Goal: Task Accomplishment & Management: Use online tool/utility

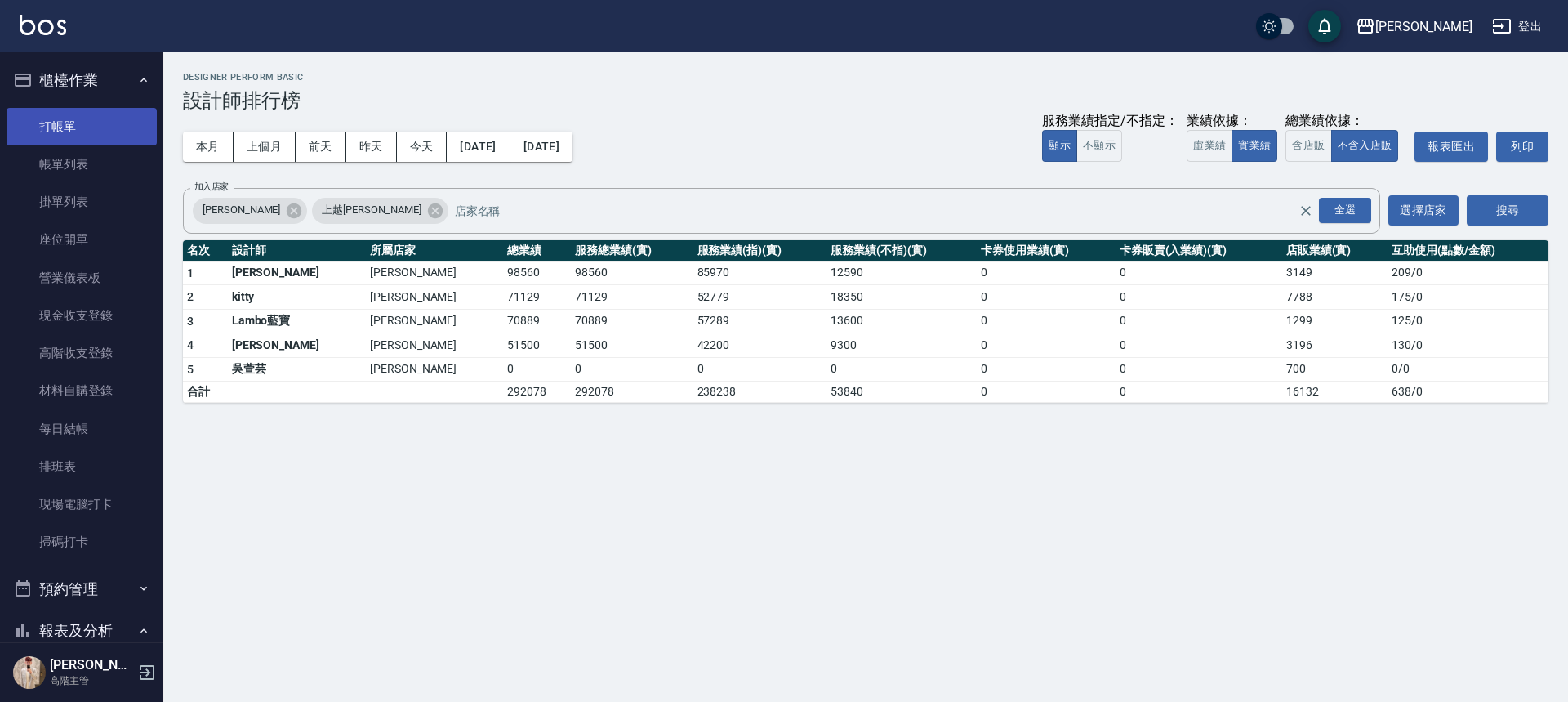
click at [64, 124] on link "打帳單" at bounding box center [81, 126] width 150 height 37
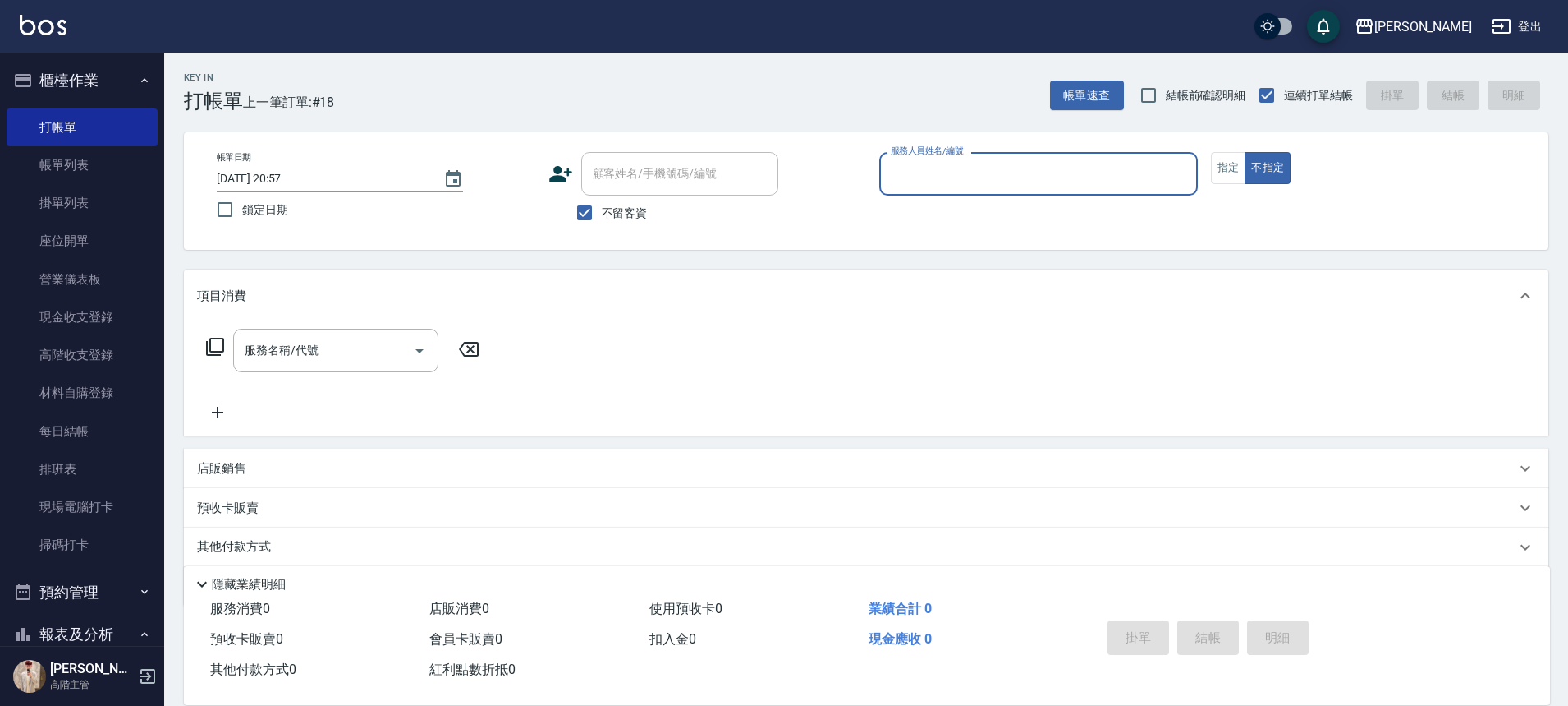
click at [1089, 166] on input "服務人員姓名/編號" at bounding box center [1038, 174] width 304 height 29
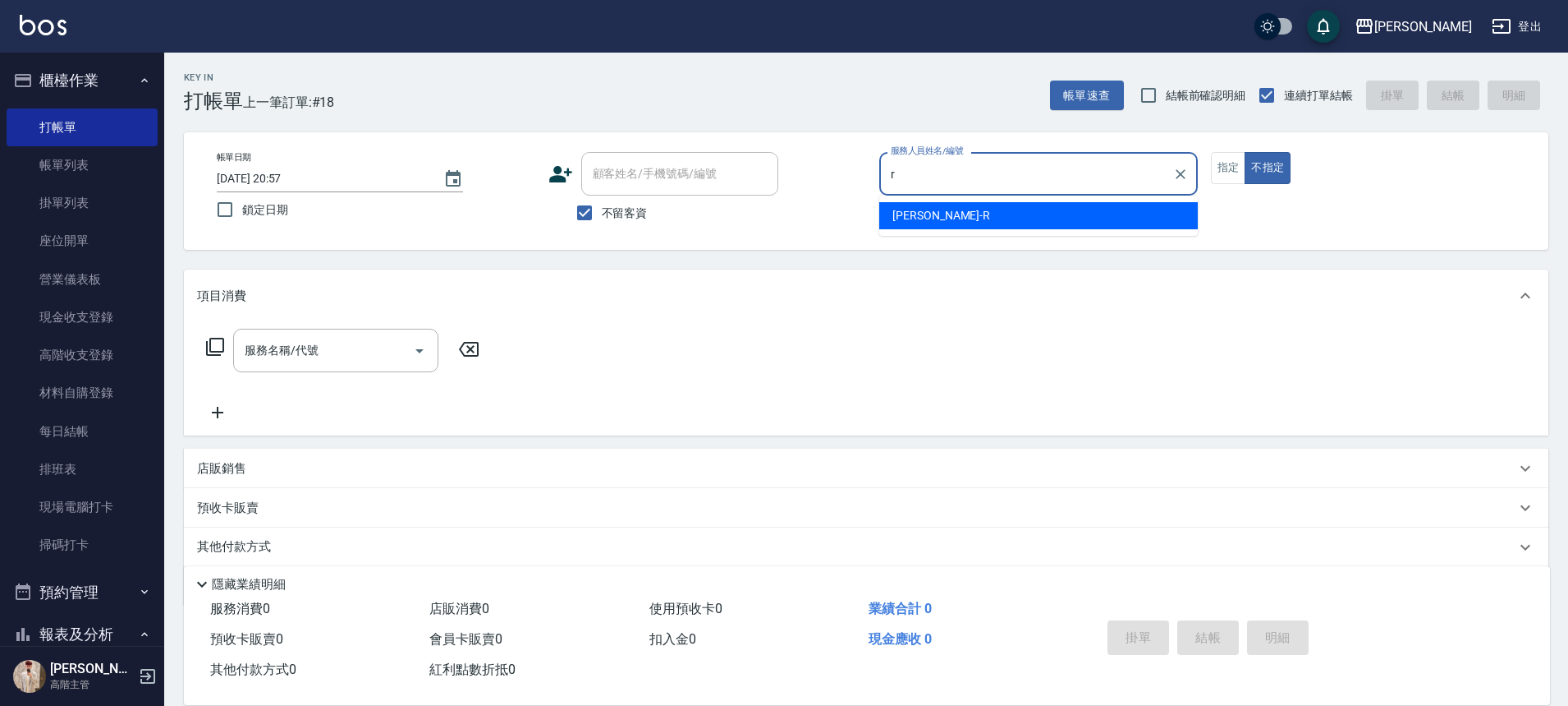
type input "r"
type button "false"
type input "[PERSON_NAME]"
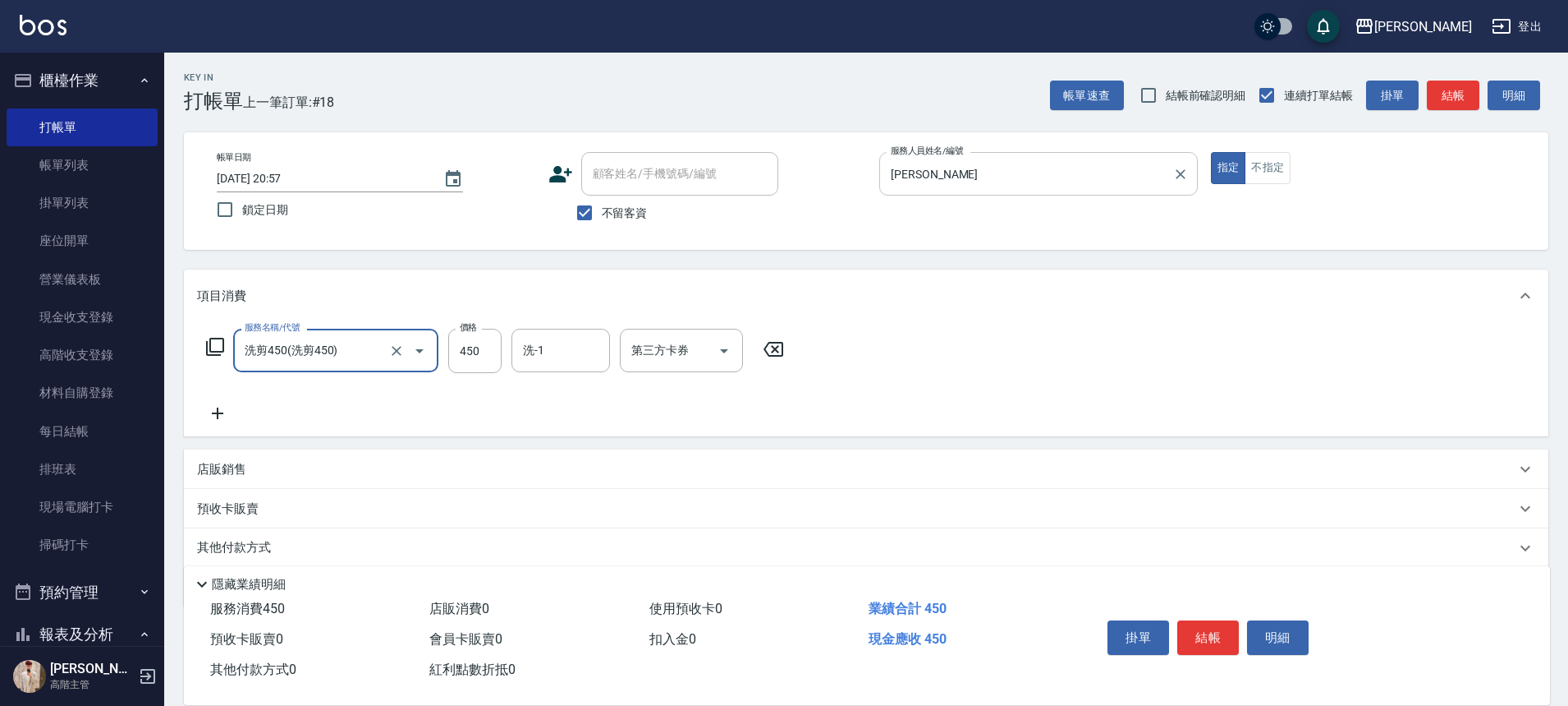
type input "洗剪450"
type input "570"
type input "萱芸-32"
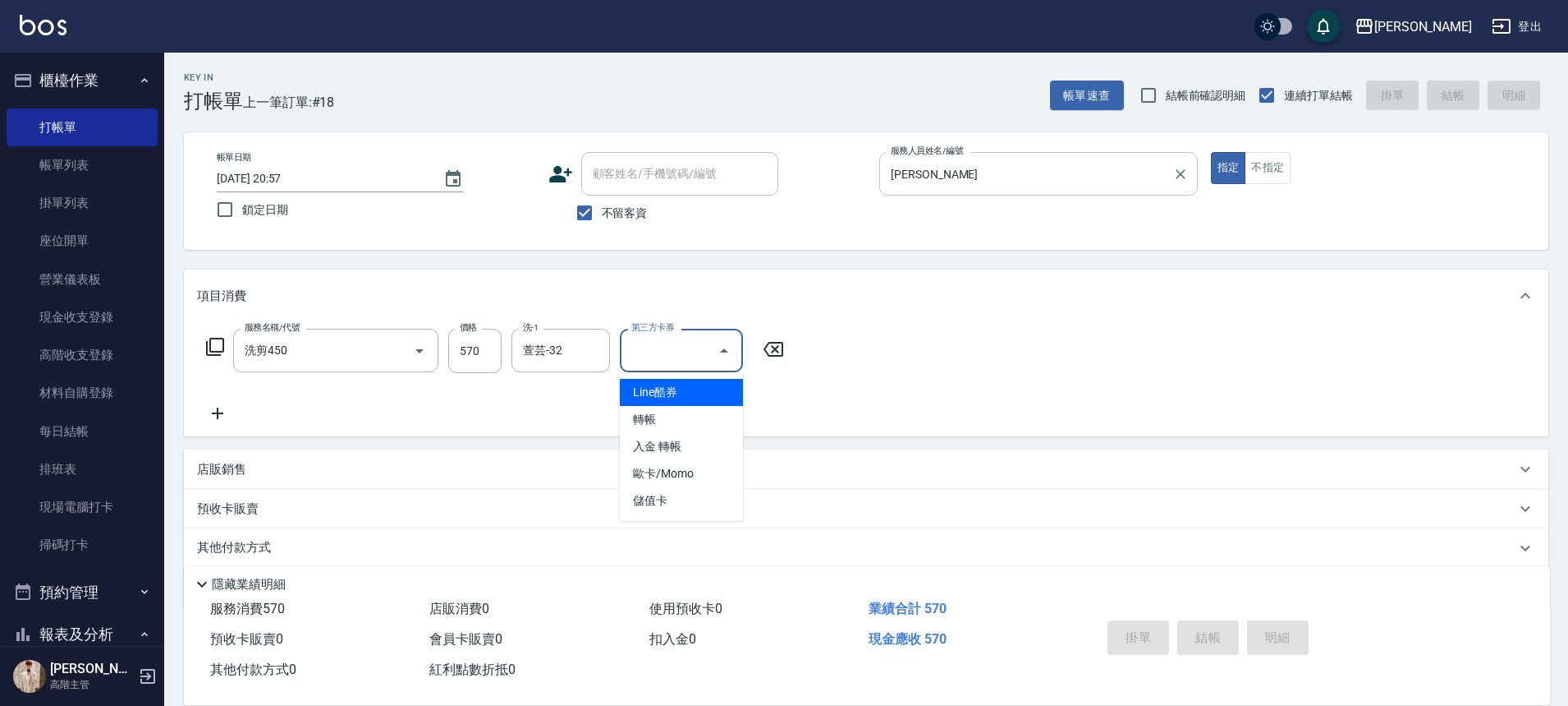
type input "Line酷券"
type input "[DATE] 20:58"
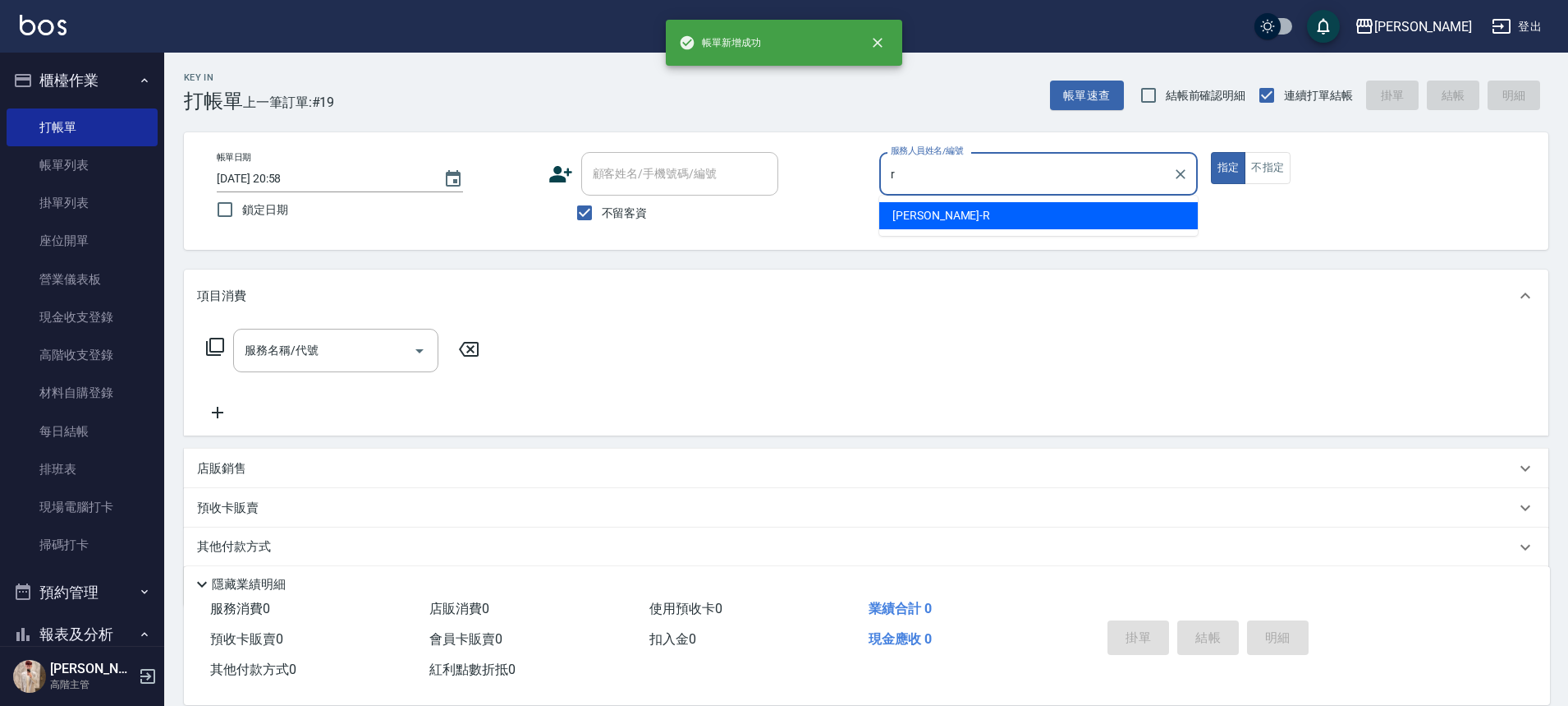
type input "[PERSON_NAME]"
type button "true"
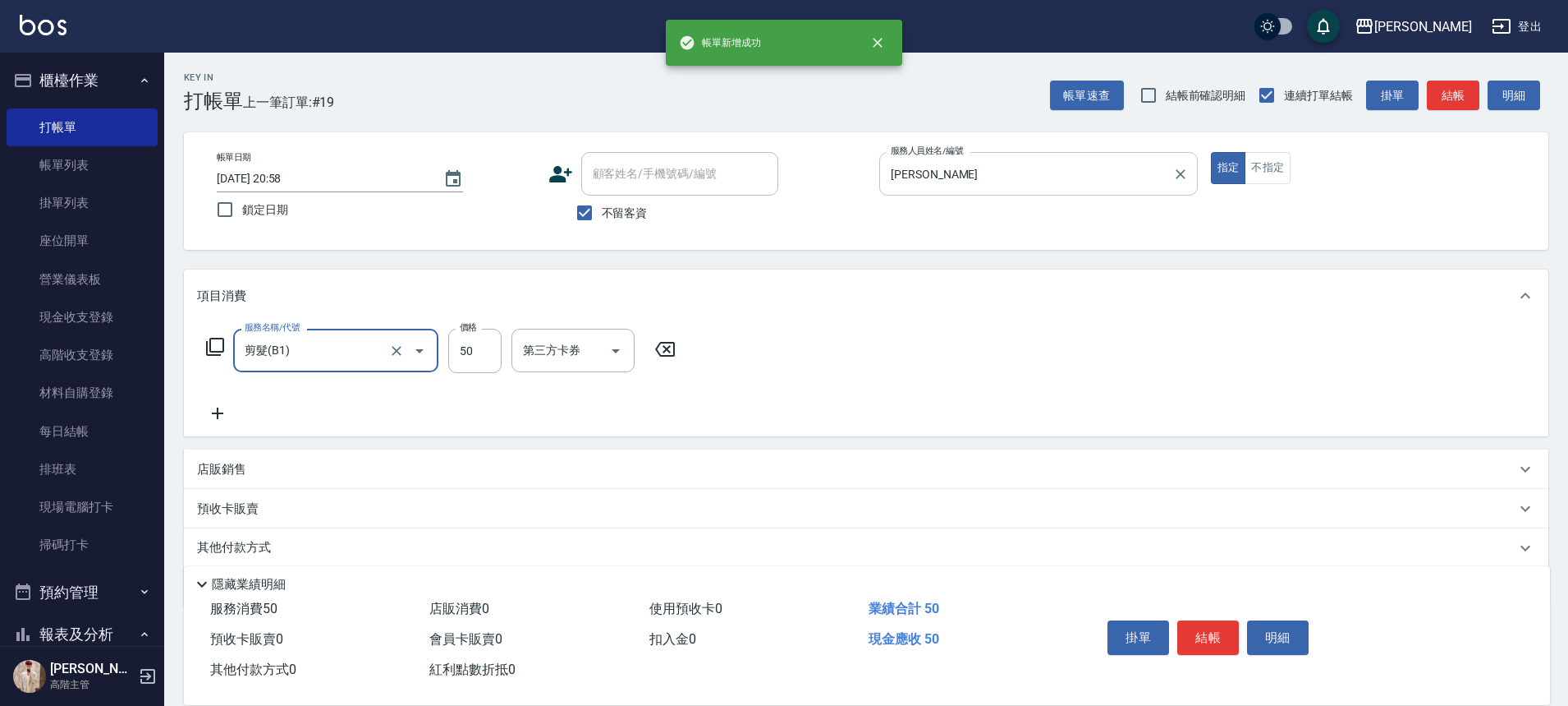
type input "剪髮(B1)"
type input "270"
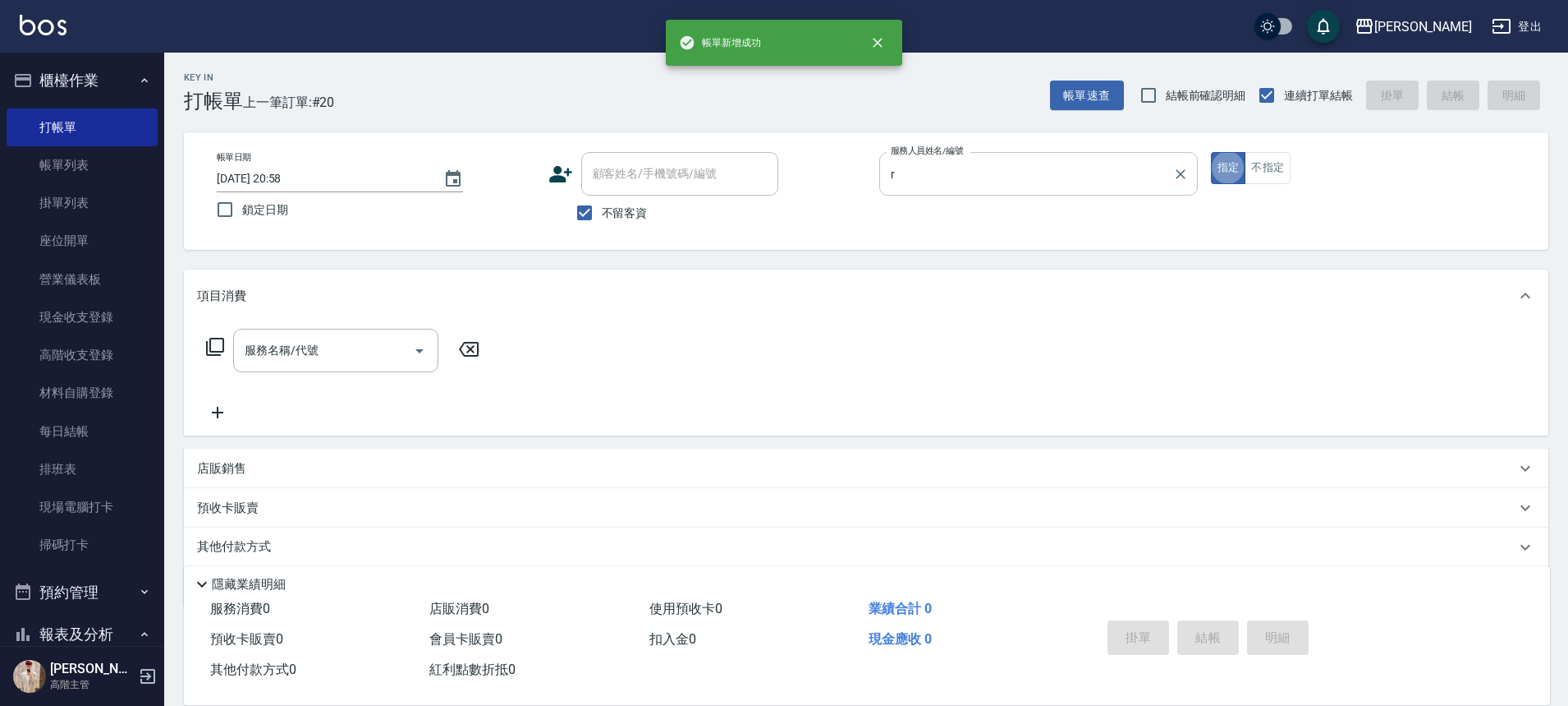
type input "[PERSON_NAME]"
type input "b"
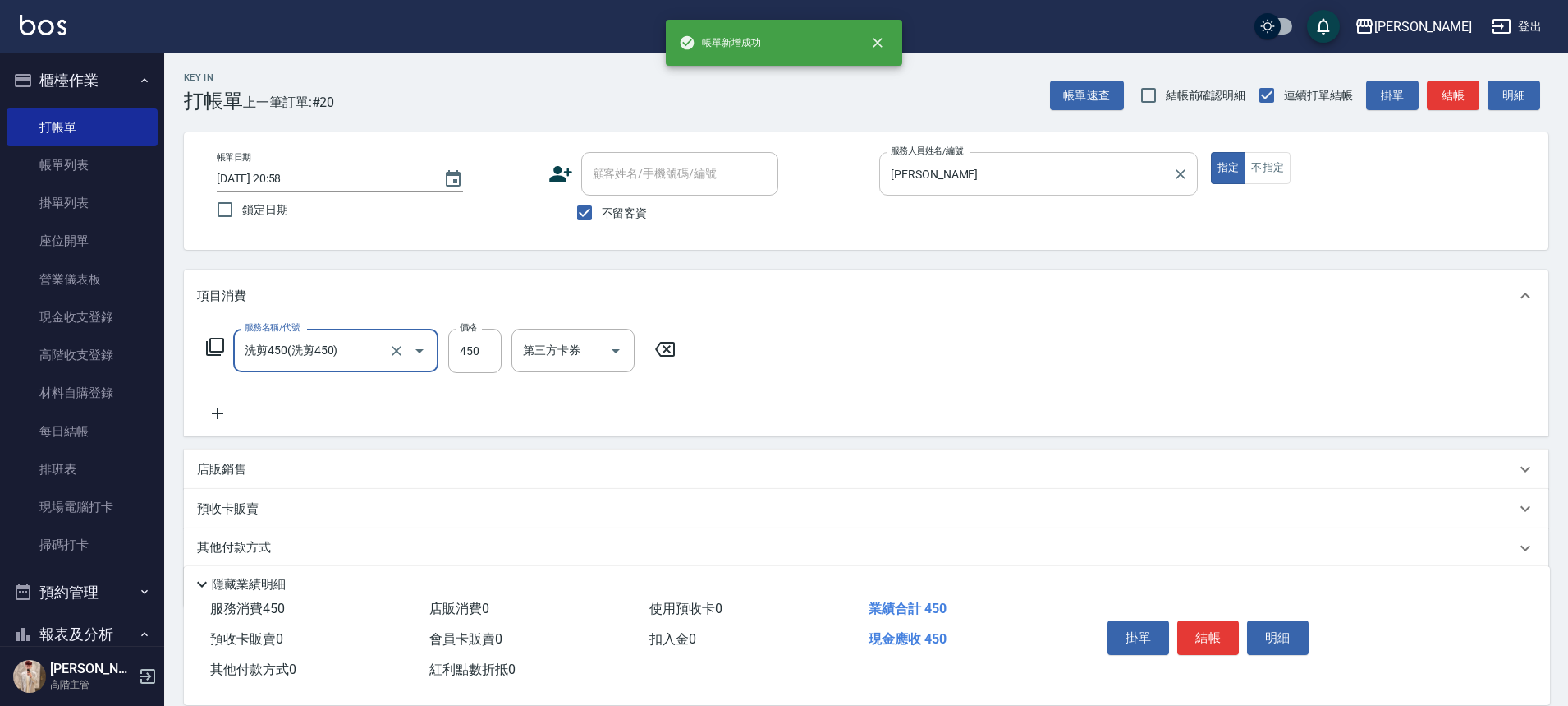
type input "洗剪450"
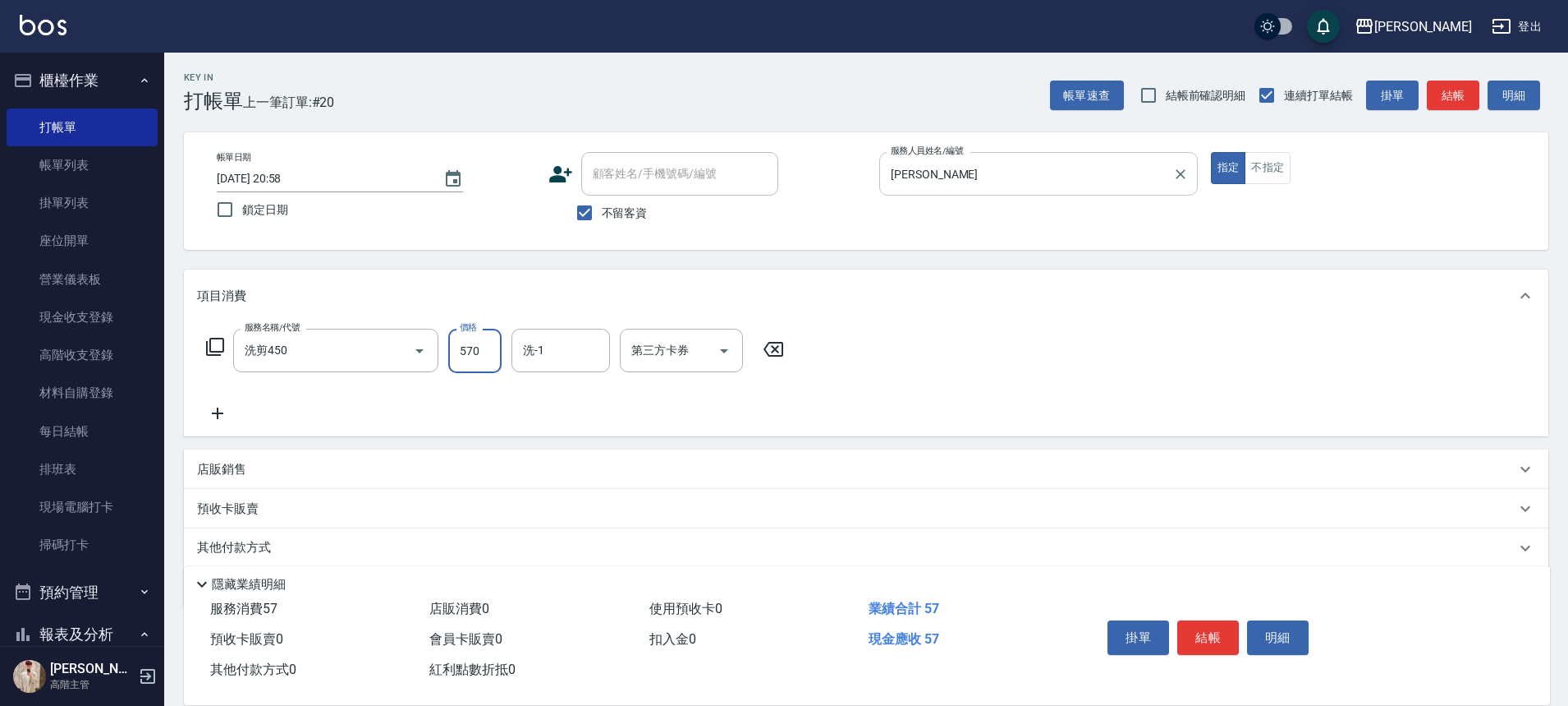
type input "570"
type input "萱芸-32"
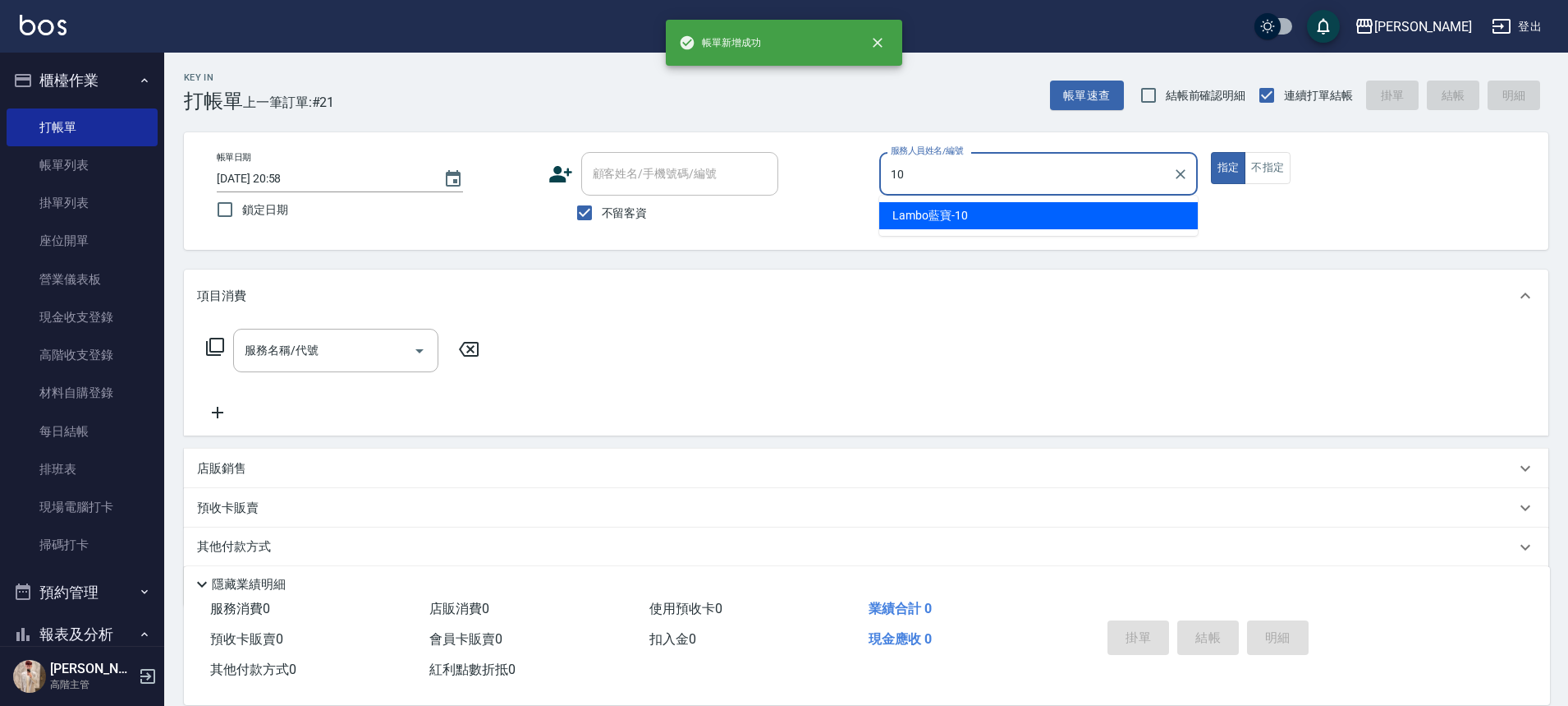
type input "Lambo藍寶-10"
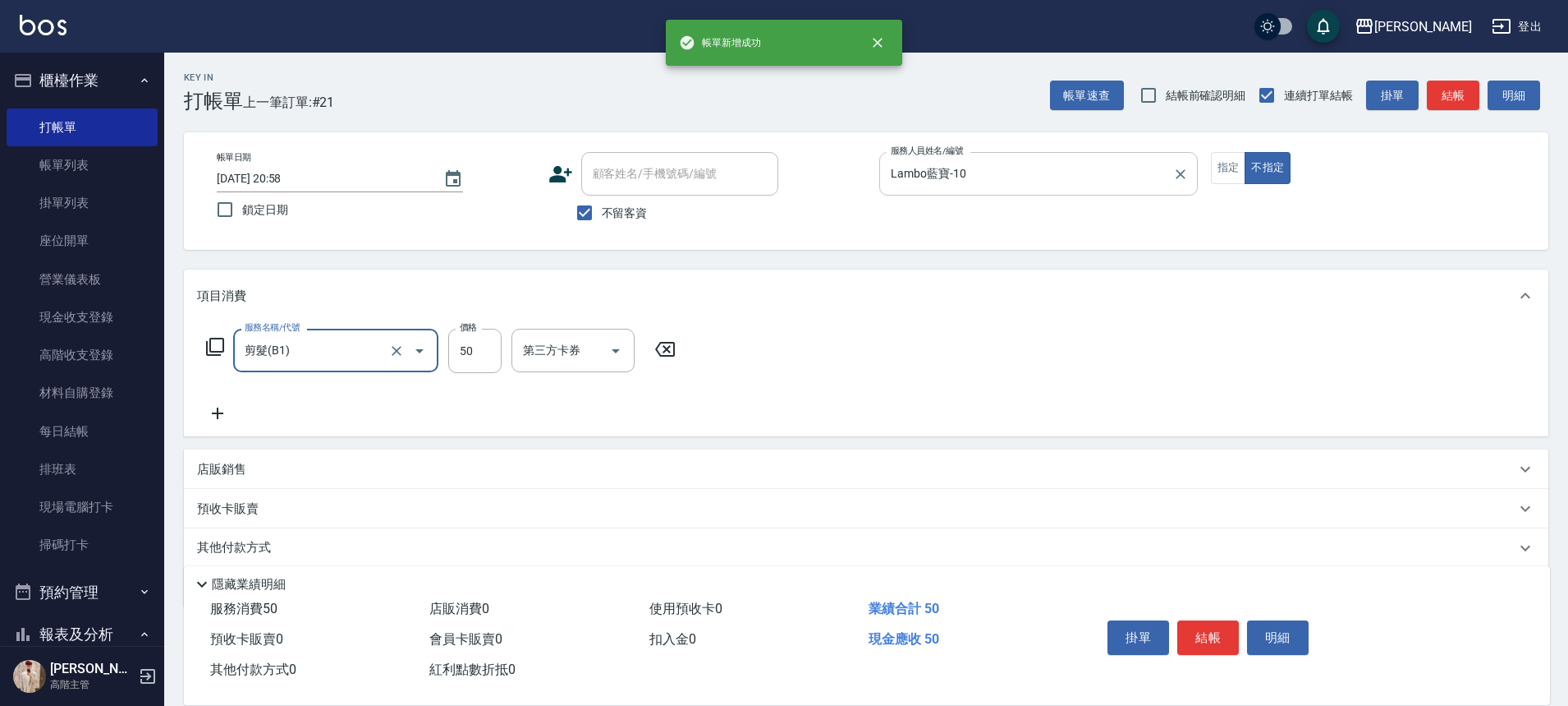
type input "剪髮(B1)"
type input "200"
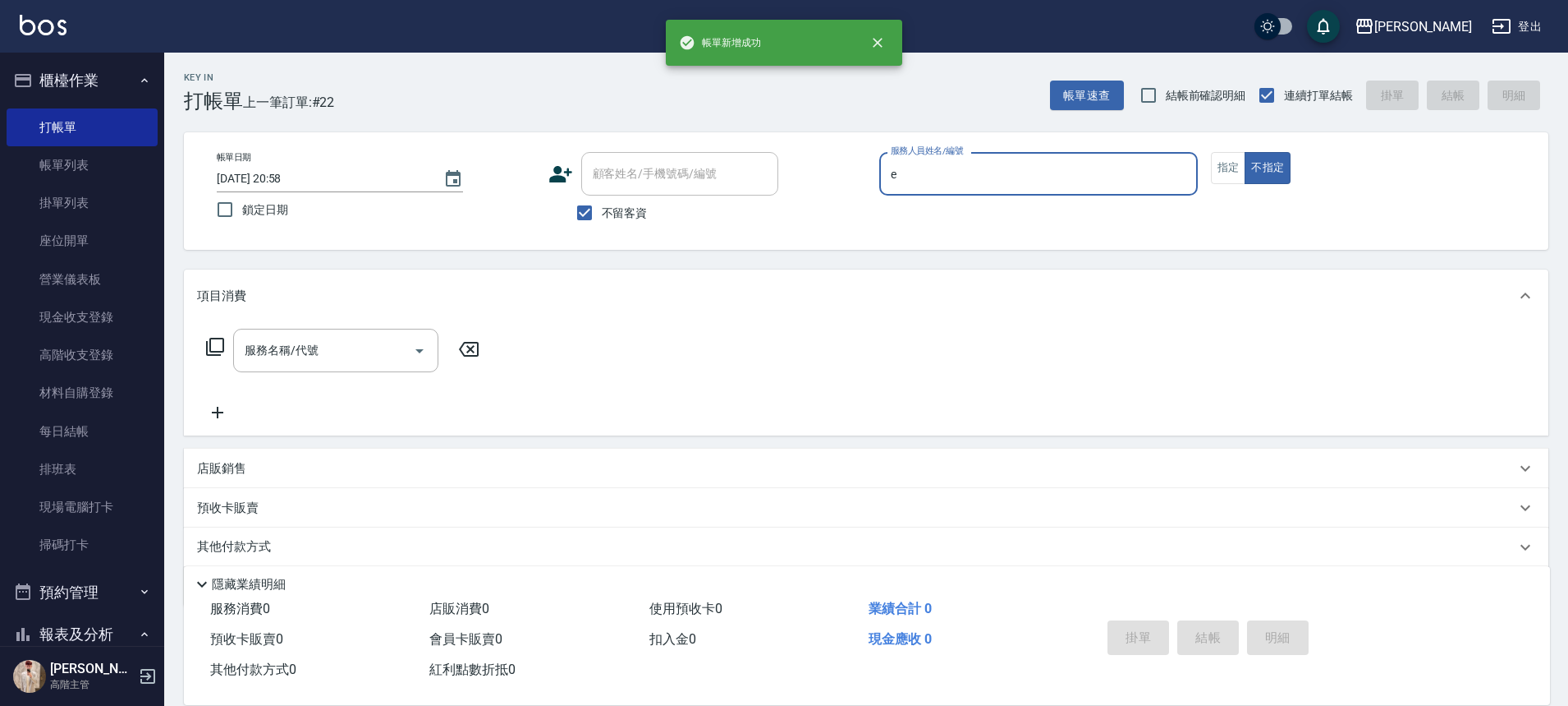
type input "[PERSON_NAME]"
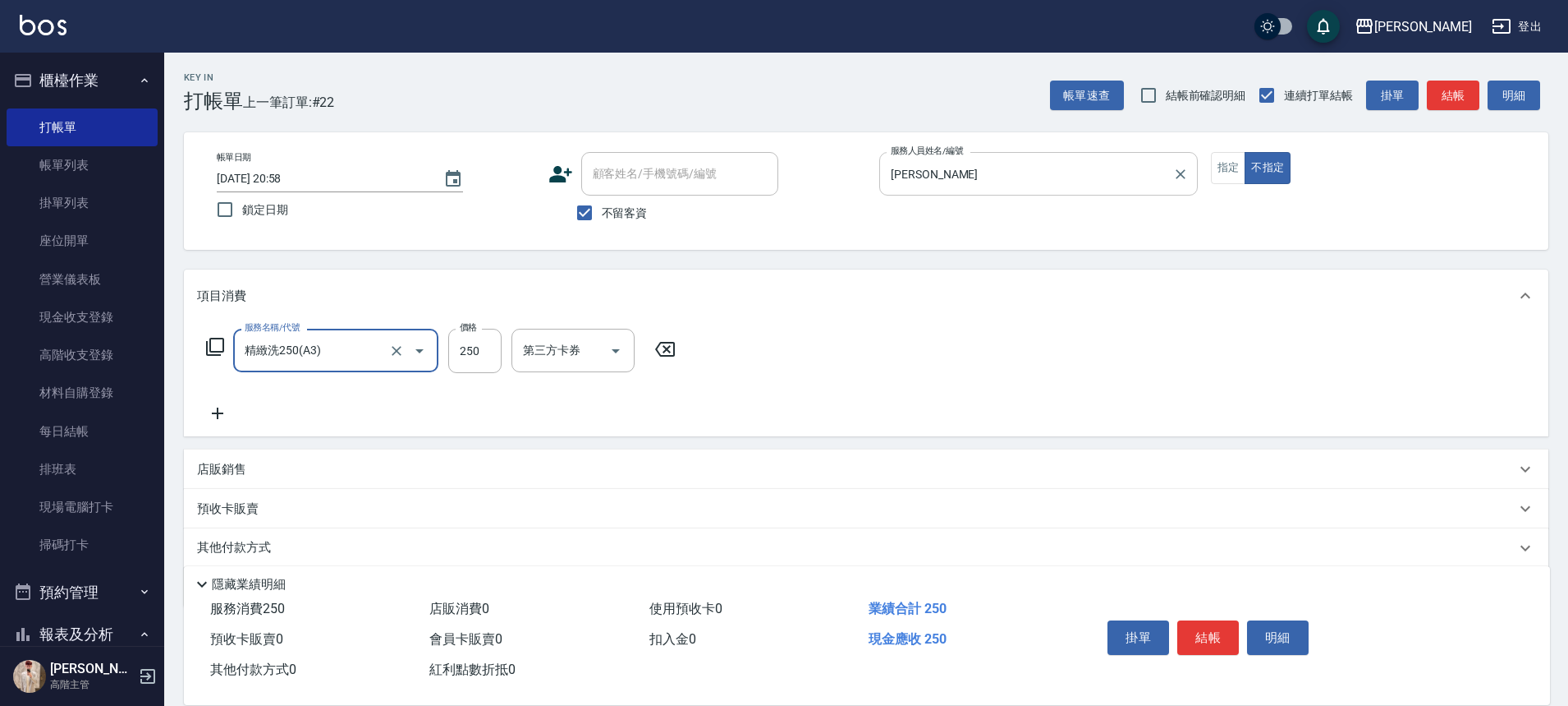
type input "精緻洗250(A3)"
type input "萱芸-32"
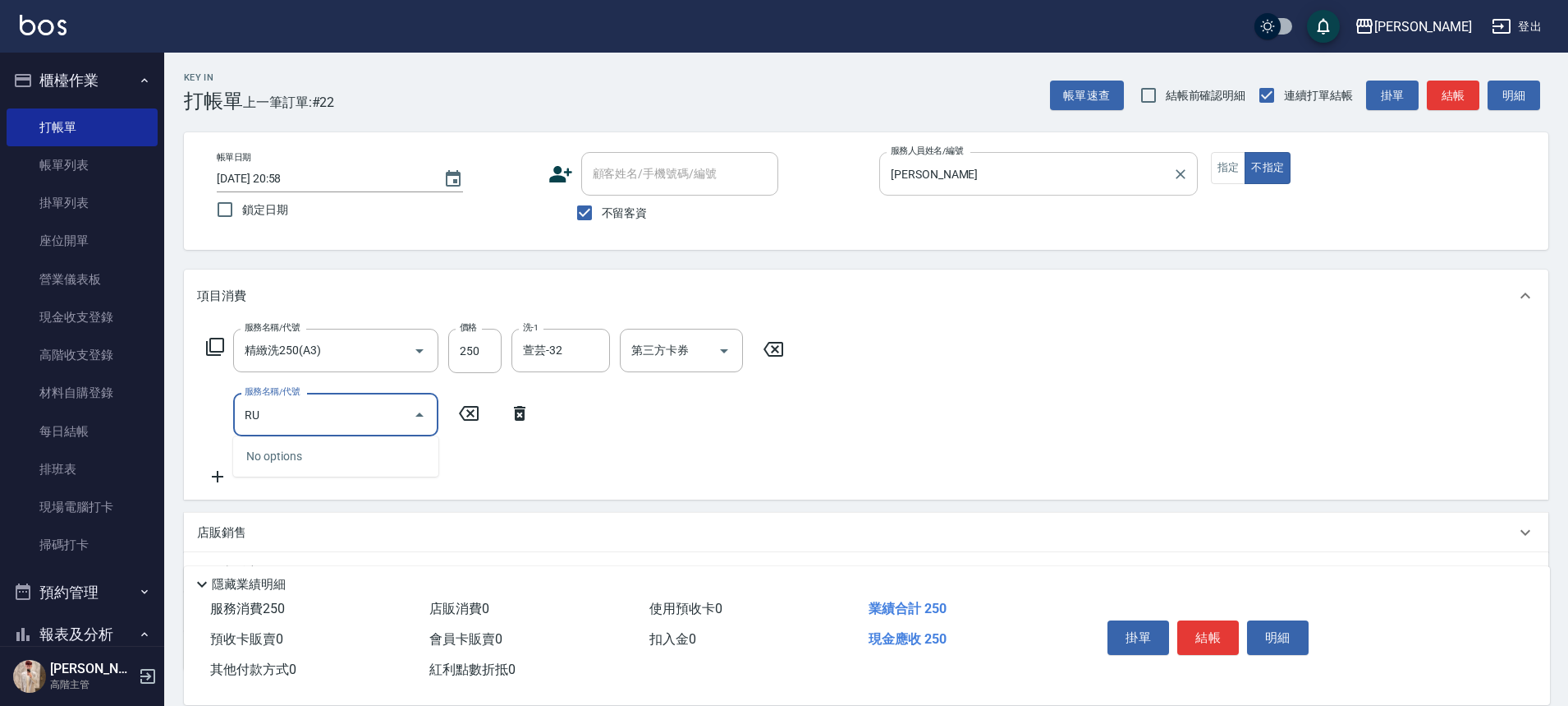
type input "R"
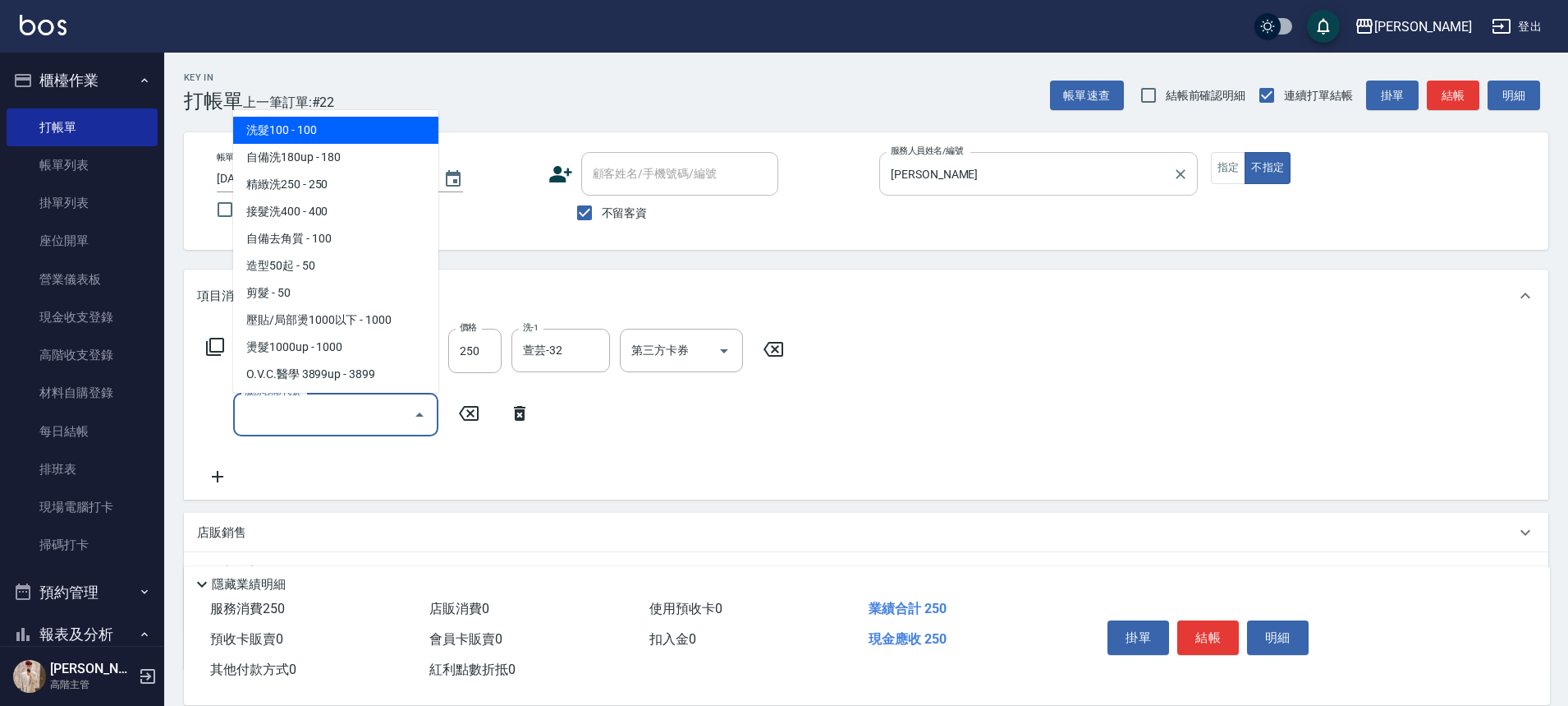
type input "c"
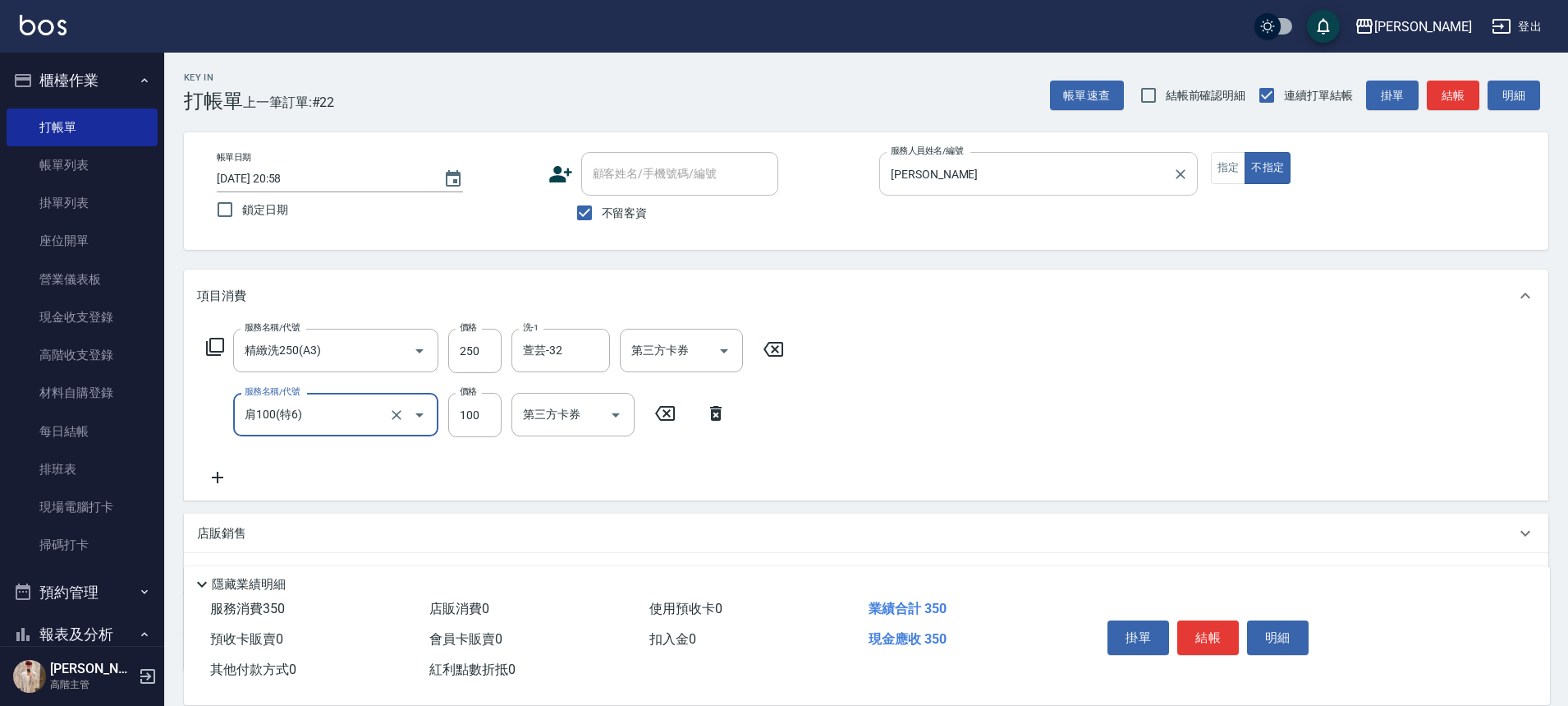
type input "肩100(特6)"
type input "萱芸-32"
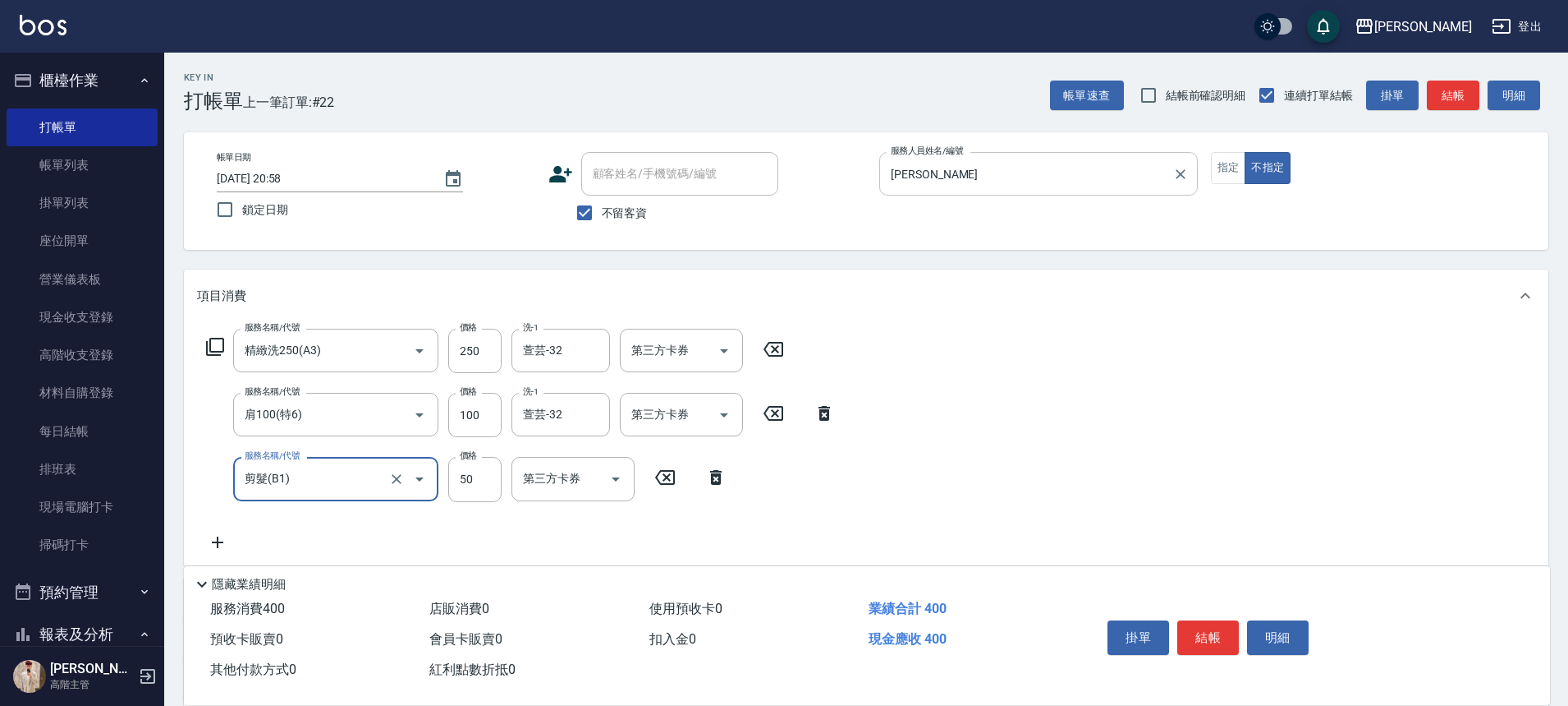
type input "剪髮(B1)"
type input "100"
click at [490, 362] on input "250" at bounding box center [474, 351] width 54 height 44
click at [481, 360] on input "250" at bounding box center [474, 351] width 54 height 44
type input "300"
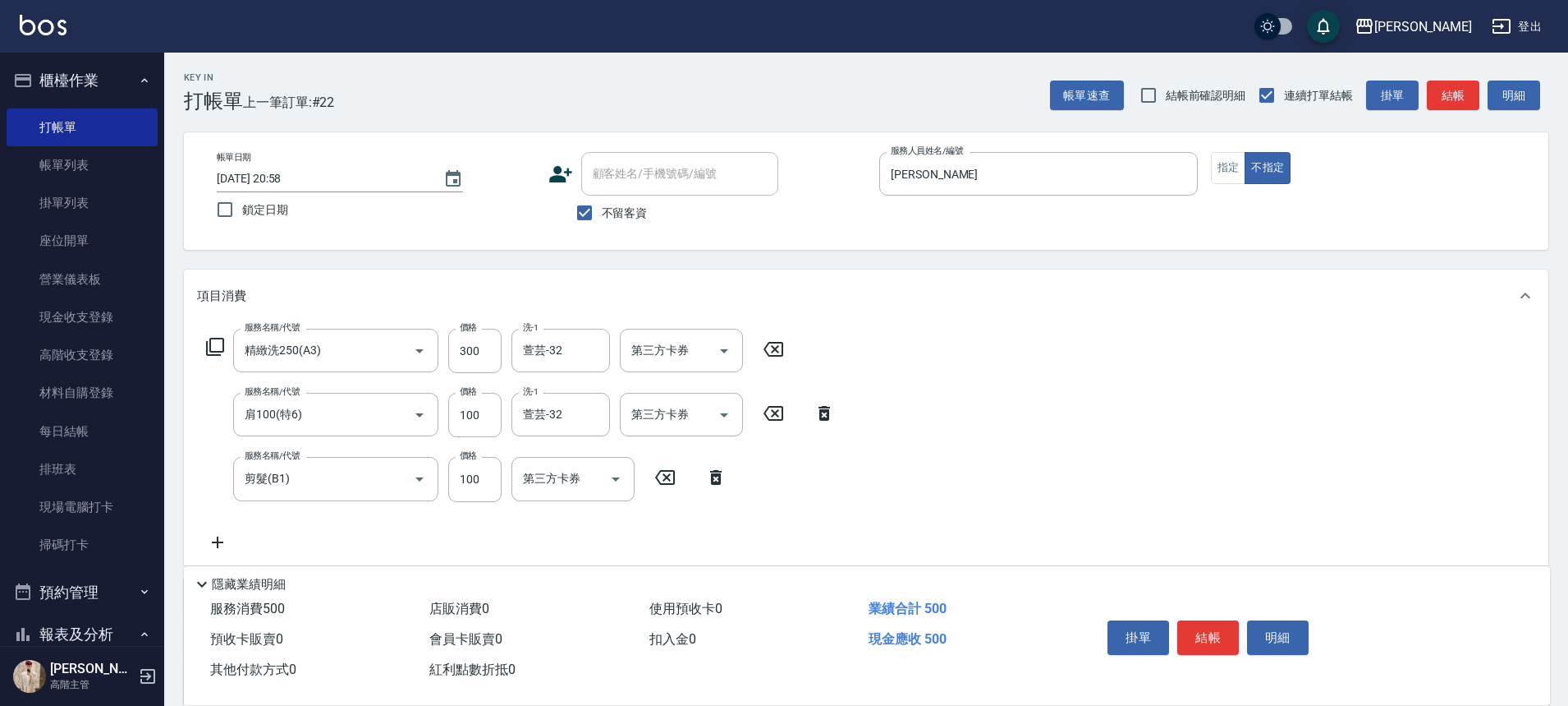
click at [207, 548] on icon at bounding box center [218, 542] width 41 height 20
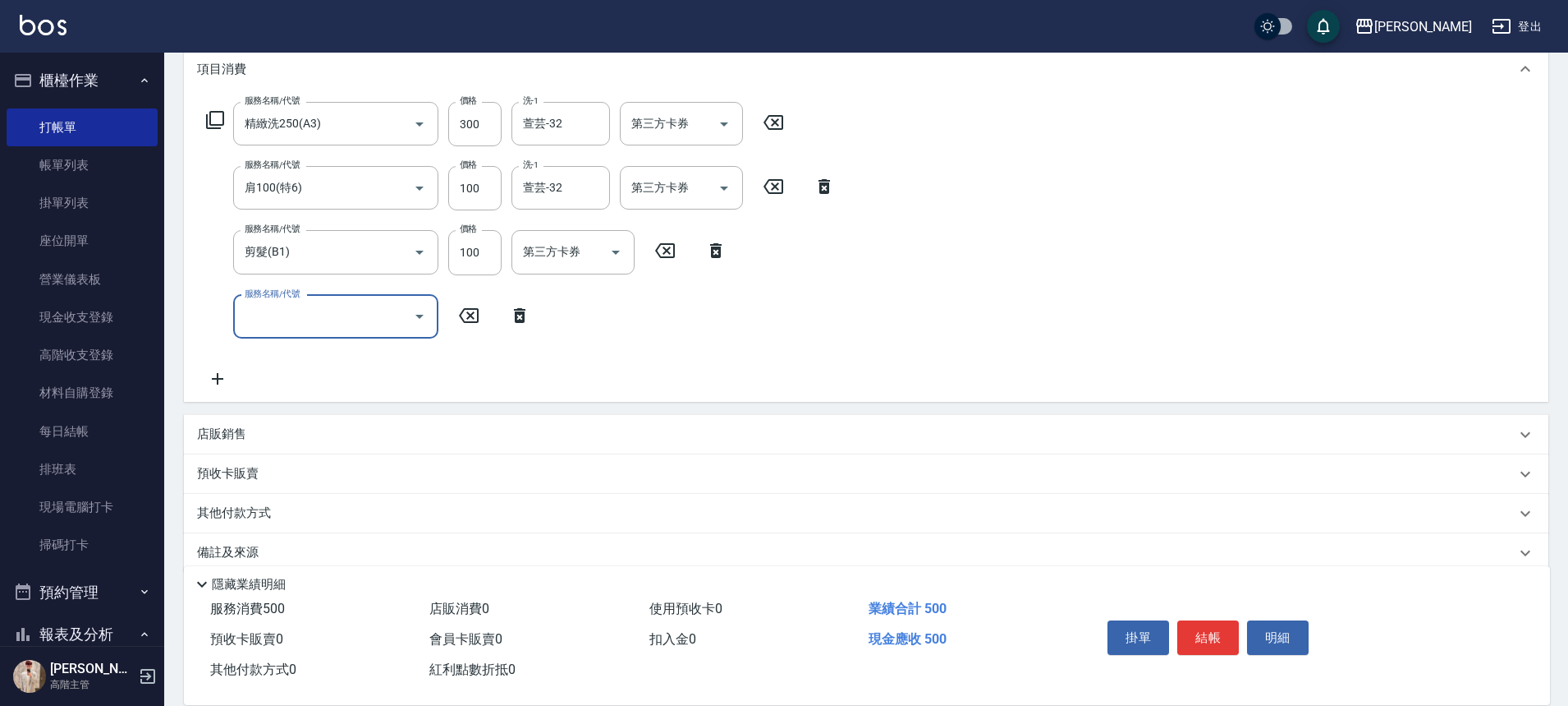
scroll to position [247, 0]
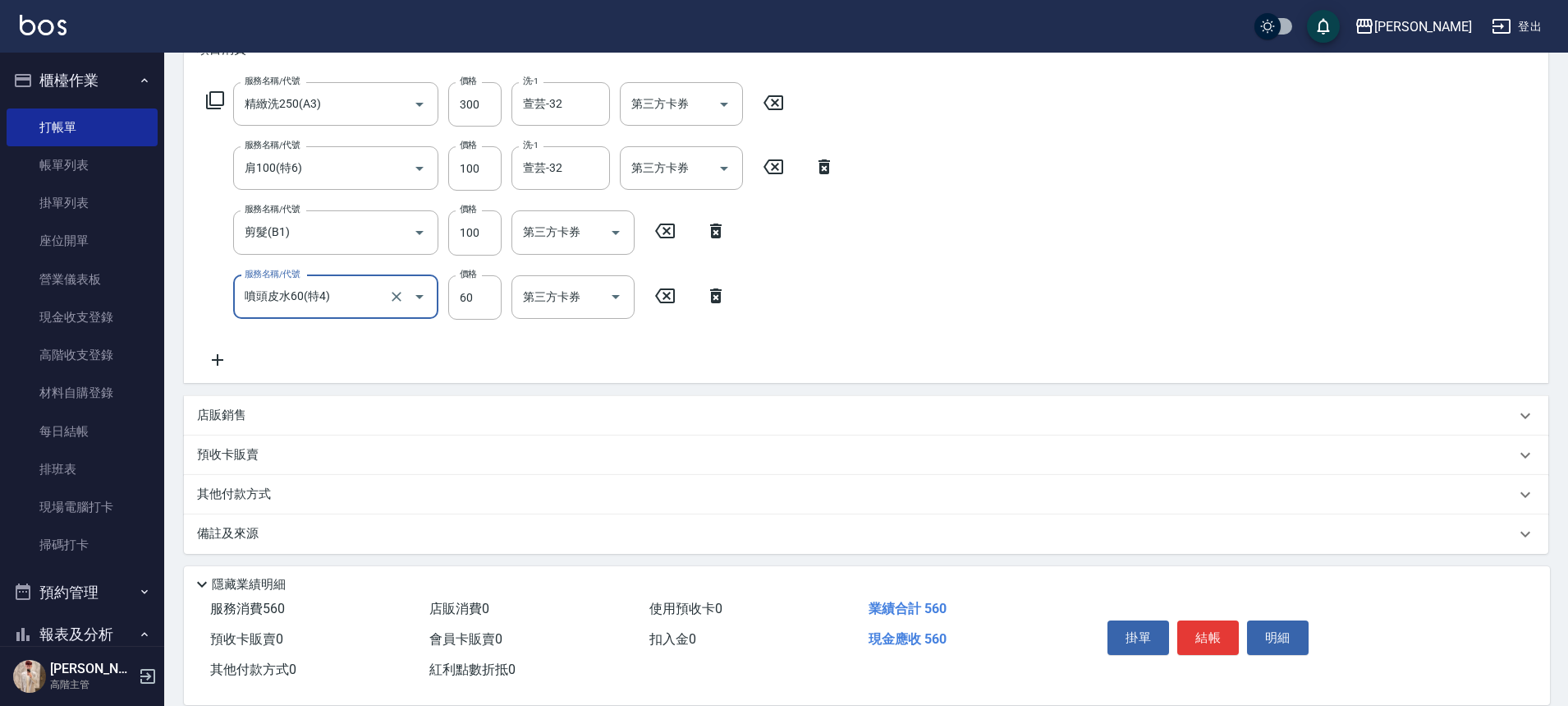
type input "噴頭皮水60(特4)"
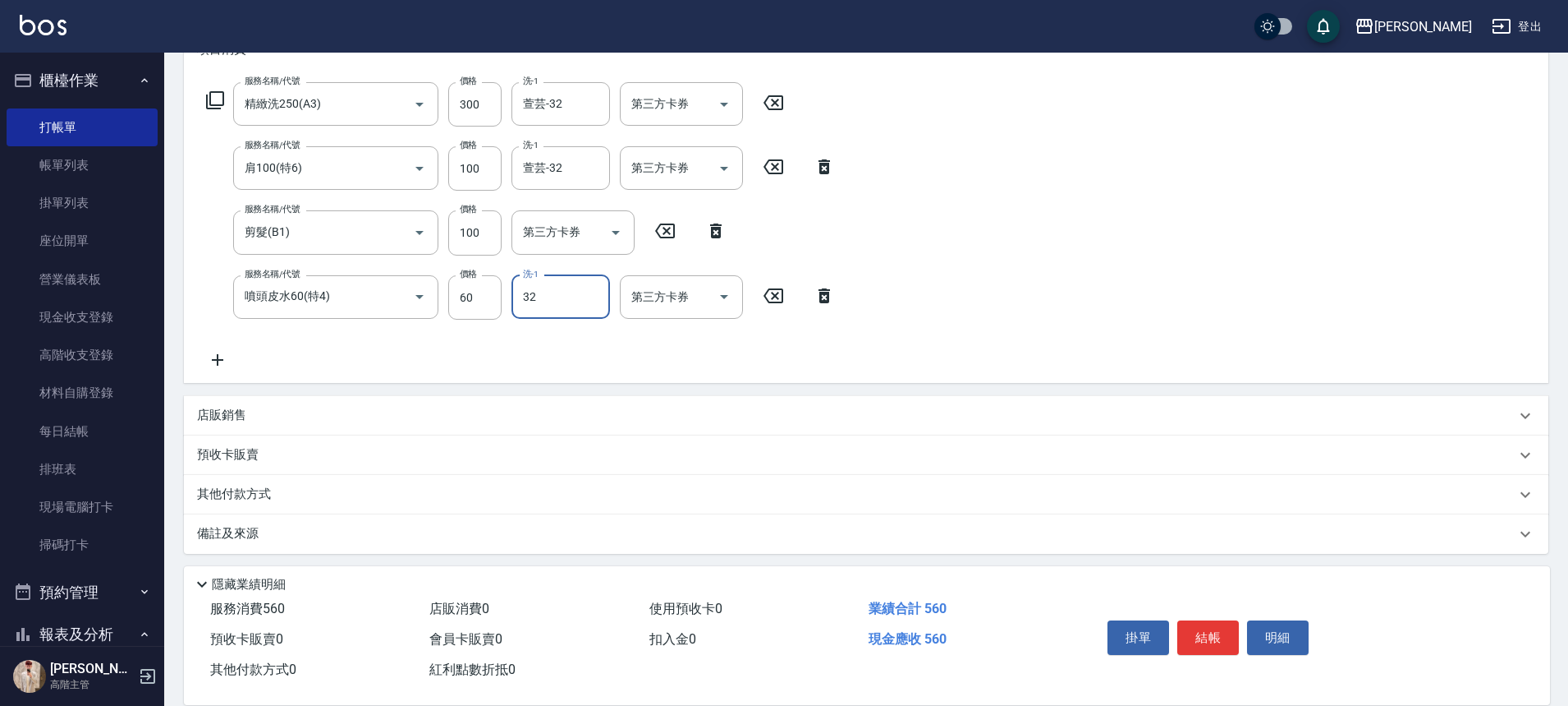
type input "萱芸-32"
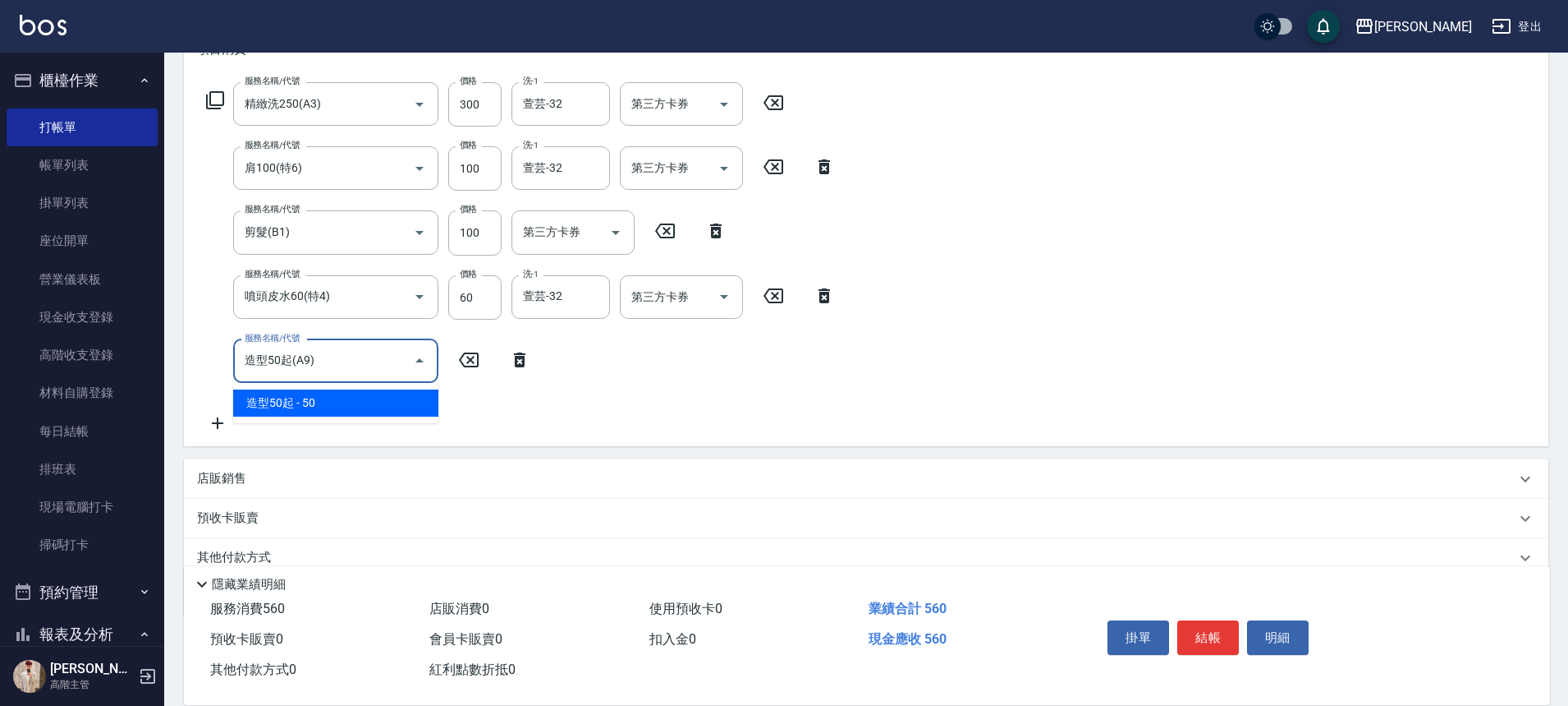
type input "造型50起(A9)"
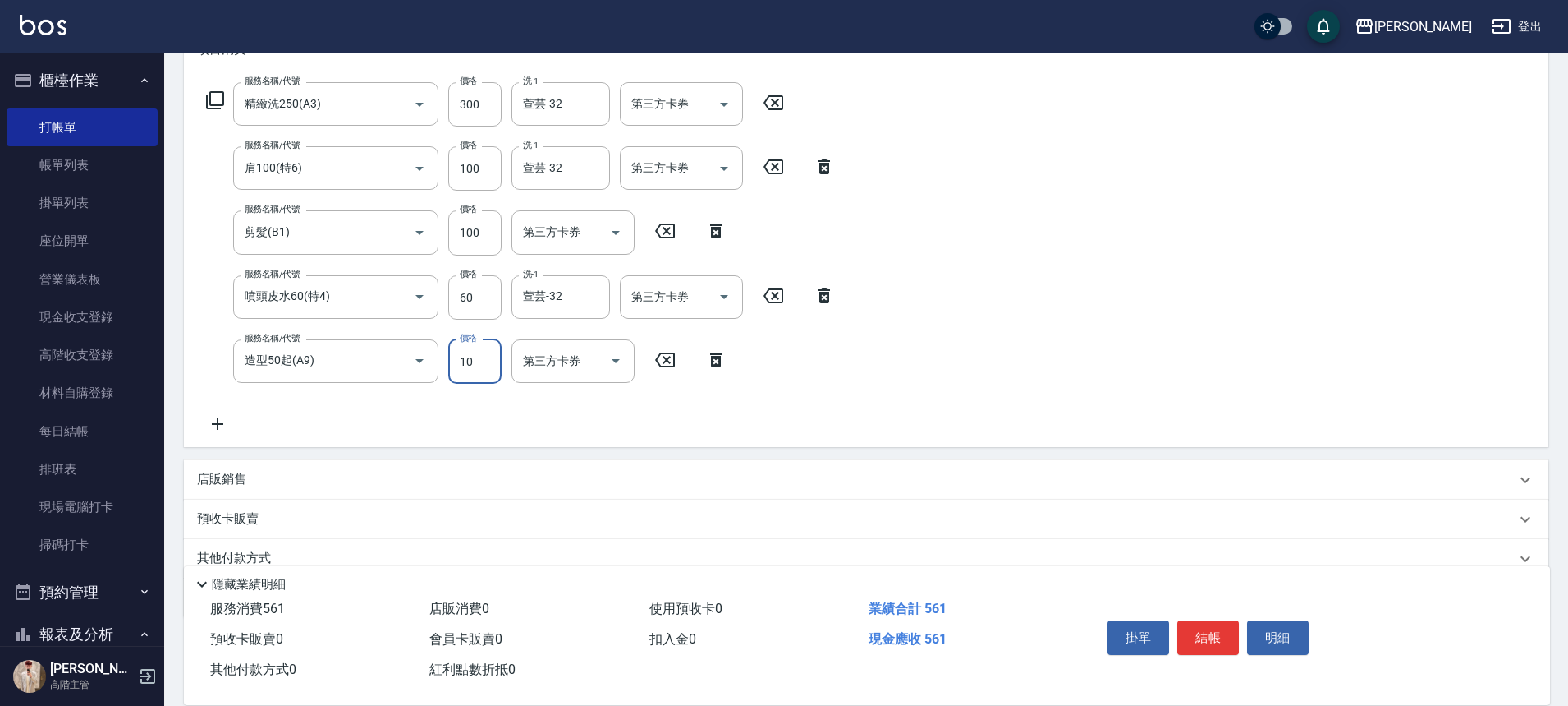
type input "100"
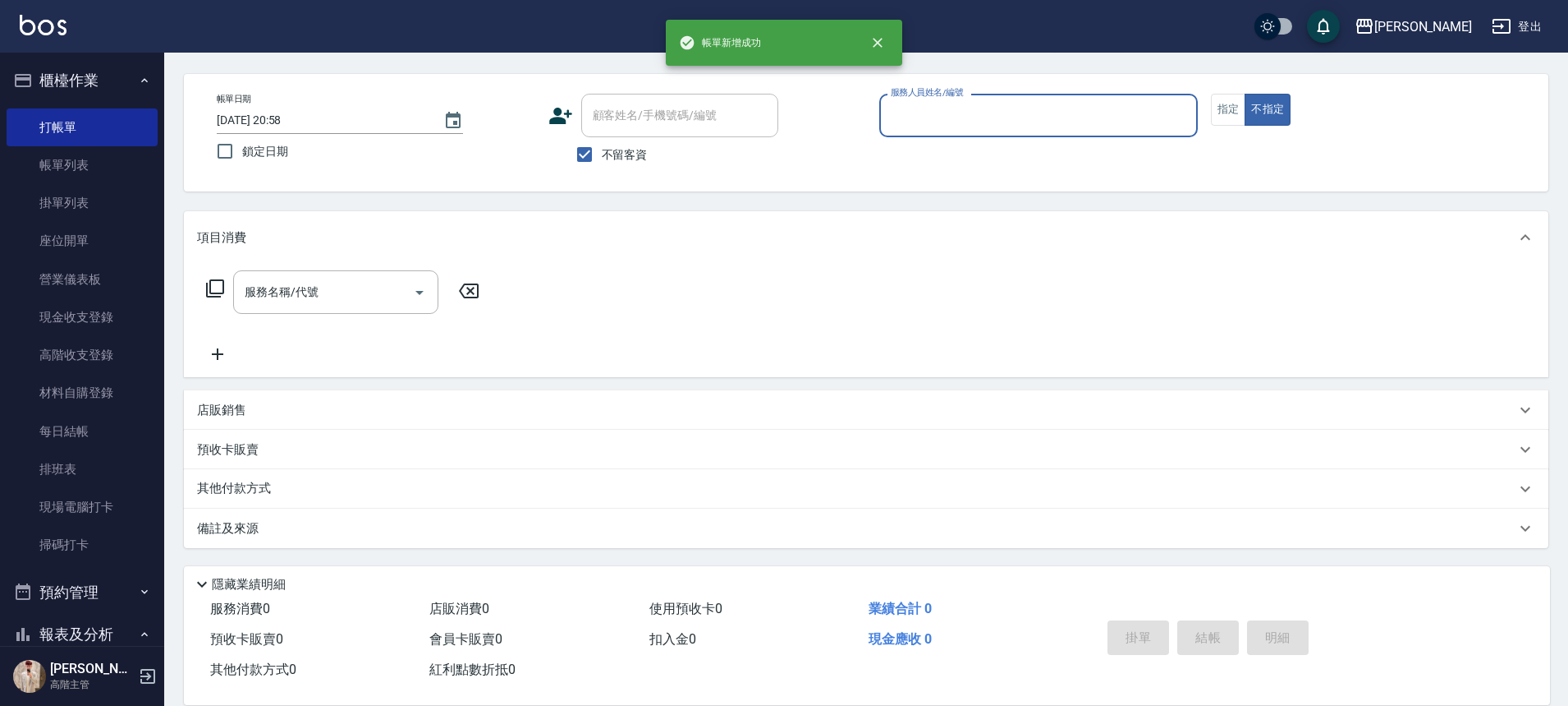
scroll to position [58, 0]
type input "[PERSON_NAME]"
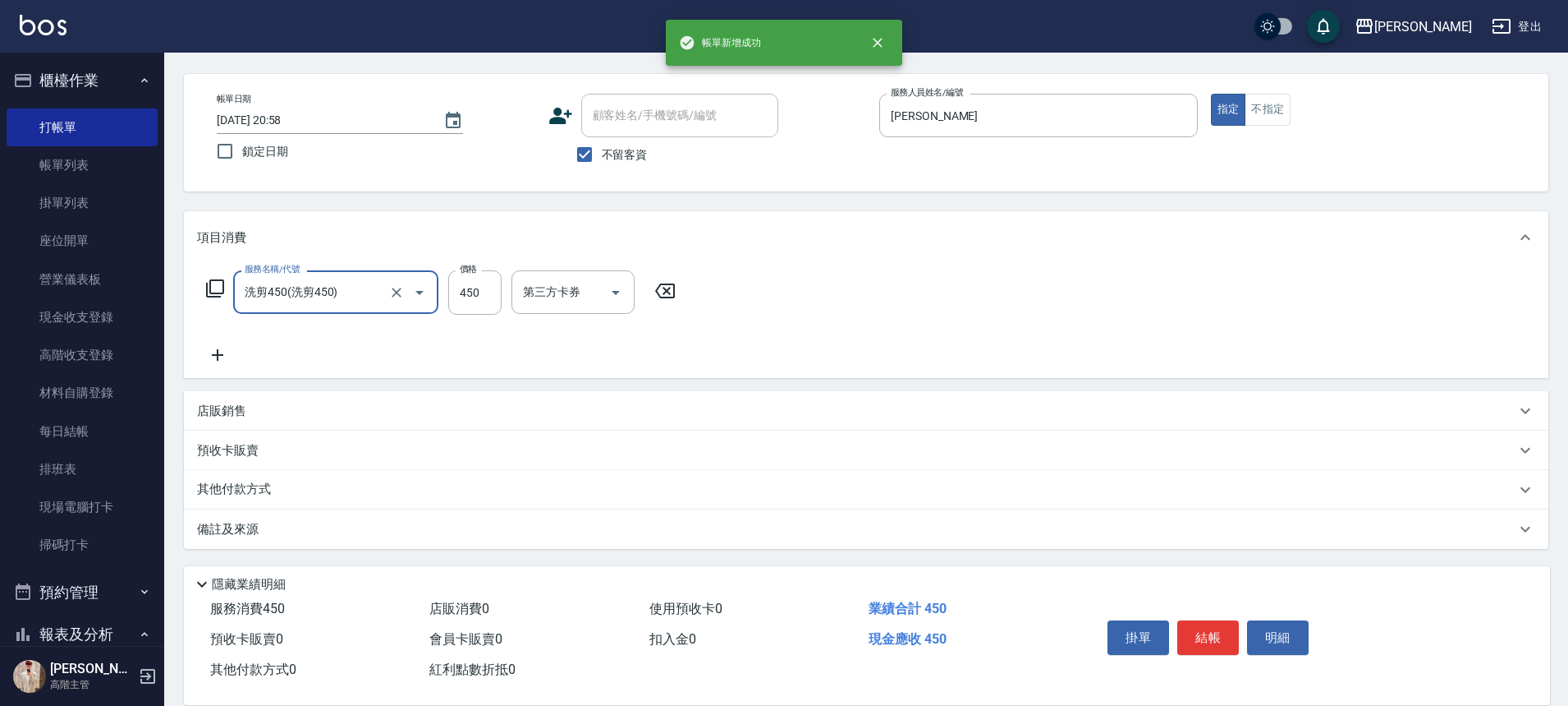
type input "洗剪450"
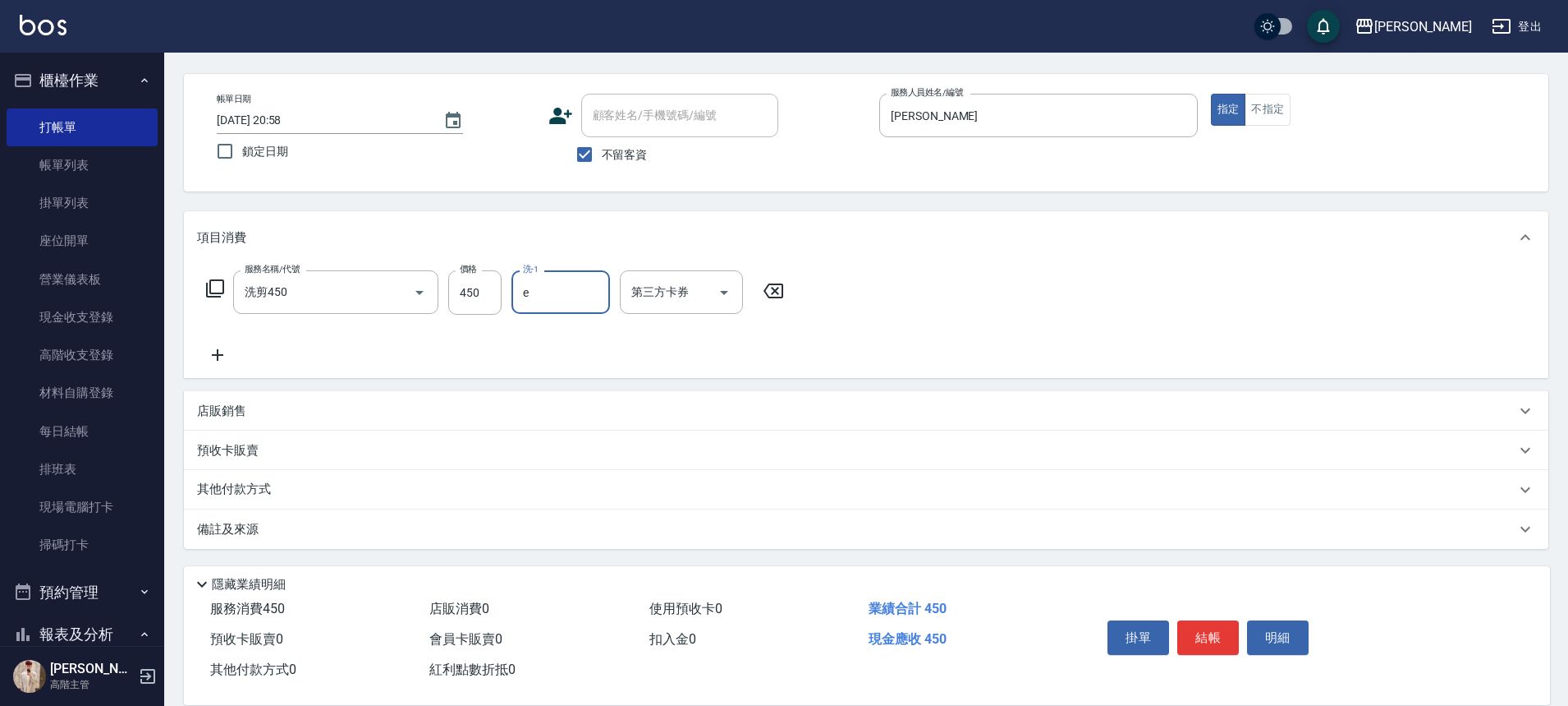
type input "[PERSON_NAME]"
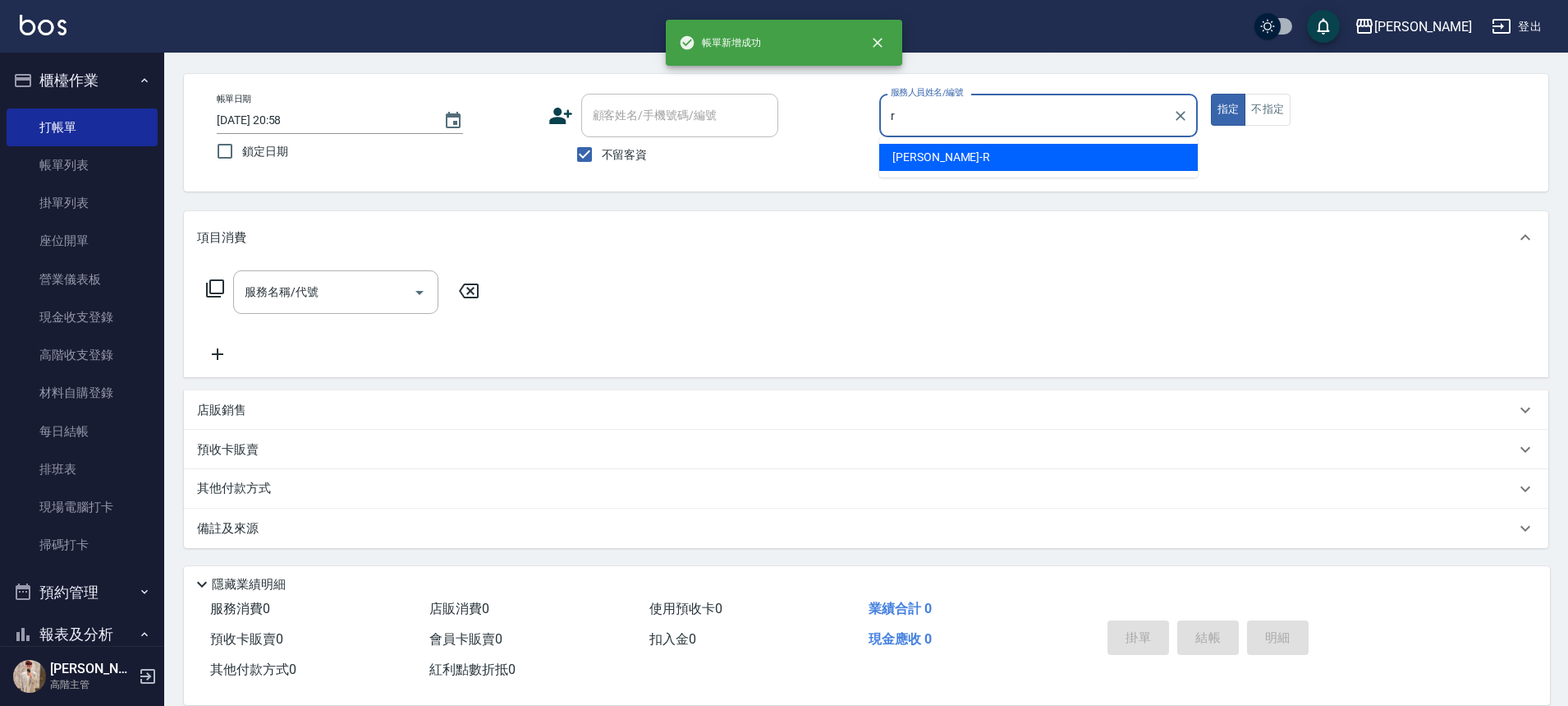
type input "[PERSON_NAME]"
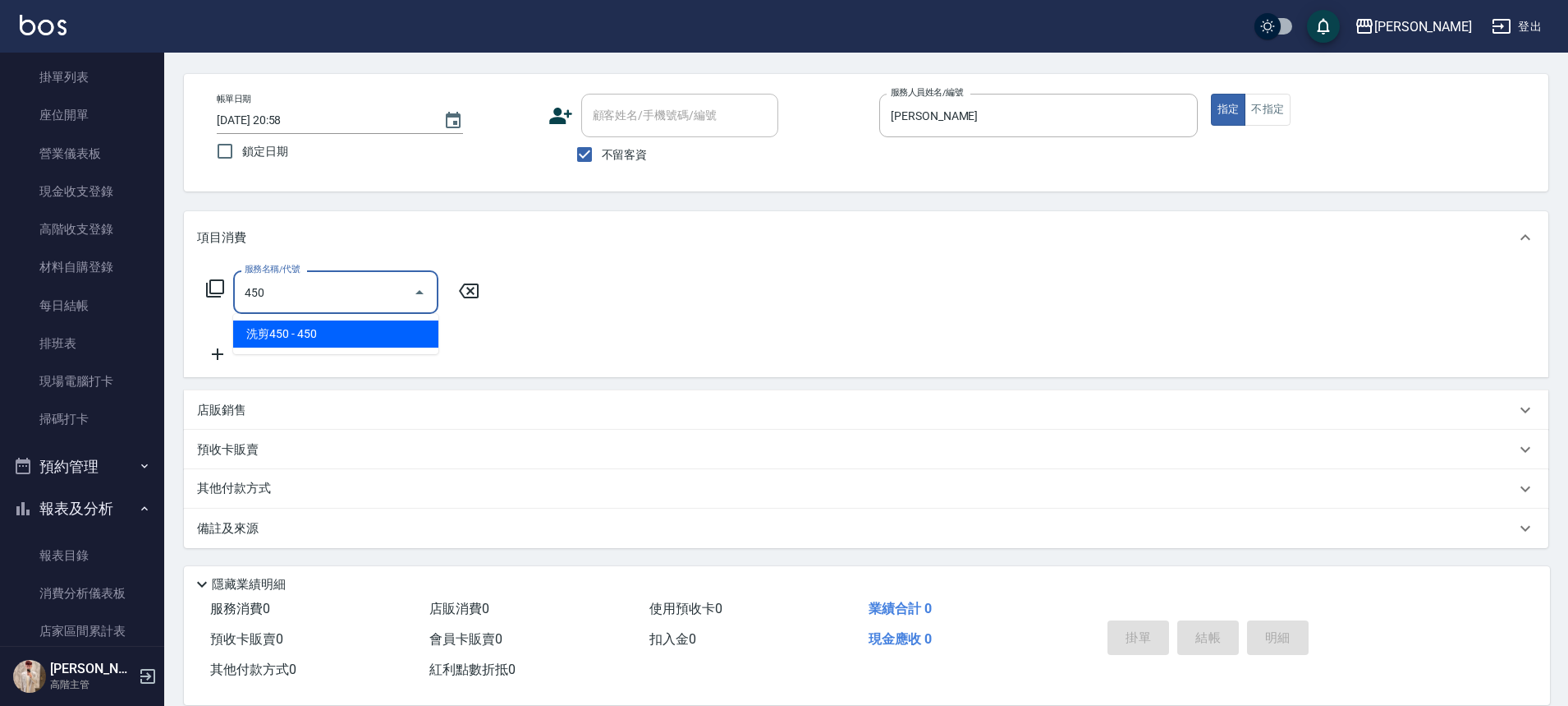
scroll to position [164, 0]
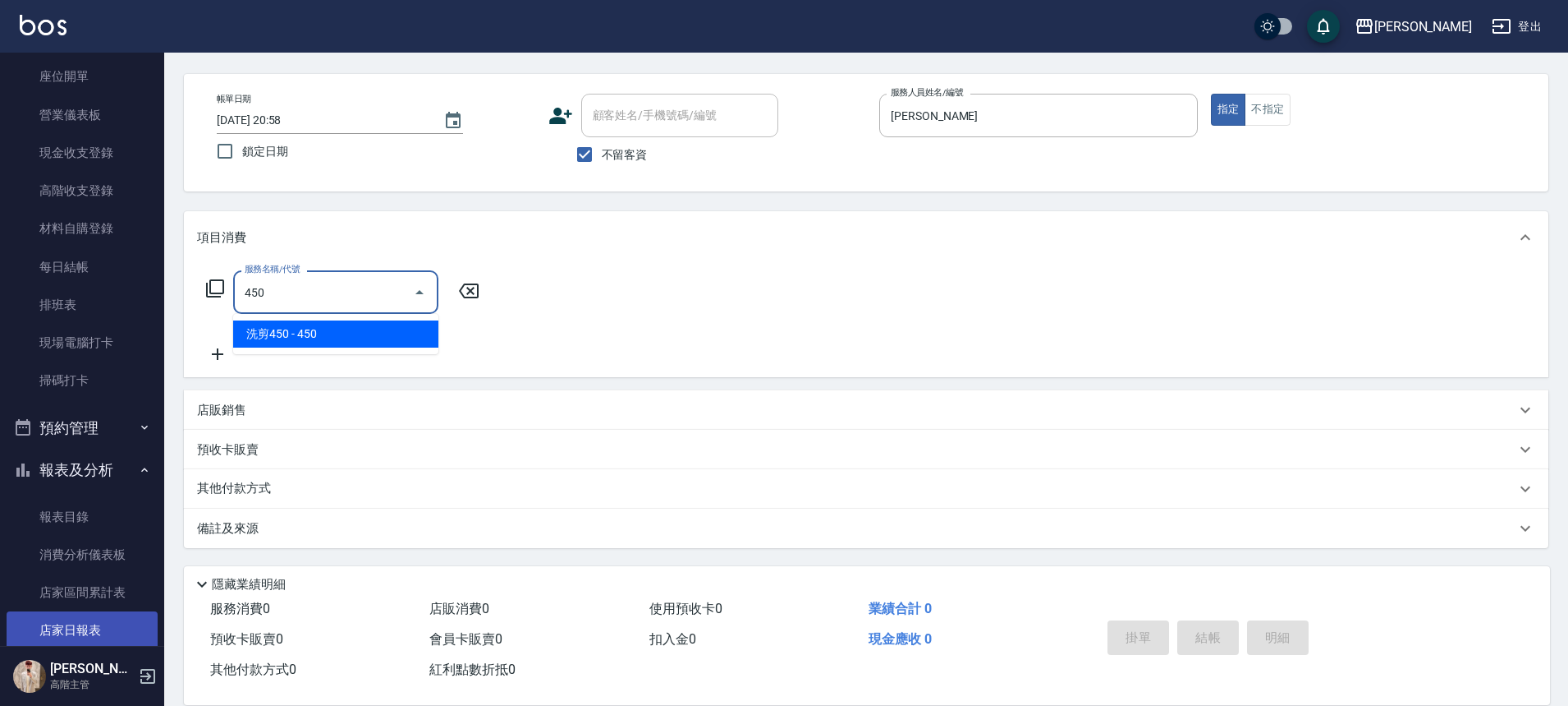
type input "450"
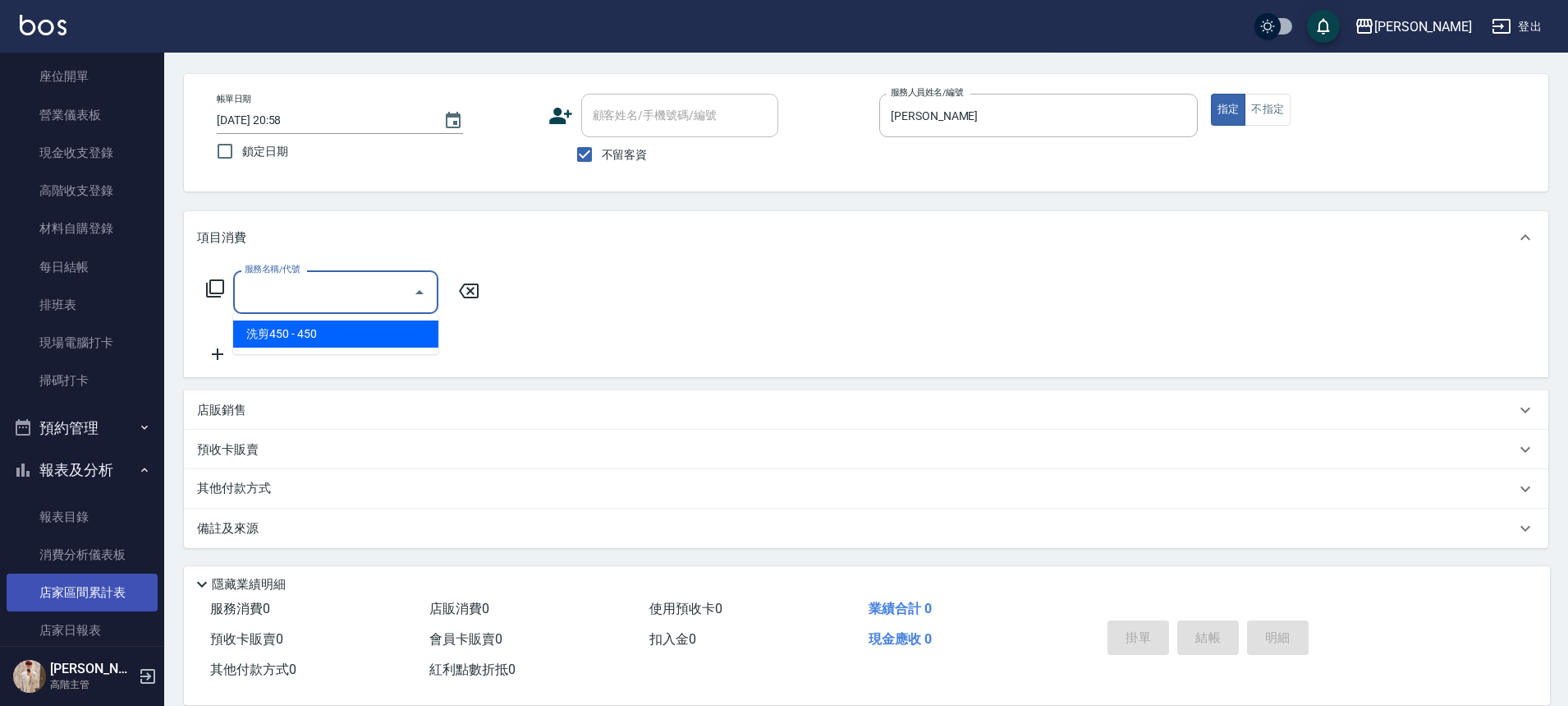
drag, startPoint x: 110, startPoint y: 625, endPoint x: 102, endPoint y: 610, distance: 17.0
click at [110, 625] on link "店家日報表" at bounding box center [82, 630] width 151 height 38
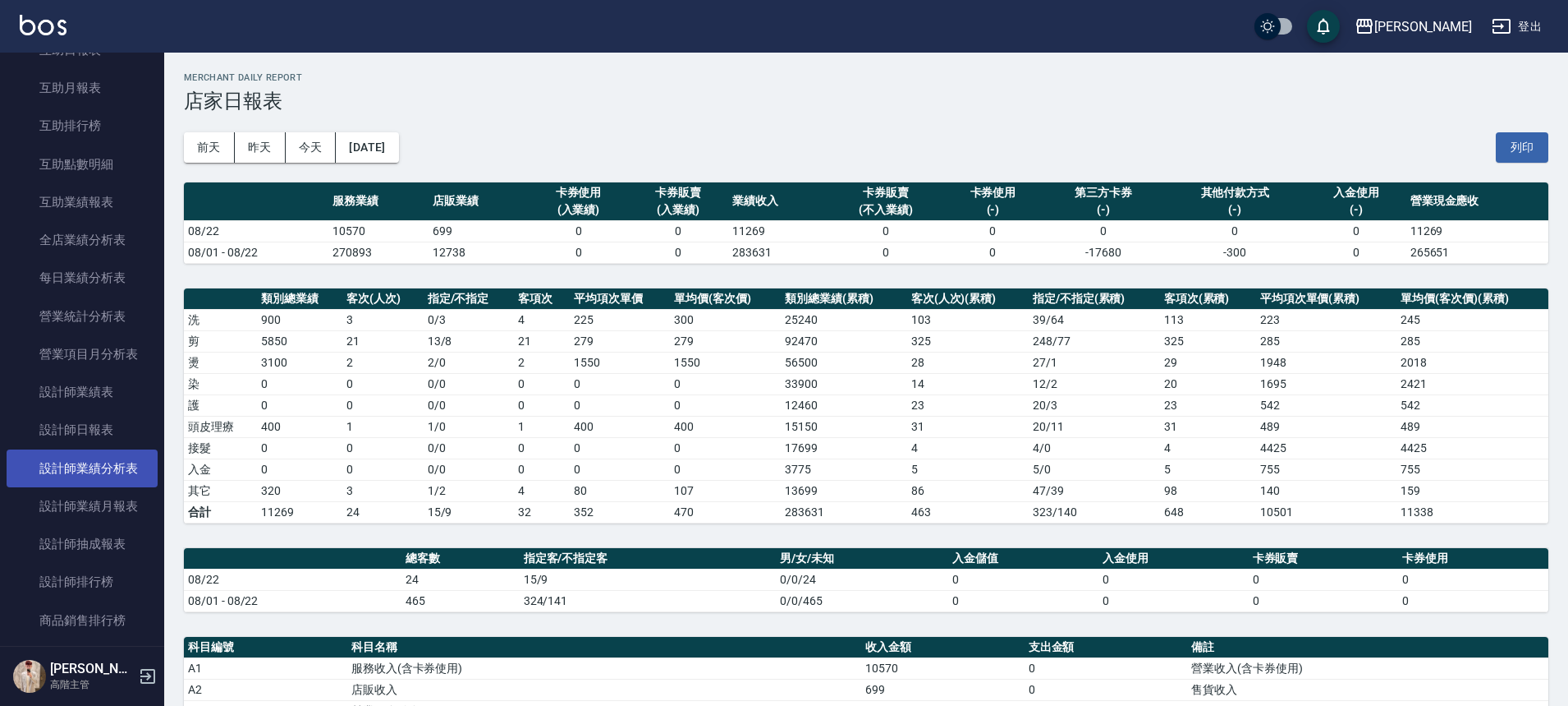
scroll to position [821, 0]
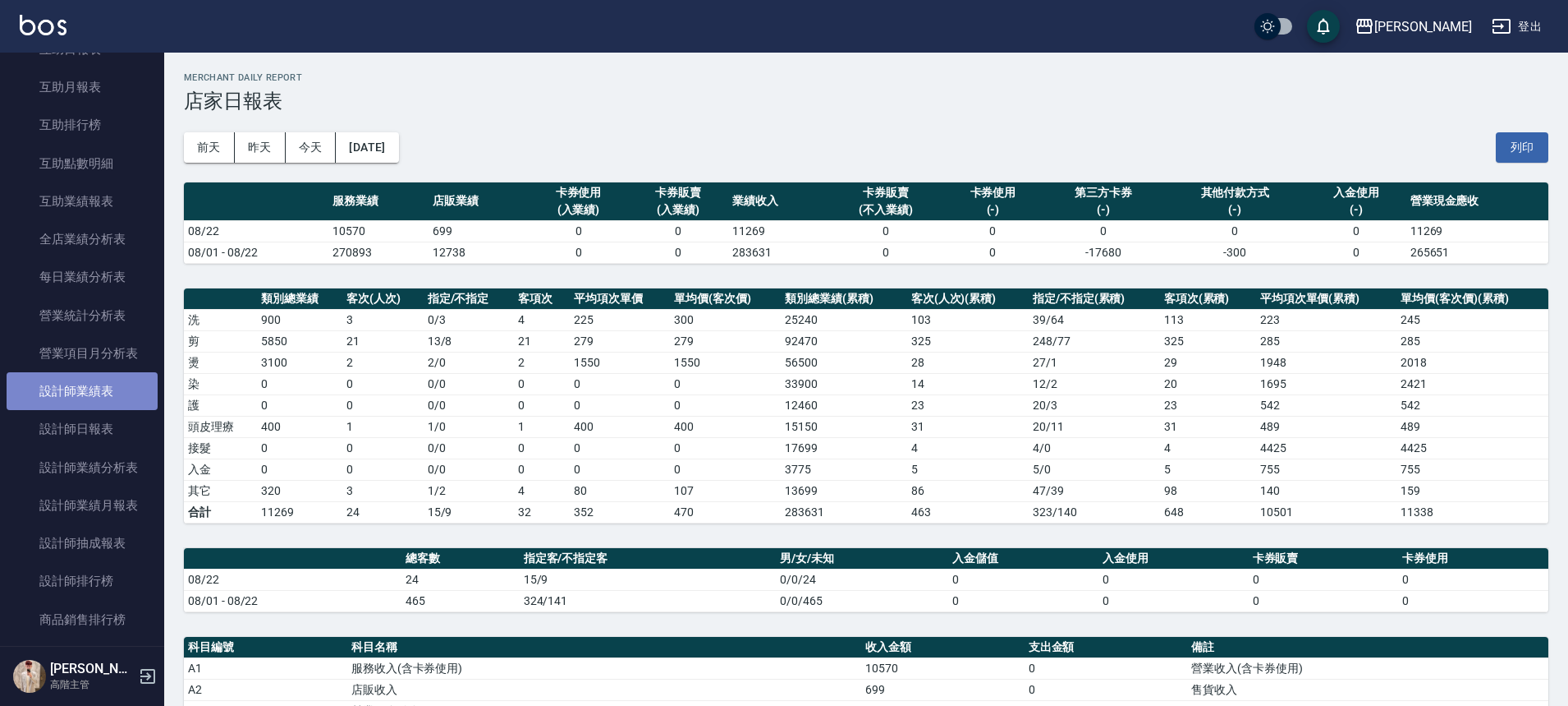
click at [110, 400] on link "設計師業績表" at bounding box center [82, 391] width 151 height 38
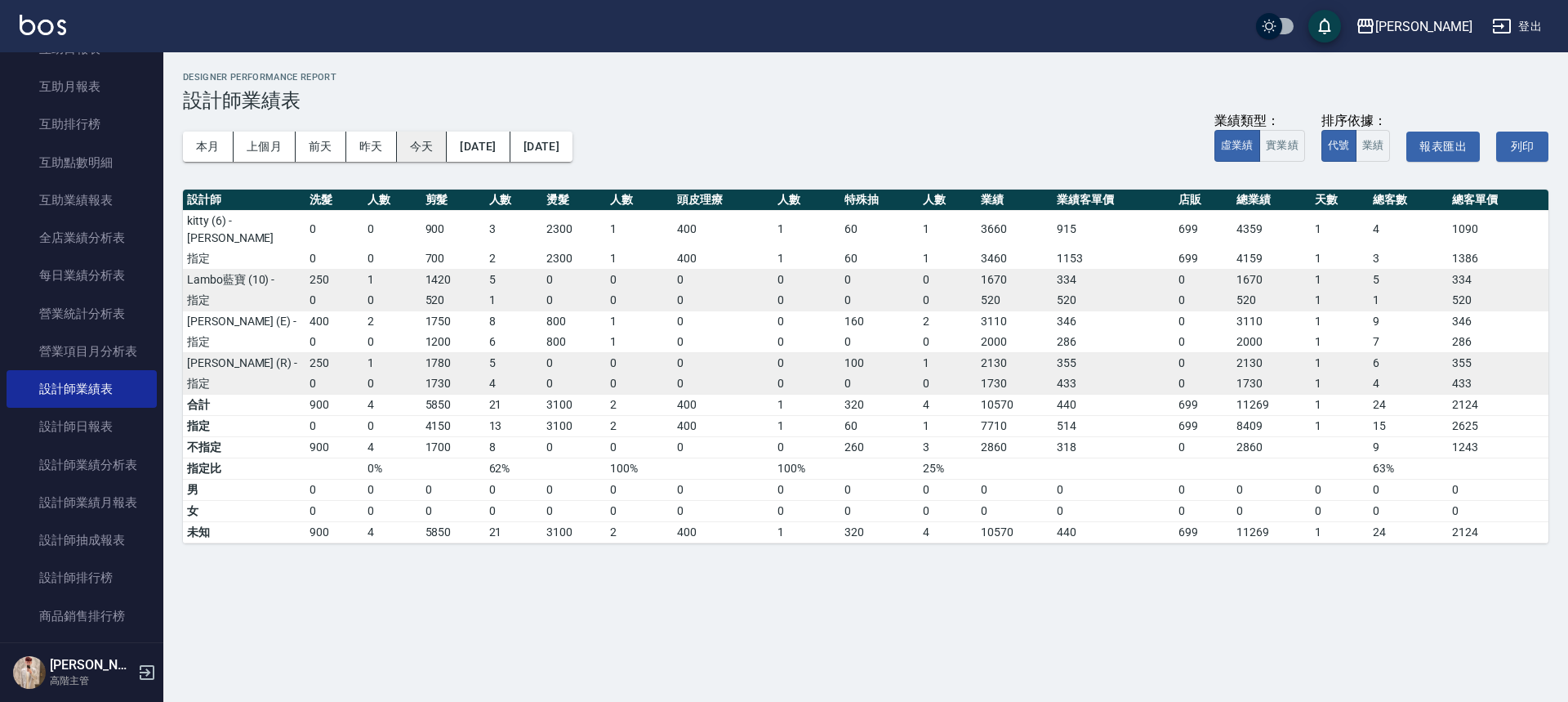
click at [428, 144] on button "今天" at bounding box center [423, 147] width 51 height 31
drag, startPoint x: 428, startPoint y: 144, endPoint x: 427, endPoint y: 98, distance: 46.0
click at [427, 108] on div "上越斗六 2025-08 設計師業績表 列印時間： [DATE][PHONE_NUMBER]:59 Designer Performance Report 設…" at bounding box center [865, 307] width 1404 height 510
click at [427, 98] on h3 "設計師業績表" at bounding box center [865, 100] width 1365 height 23
click at [131, 423] on link "設計師日報表" at bounding box center [81, 426] width 150 height 37
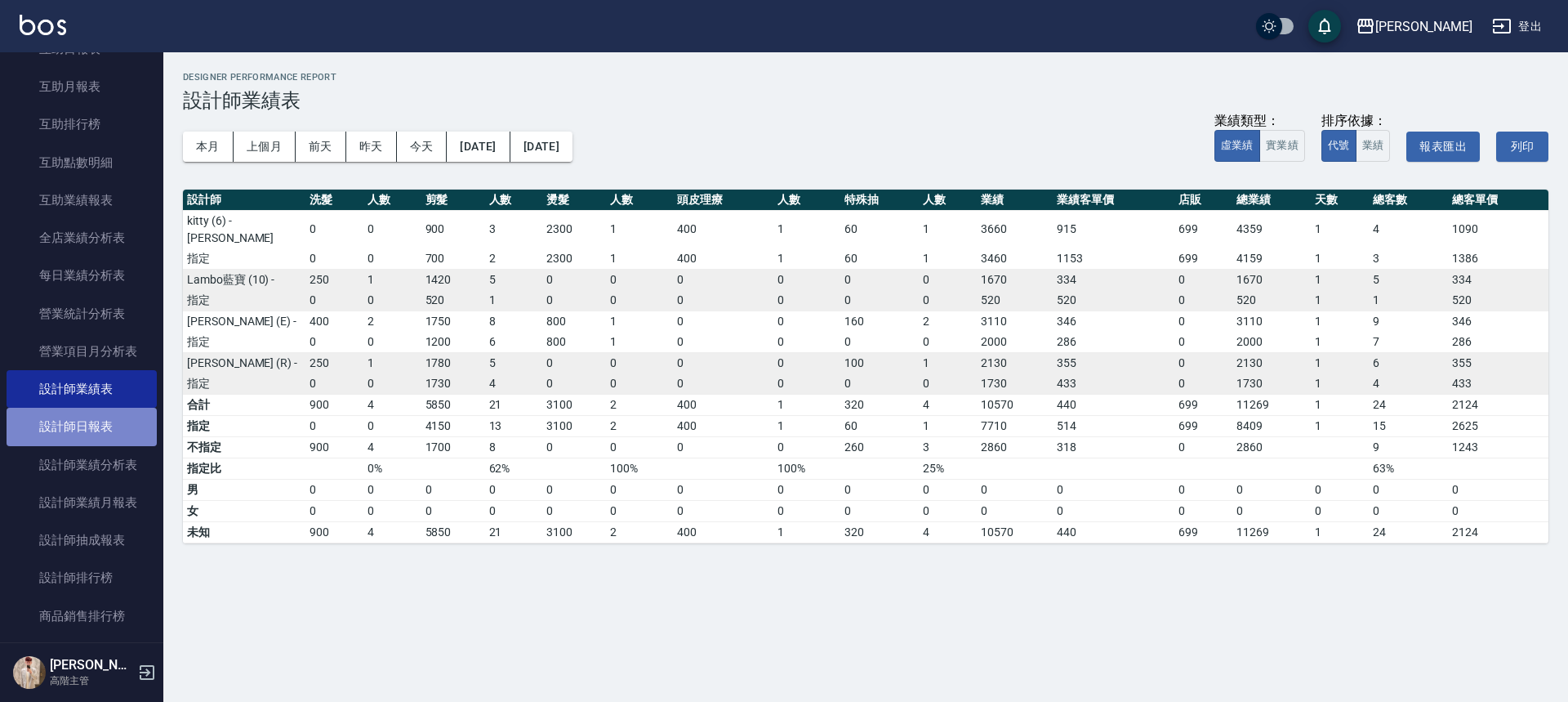
click at [132, 423] on link "設計師日報表" at bounding box center [81, 426] width 150 height 37
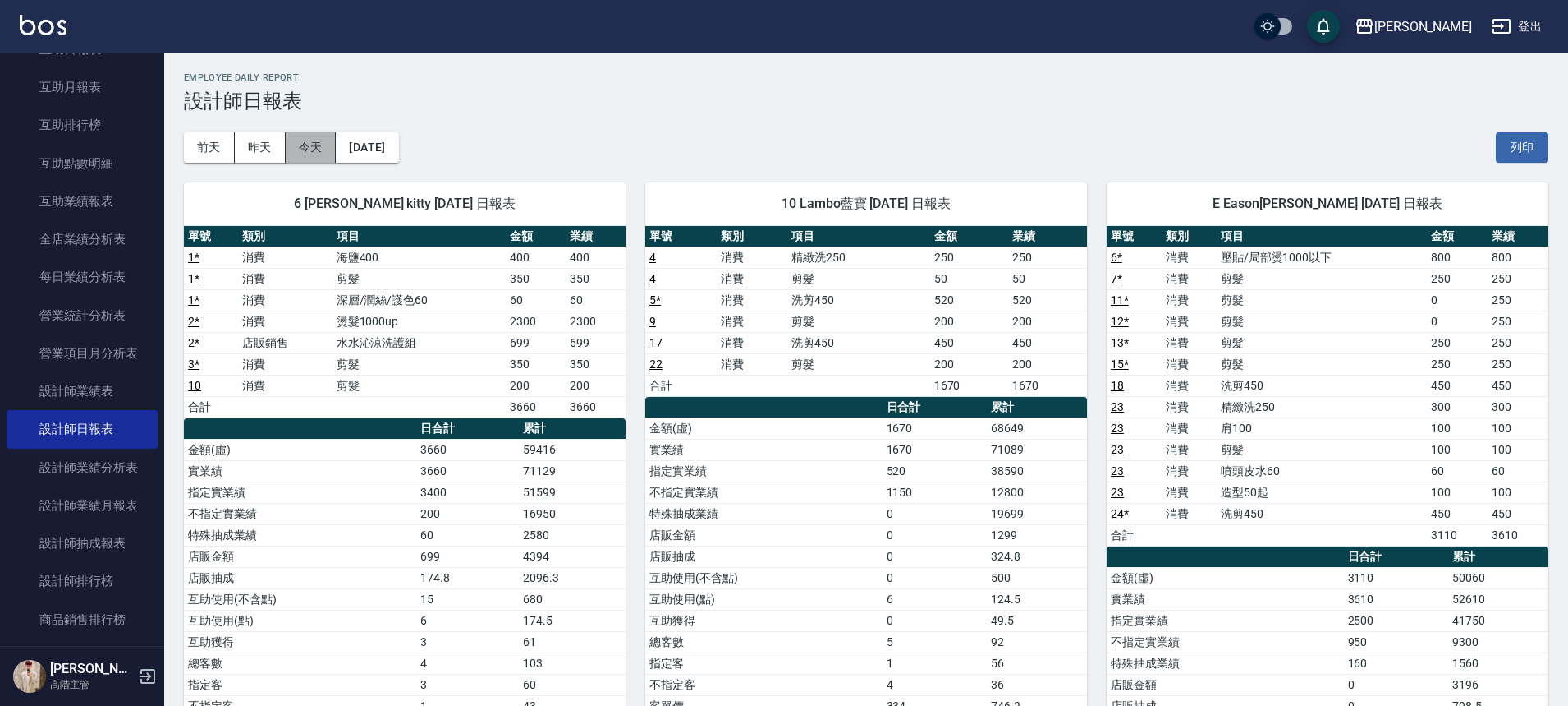
click at [313, 145] on button "今天" at bounding box center [311, 148] width 51 height 31
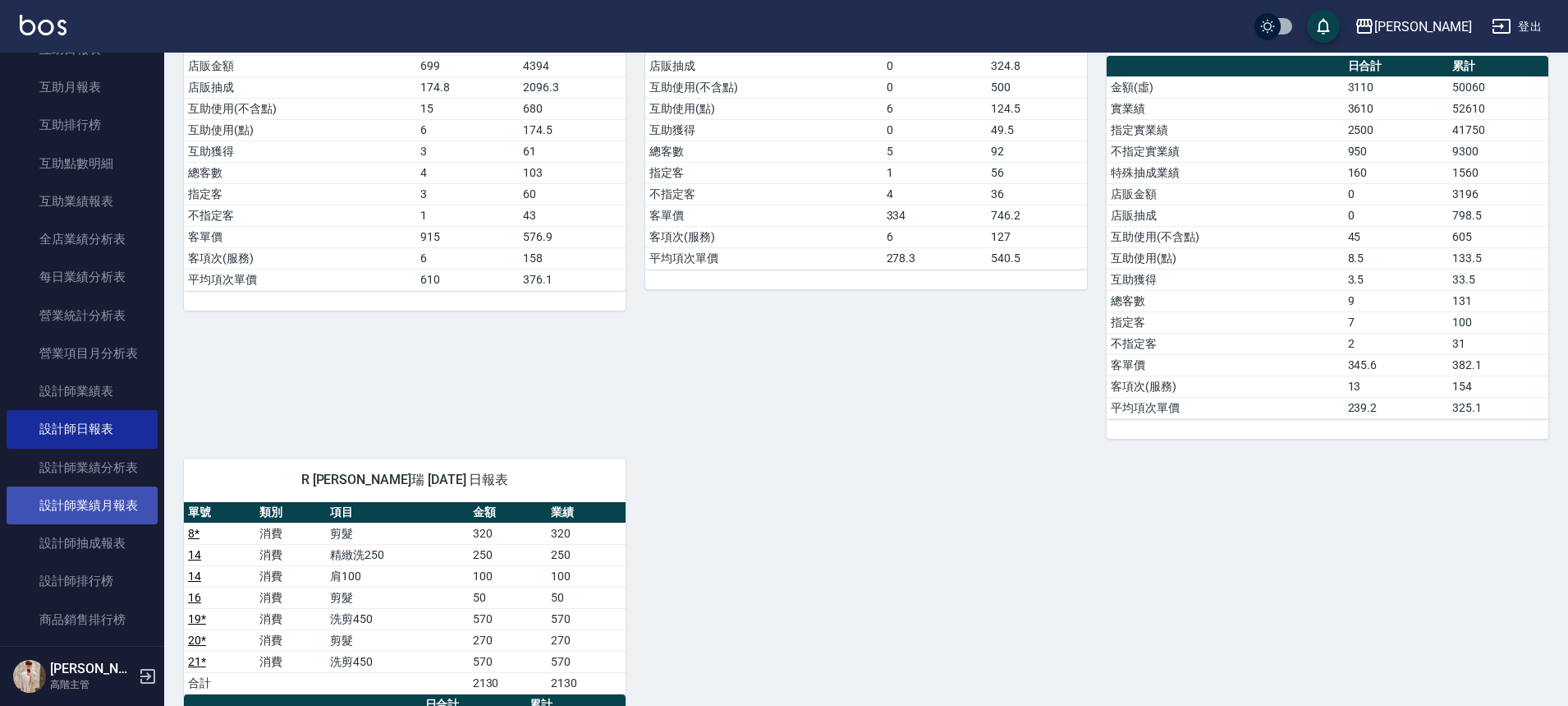
scroll to position [493, 0]
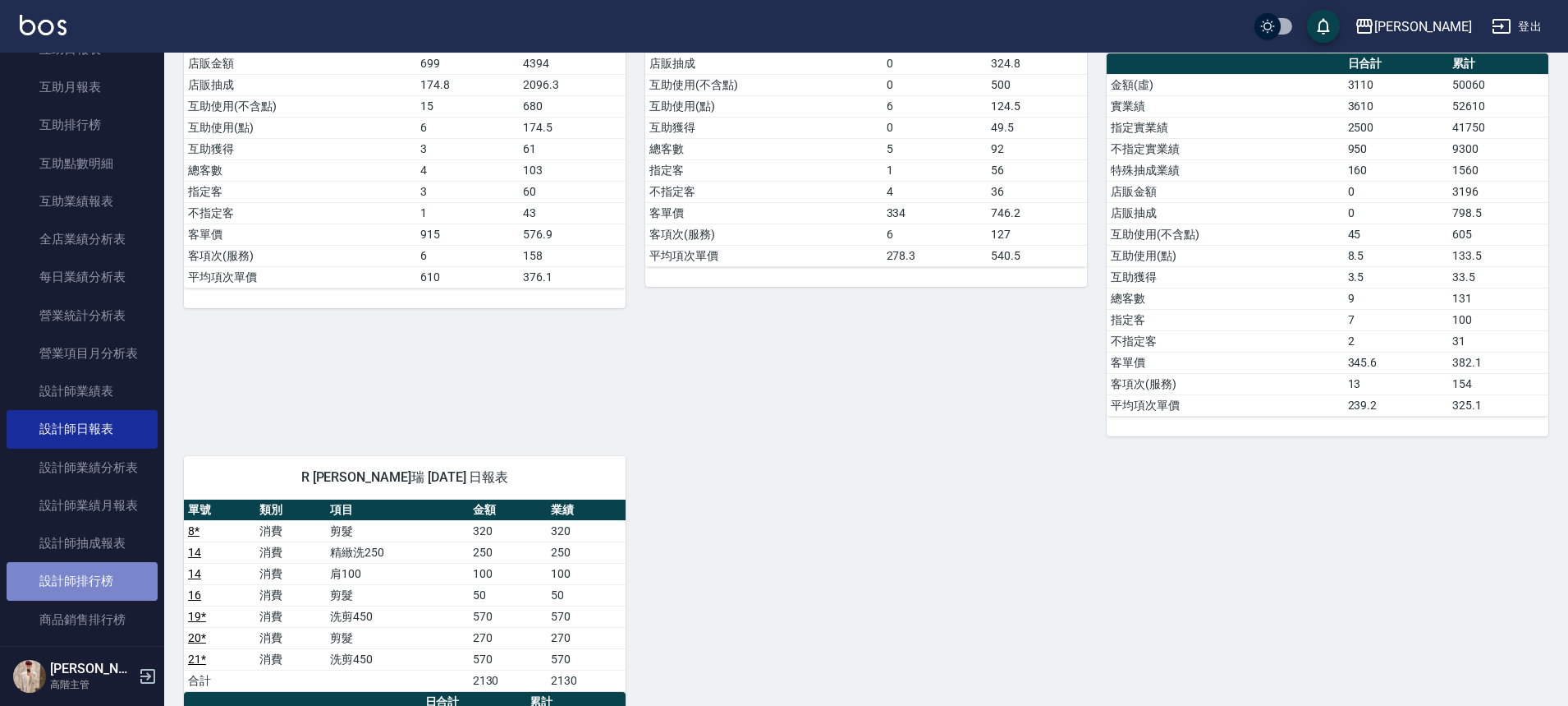
click at [102, 575] on link "設計師排行榜" at bounding box center [82, 581] width 151 height 38
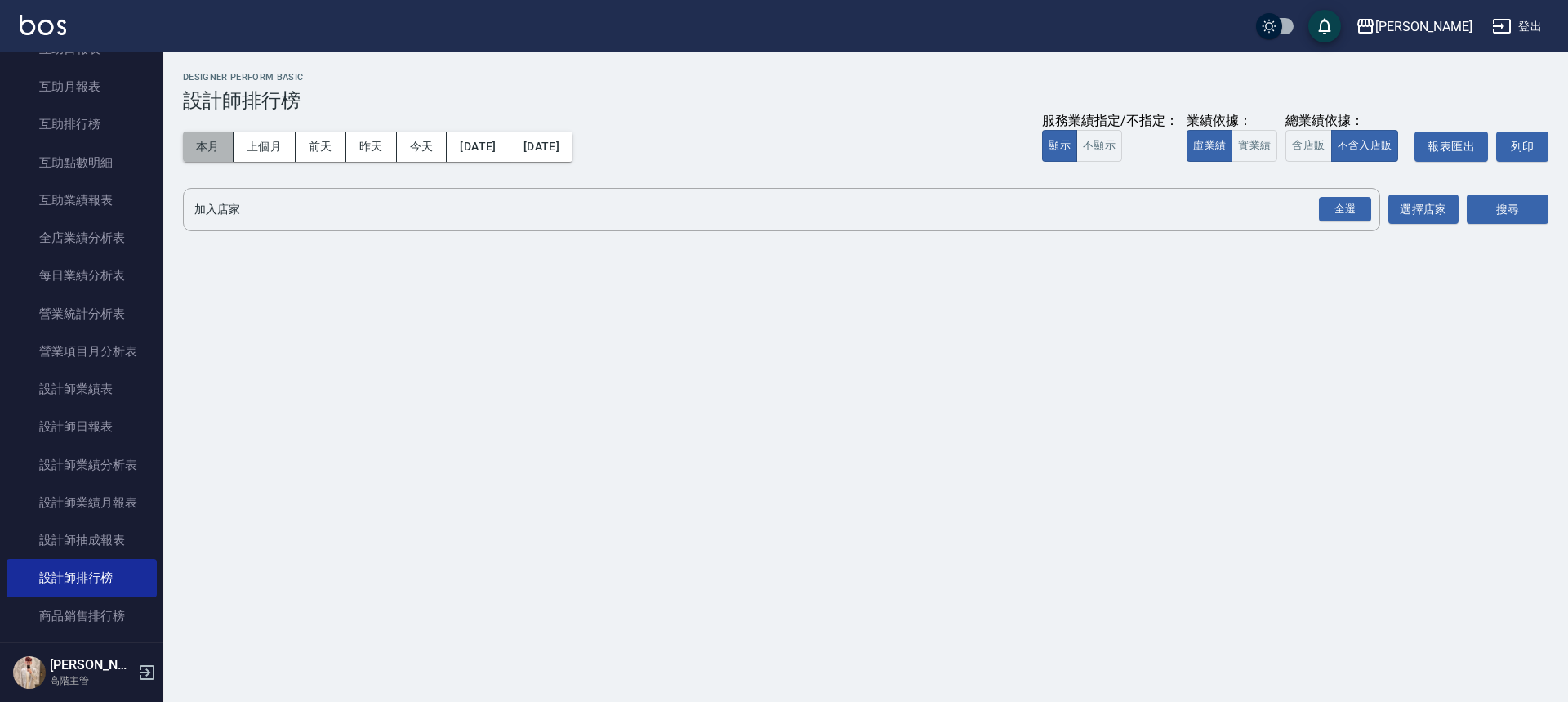
click at [210, 154] on button "本月" at bounding box center [209, 147] width 51 height 31
click at [1263, 156] on button "實業績" at bounding box center [1254, 146] width 46 height 32
drag, startPoint x: 1336, startPoint y: 202, endPoint x: 1349, endPoint y: 205, distance: 13.3
click at [1339, 202] on div "全選" at bounding box center [1345, 210] width 53 height 25
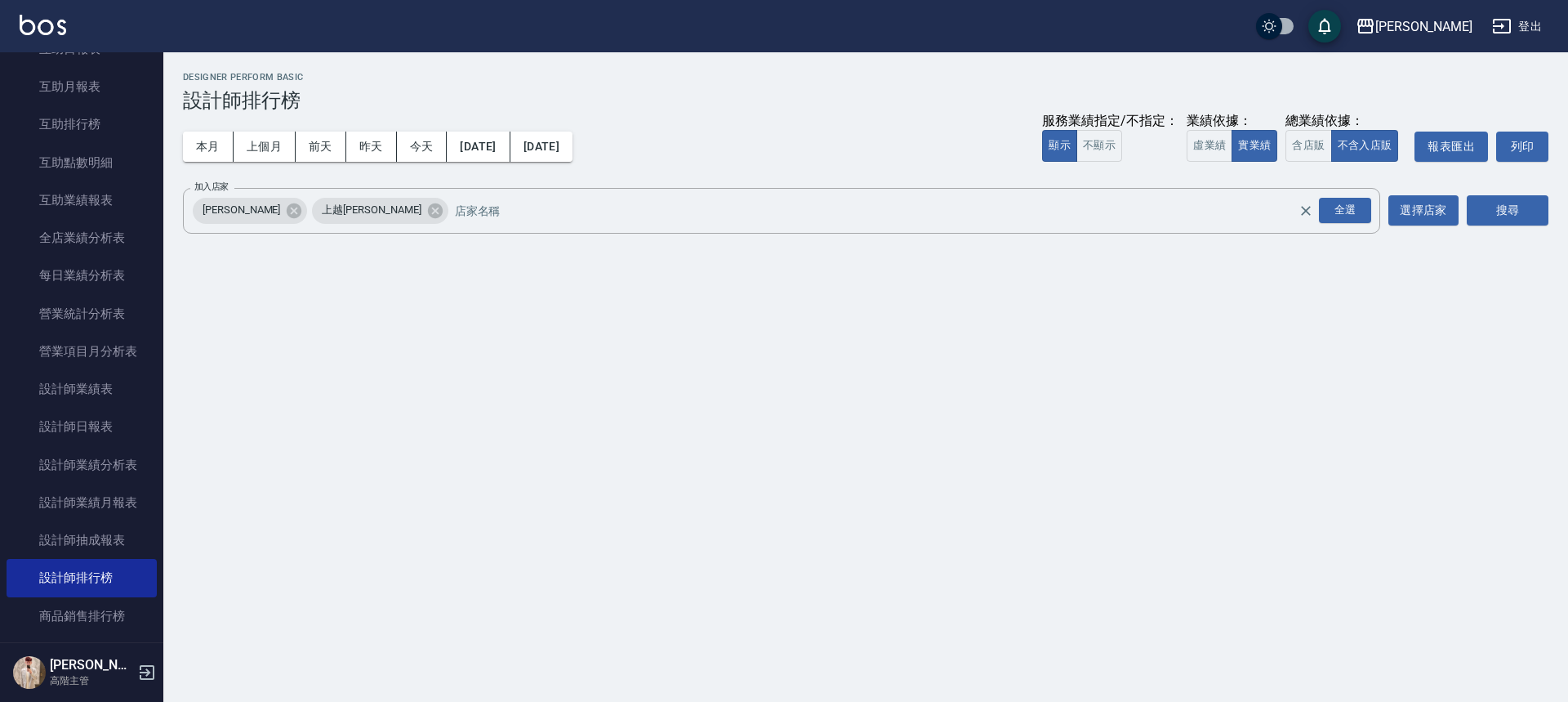
click at [1536, 235] on div "上越斗六 [DATE] - [DATE] 設計師排行榜 列印時間： [DATE][PHONE_NUMBER]:59 Designer Perform Basi…" at bounding box center [865, 156] width 1404 height 207
click at [1536, 221] on button "搜尋" at bounding box center [1507, 211] width 81 height 31
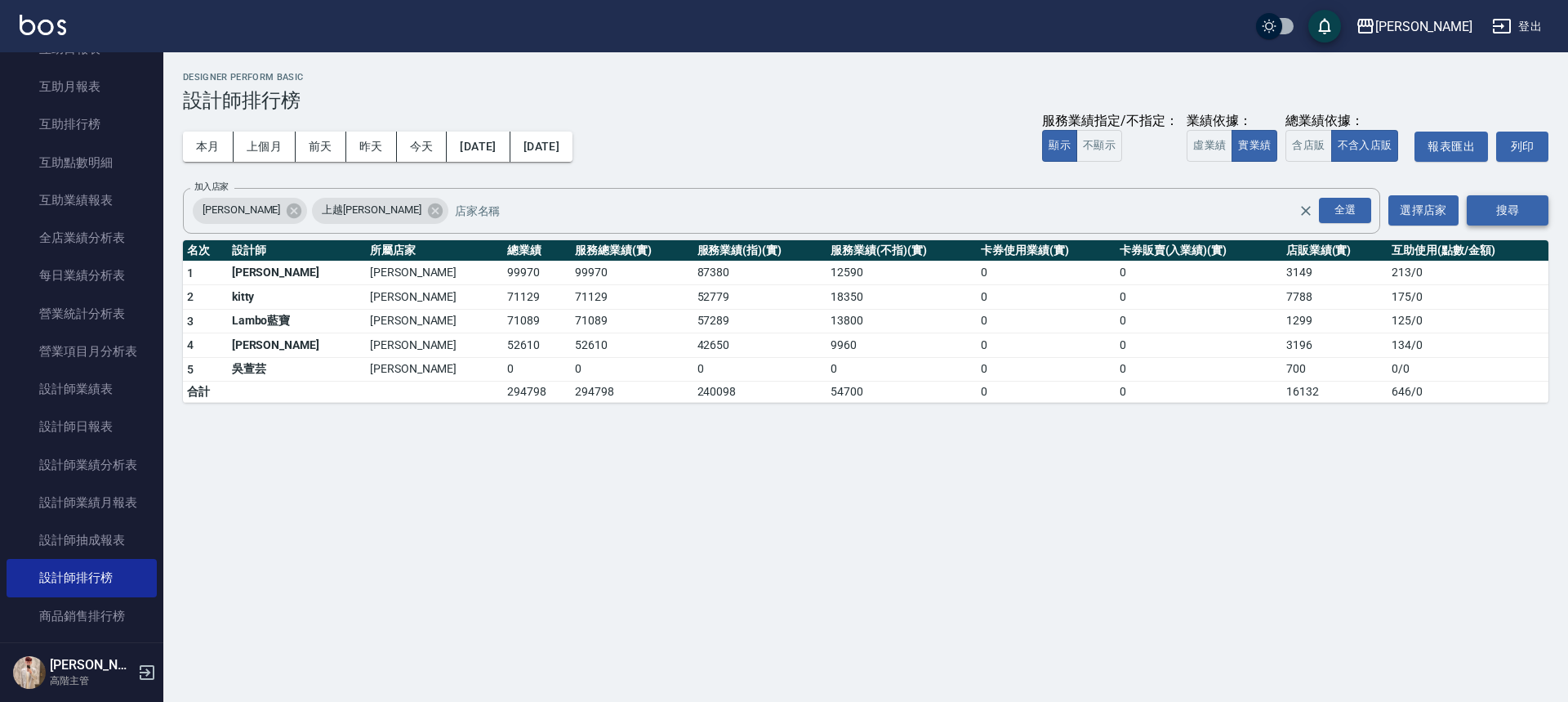
click at [1536, 221] on button "搜尋" at bounding box center [1507, 211] width 81 height 31
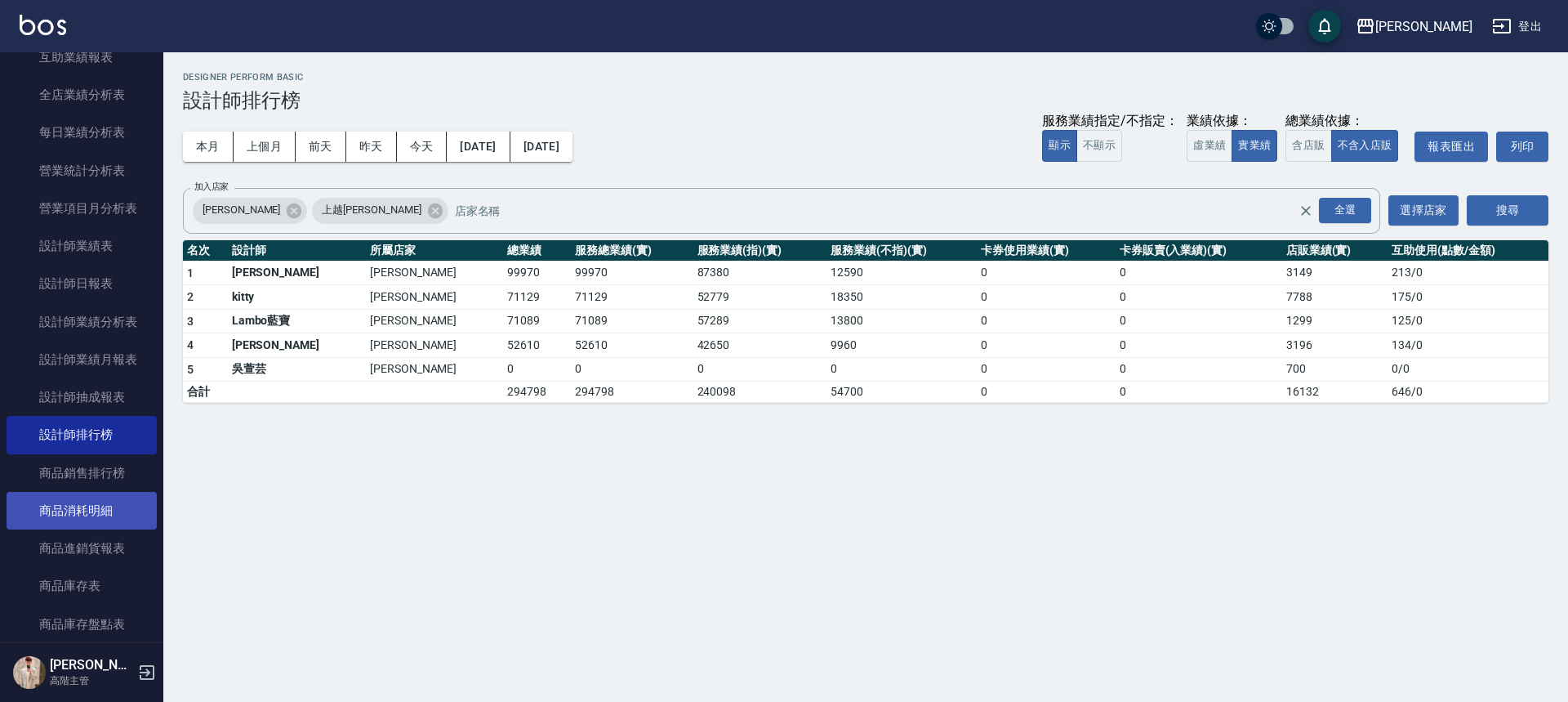
scroll to position [980, 0]
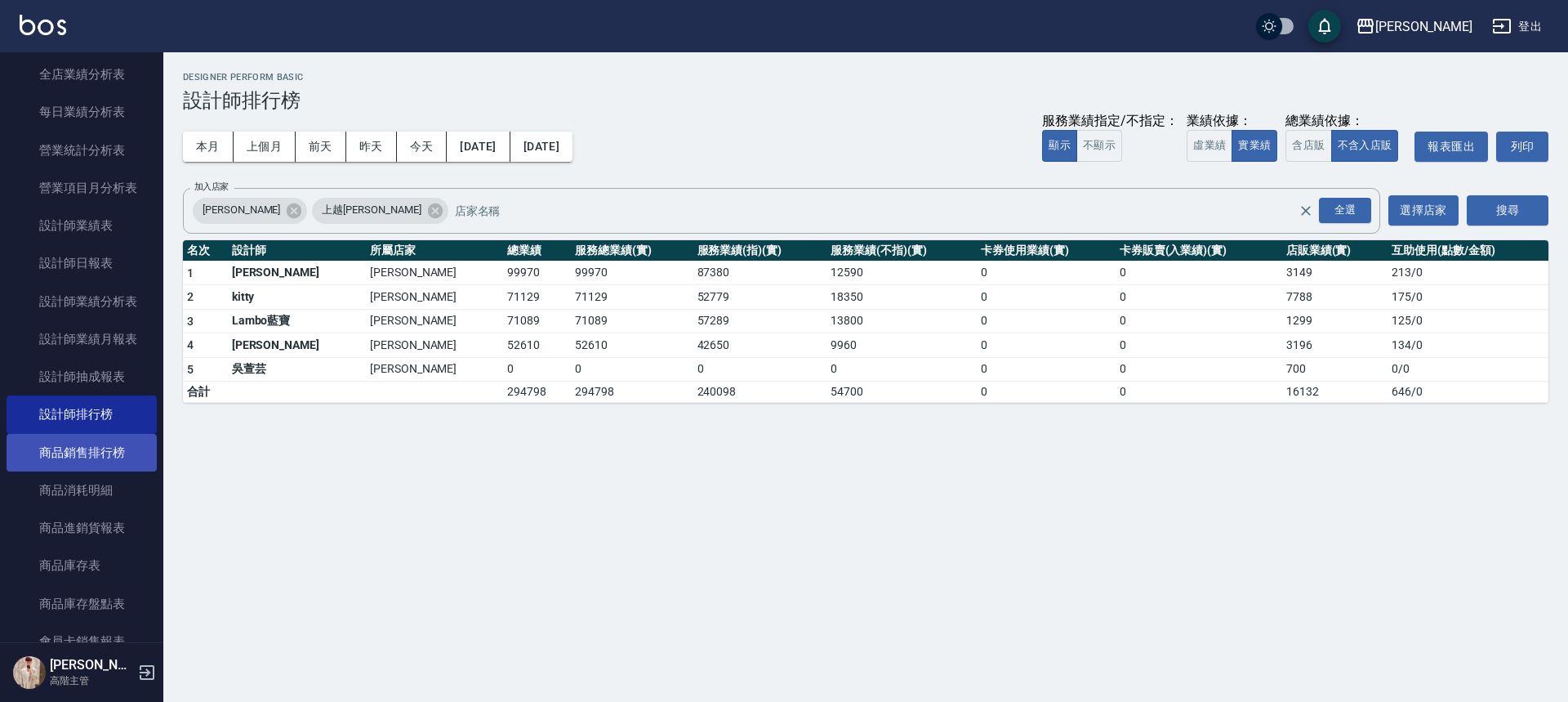
click at [111, 461] on link "商品銷售排行榜" at bounding box center [81, 452] width 150 height 37
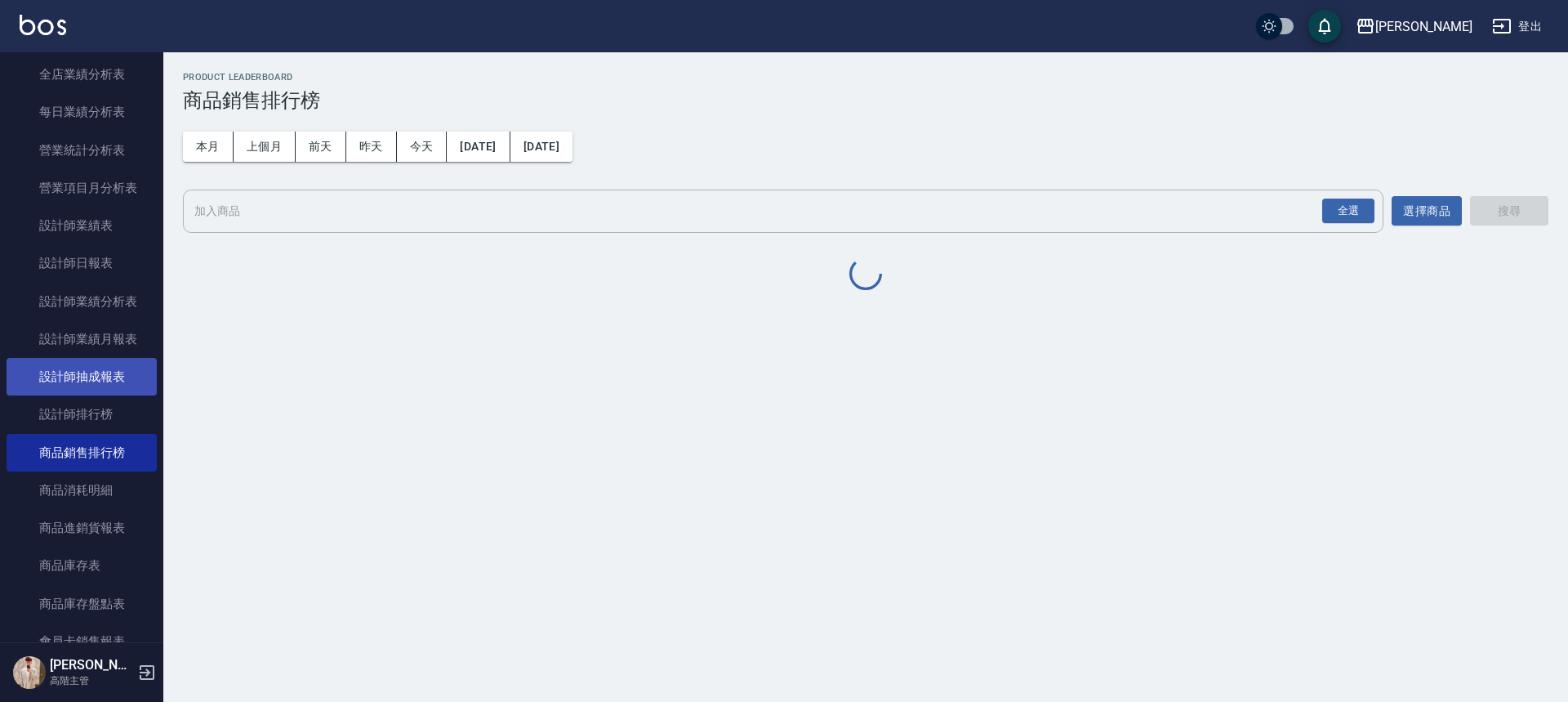
click at [100, 371] on link "設計師抽成報表" at bounding box center [81, 376] width 150 height 37
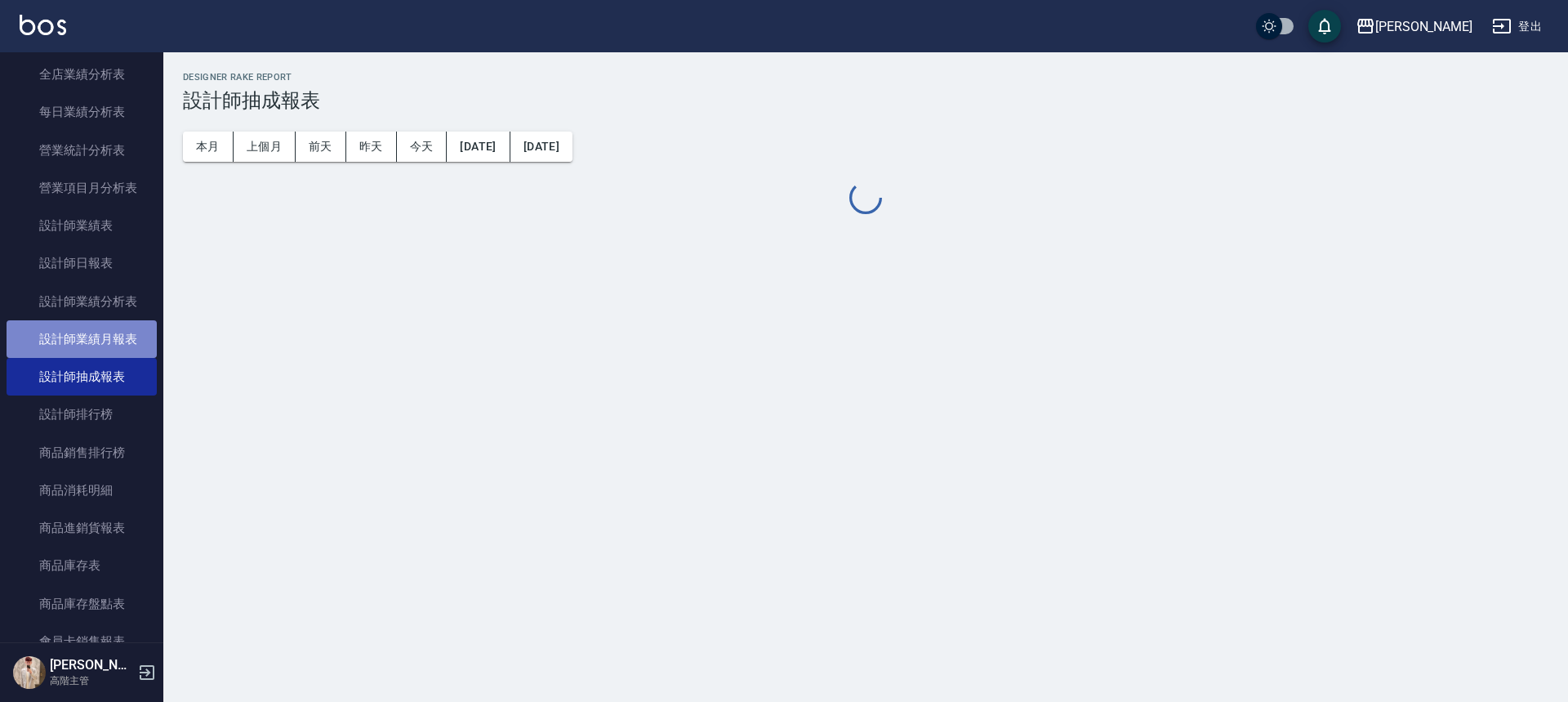
click at [106, 340] on link "設計師業績月報表" at bounding box center [81, 339] width 150 height 37
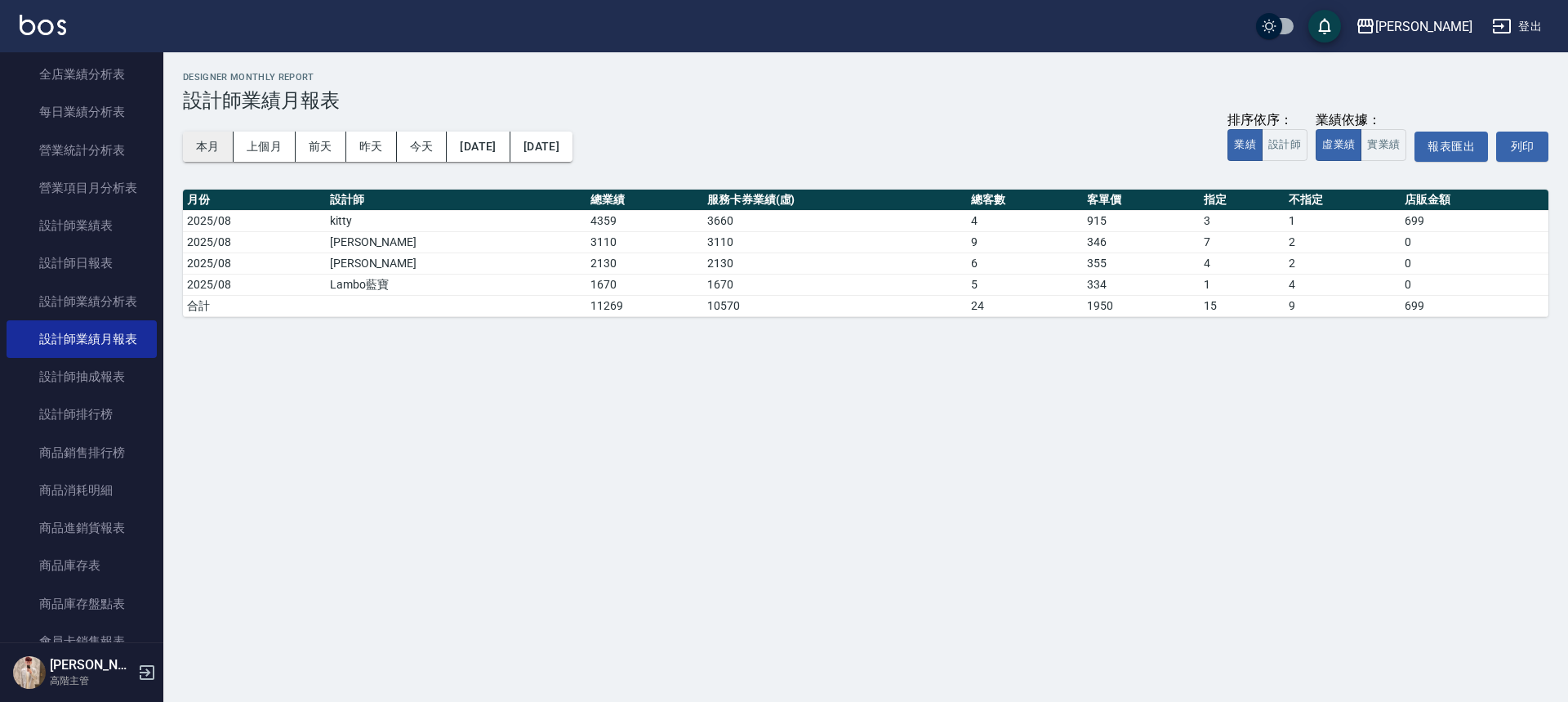
click at [217, 138] on button "本月" at bounding box center [209, 147] width 51 height 31
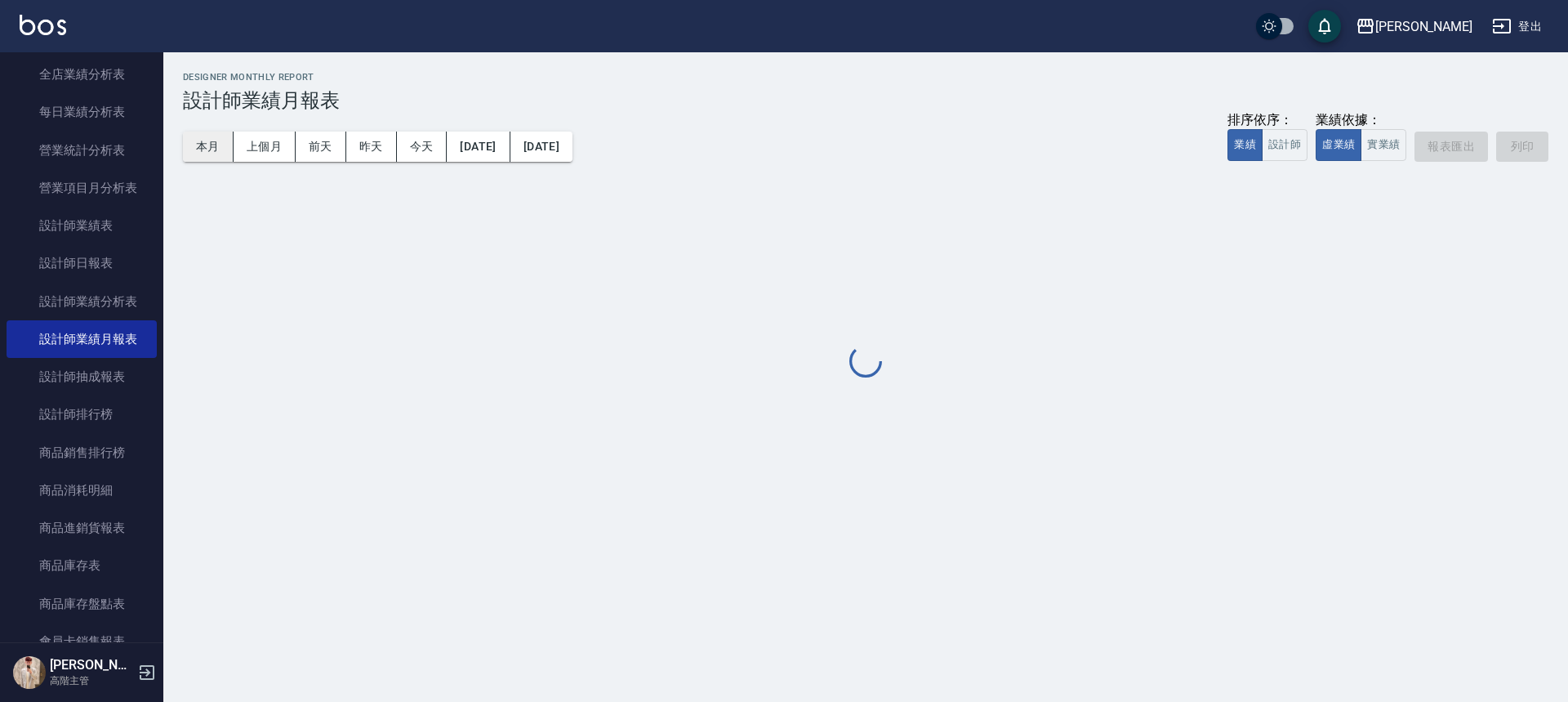
click at [217, 138] on button "本月" at bounding box center [209, 147] width 51 height 31
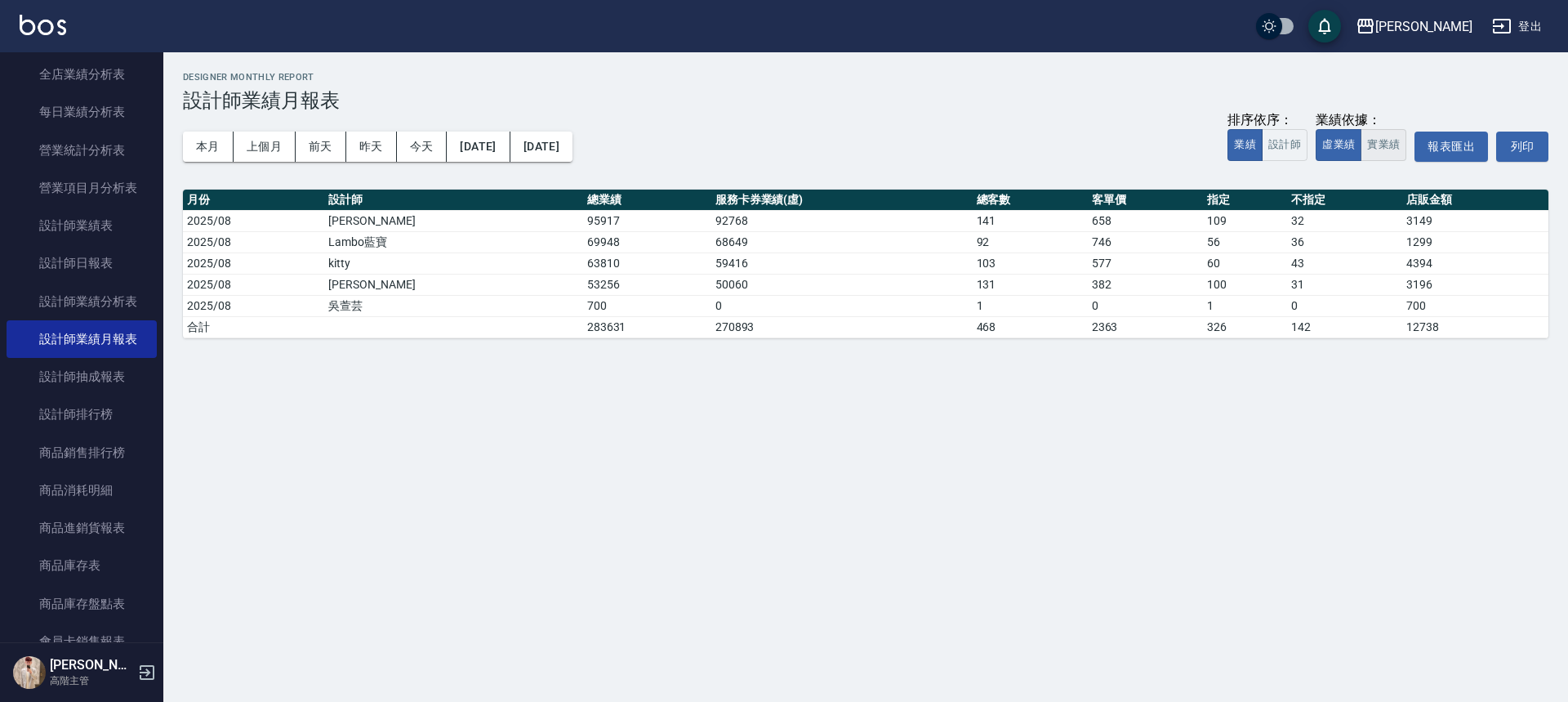
click at [1381, 143] on button "實業績" at bounding box center [1383, 145] width 46 height 32
click at [1295, 143] on button "設計師" at bounding box center [1285, 145] width 46 height 32
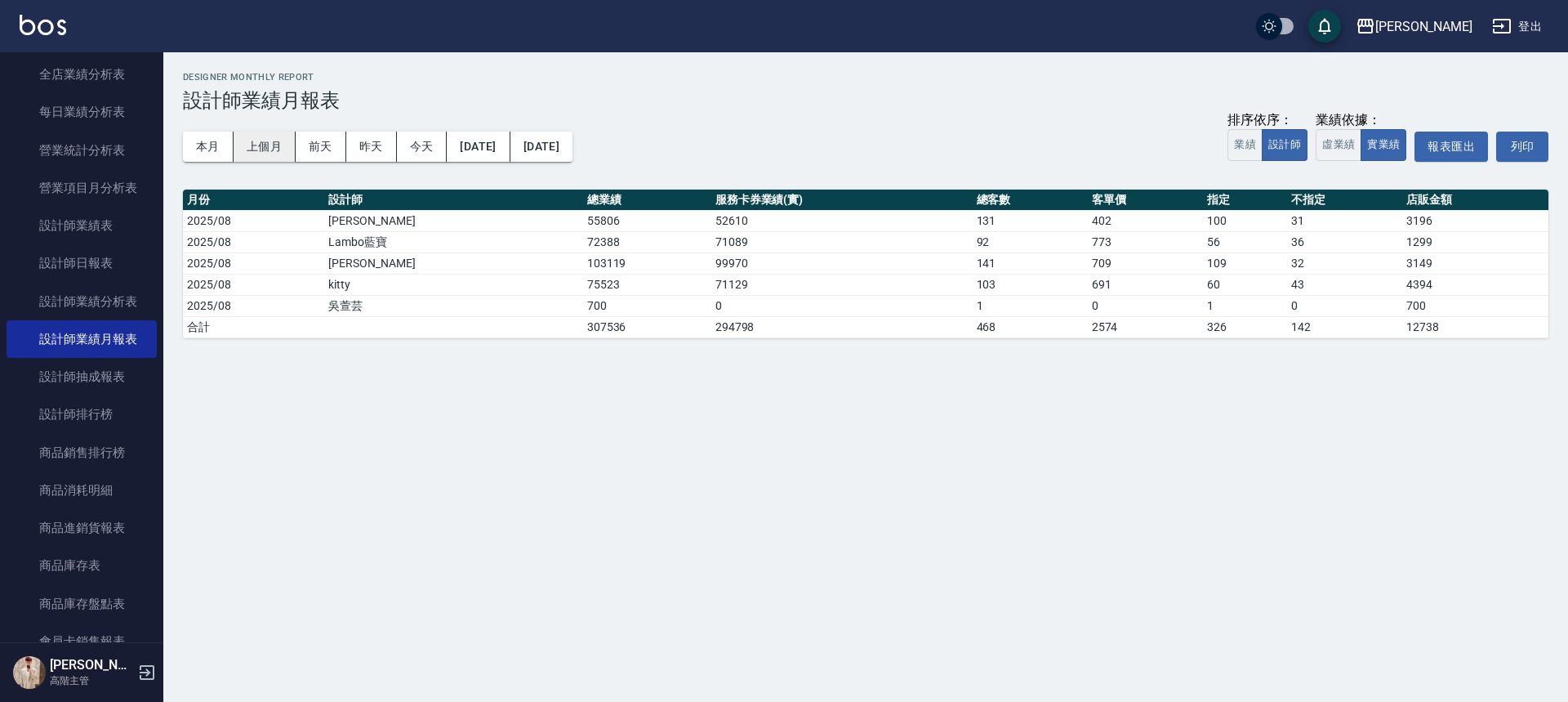
click at [265, 143] on button "上個月" at bounding box center [264, 147] width 62 height 31
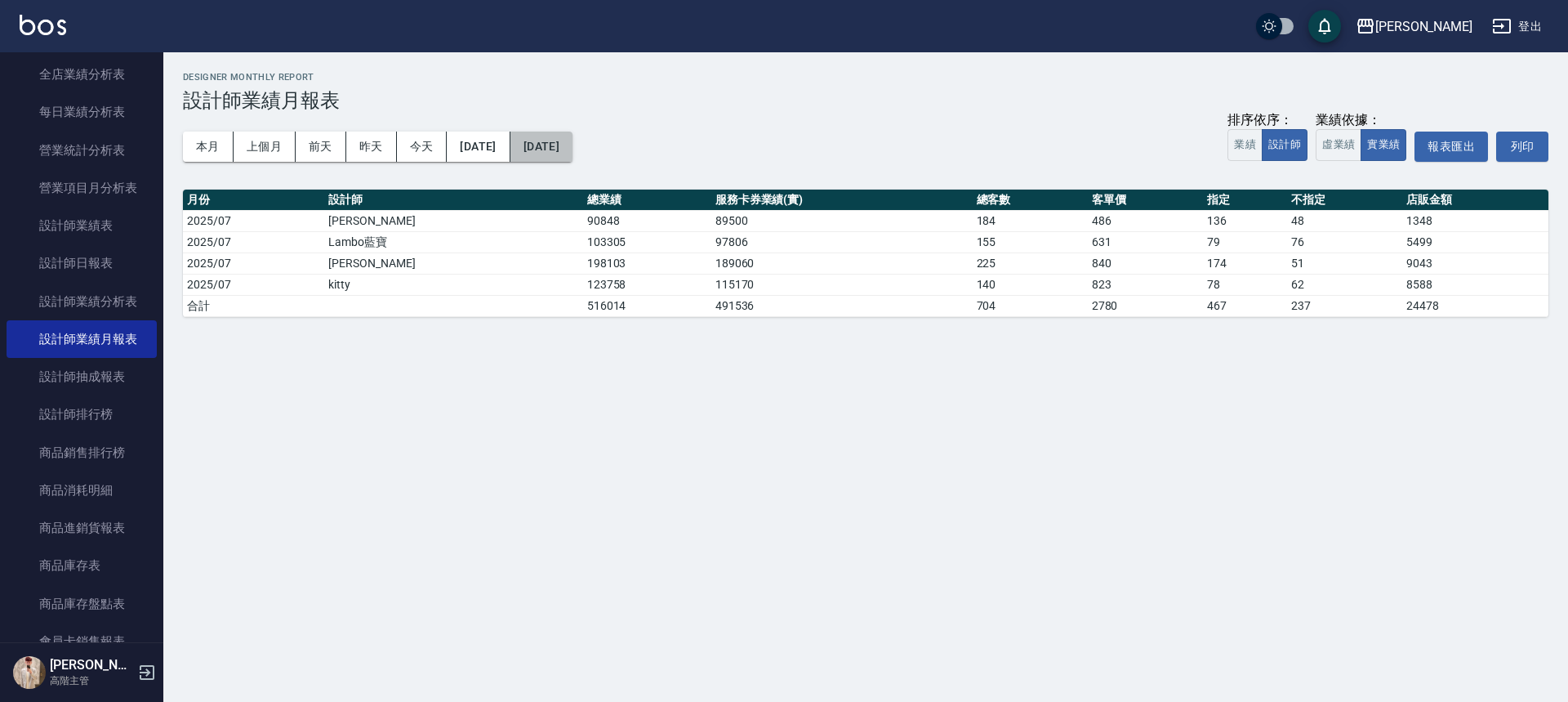
click at [573, 143] on button "[DATE]" at bounding box center [540, 147] width 62 height 31
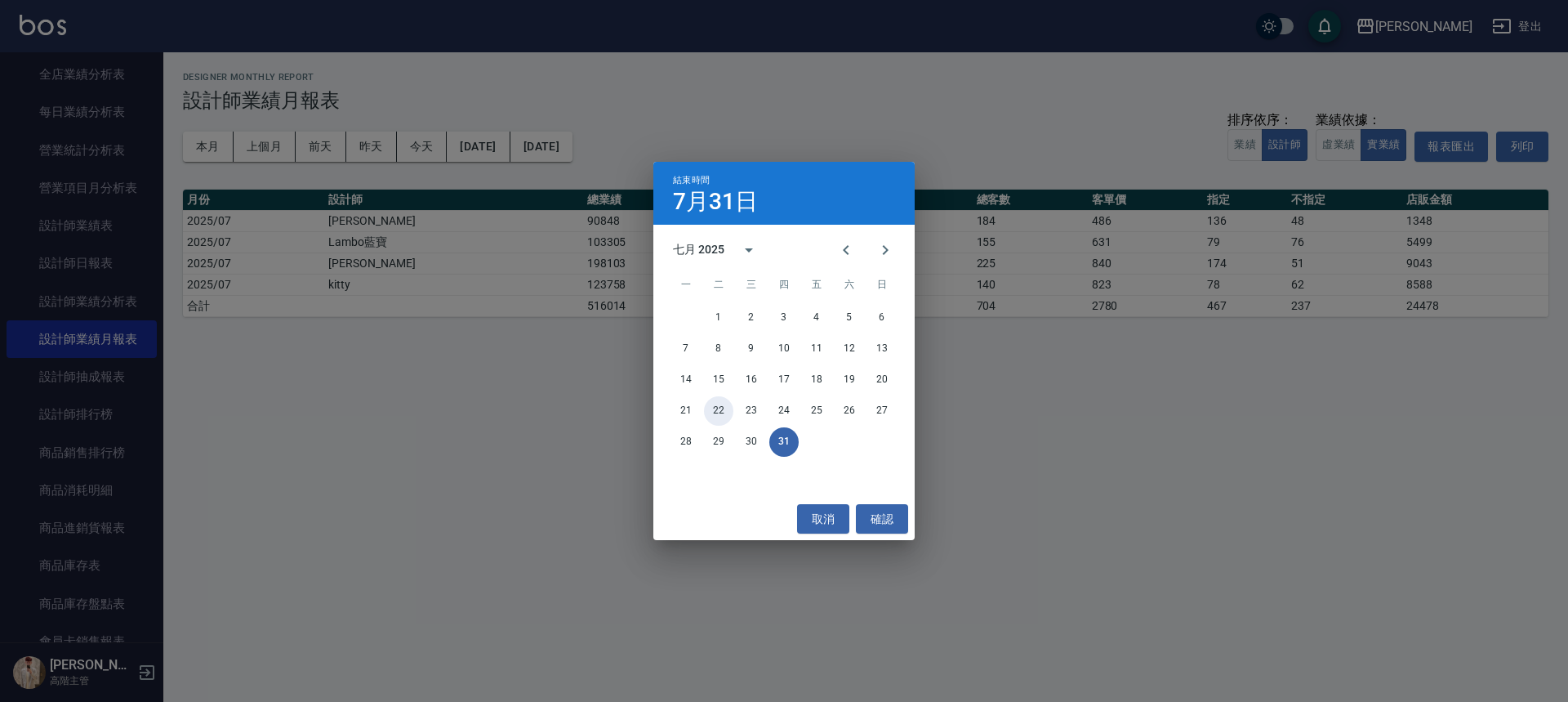
click at [725, 408] on button "22" at bounding box center [718, 411] width 30 height 30
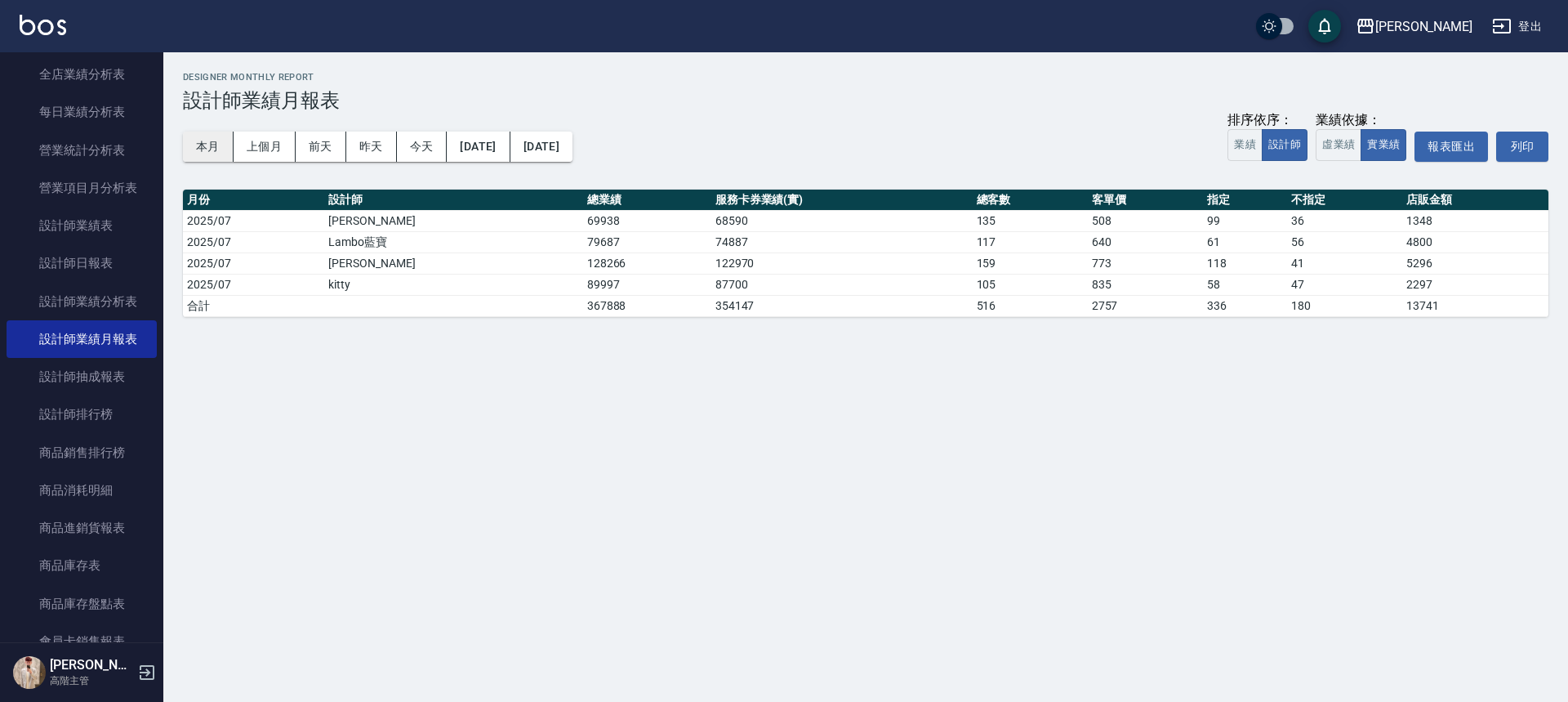
click at [200, 147] on button "本月" at bounding box center [209, 147] width 51 height 31
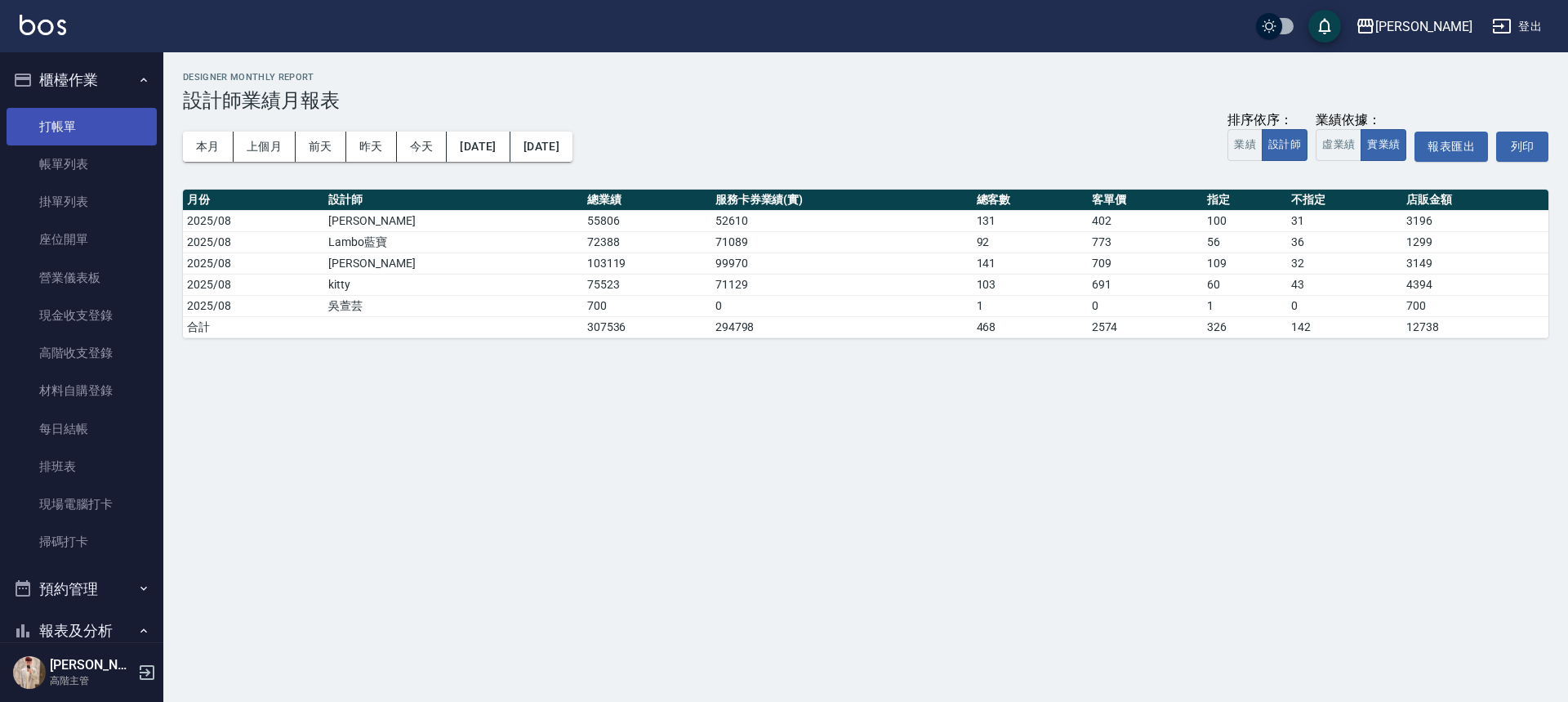
click at [98, 126] on link "打帳單" at bounding box center [81, 126] width 150 height 37
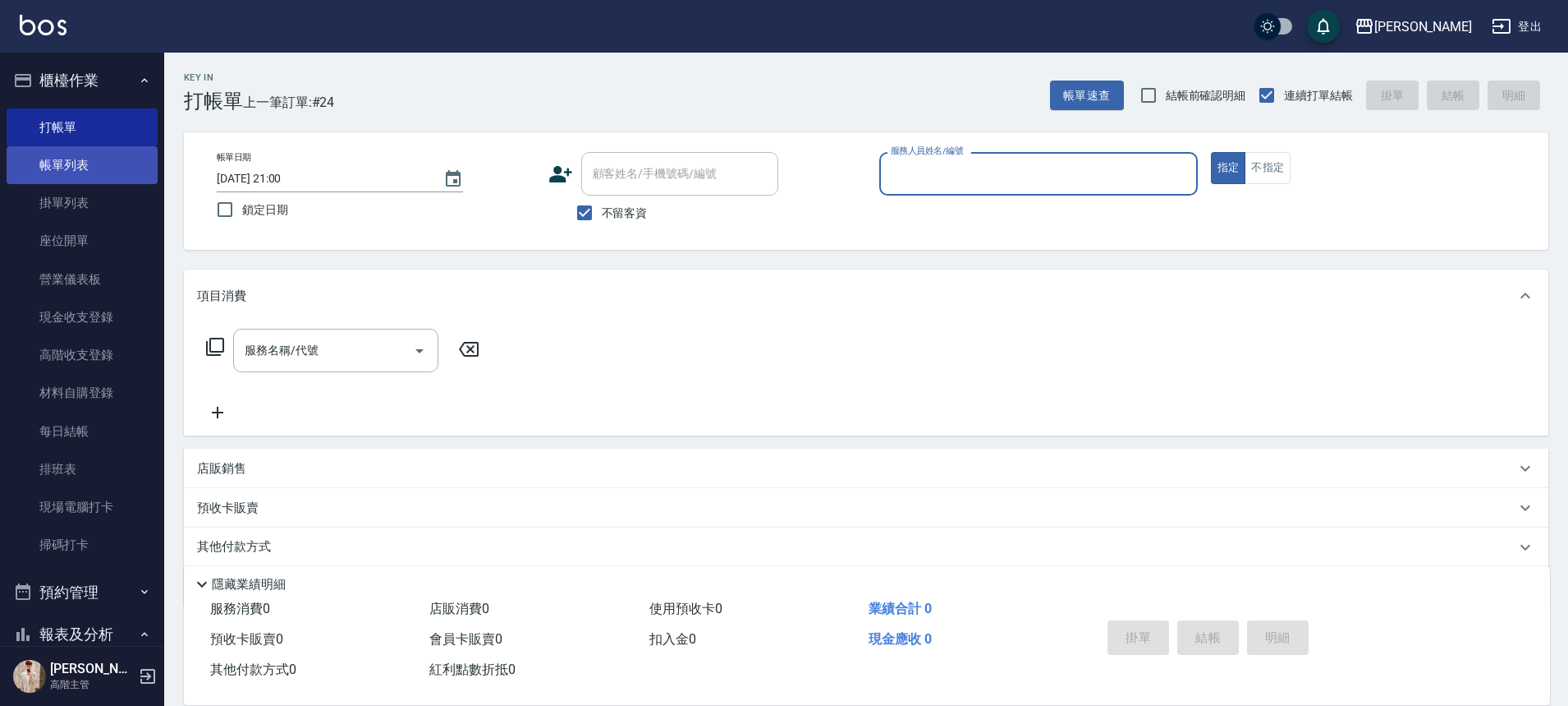
click at [116, 160] on link "帳單列表" at bounding box center [82, 165] width 151 height 38
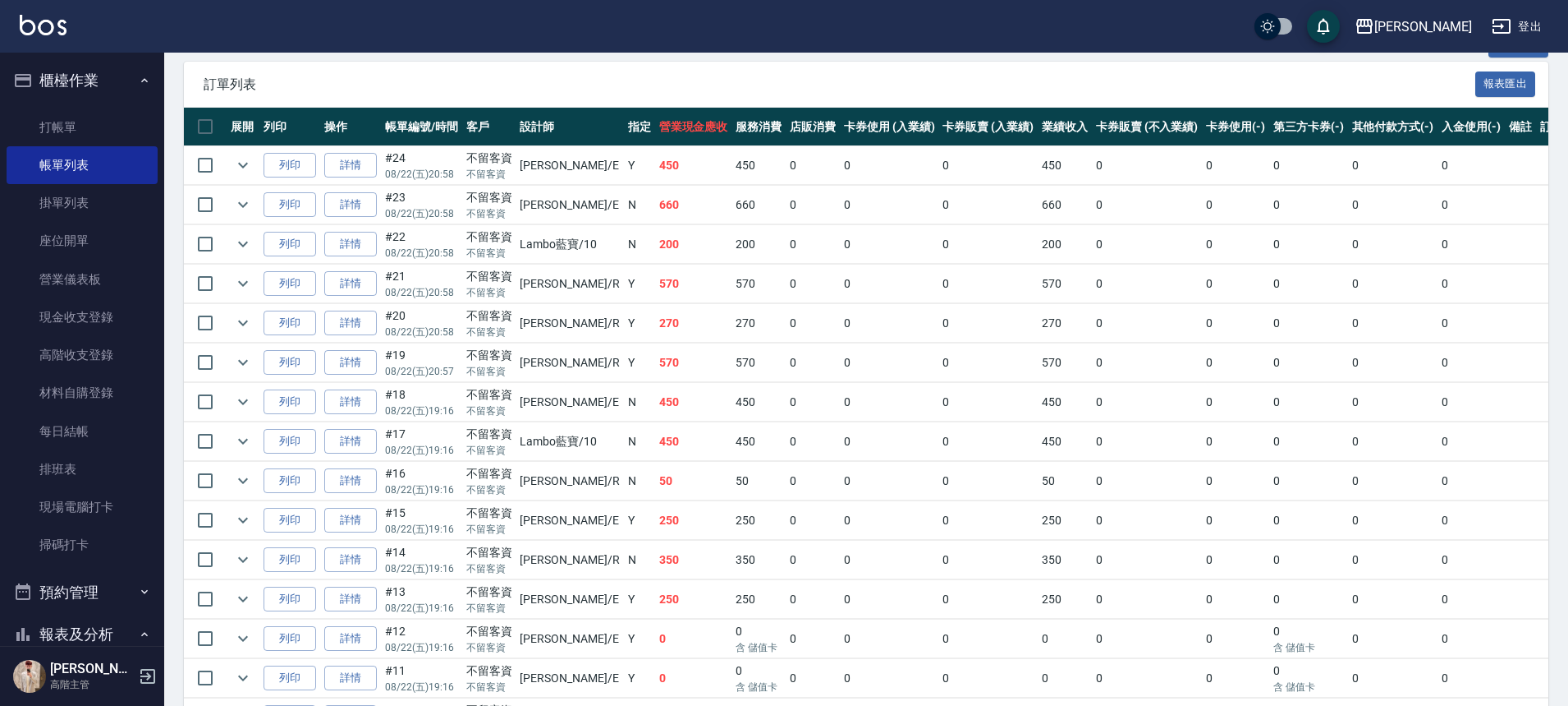
scroll to position [236, 0]
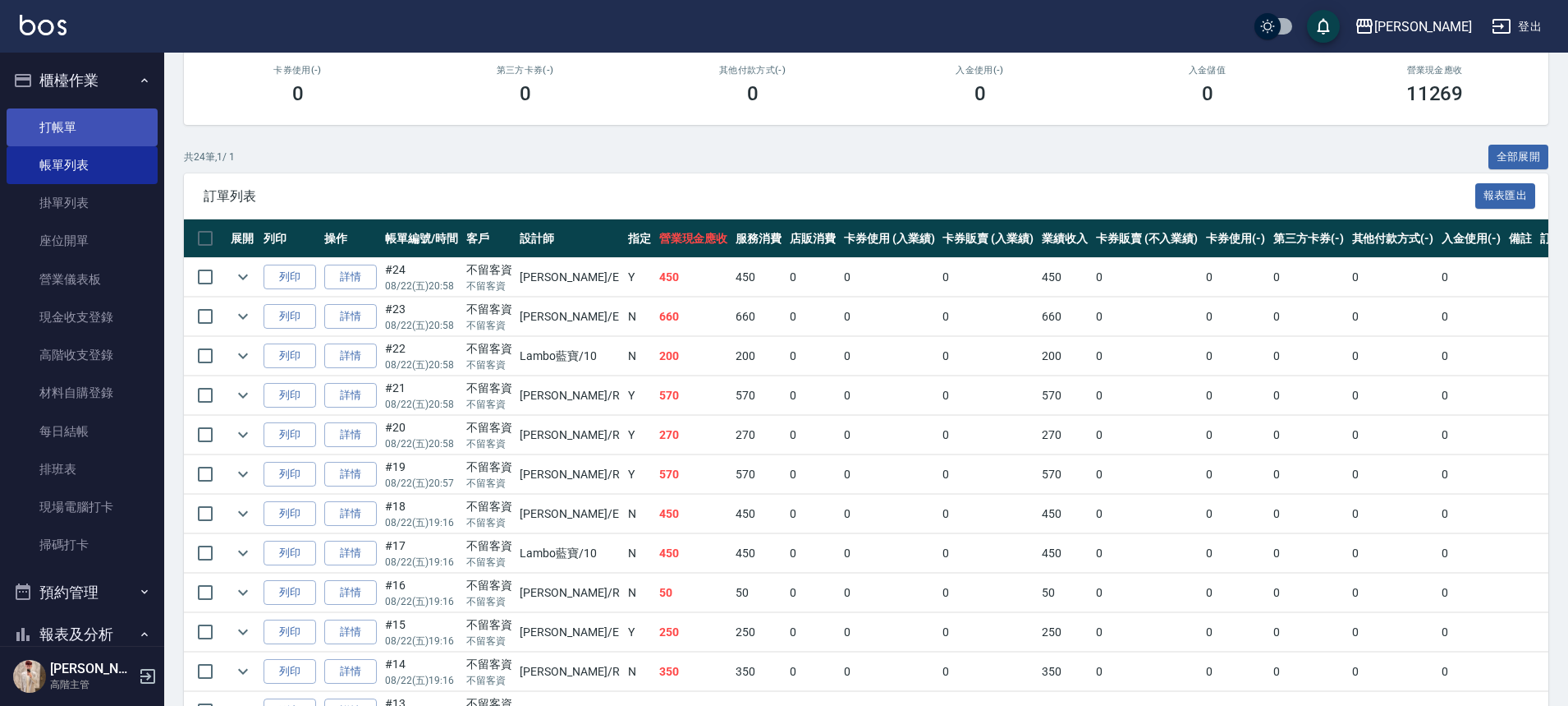
click at [83, 126] on link "打帳單" at bounding box center [82, 127] width 151 height 38
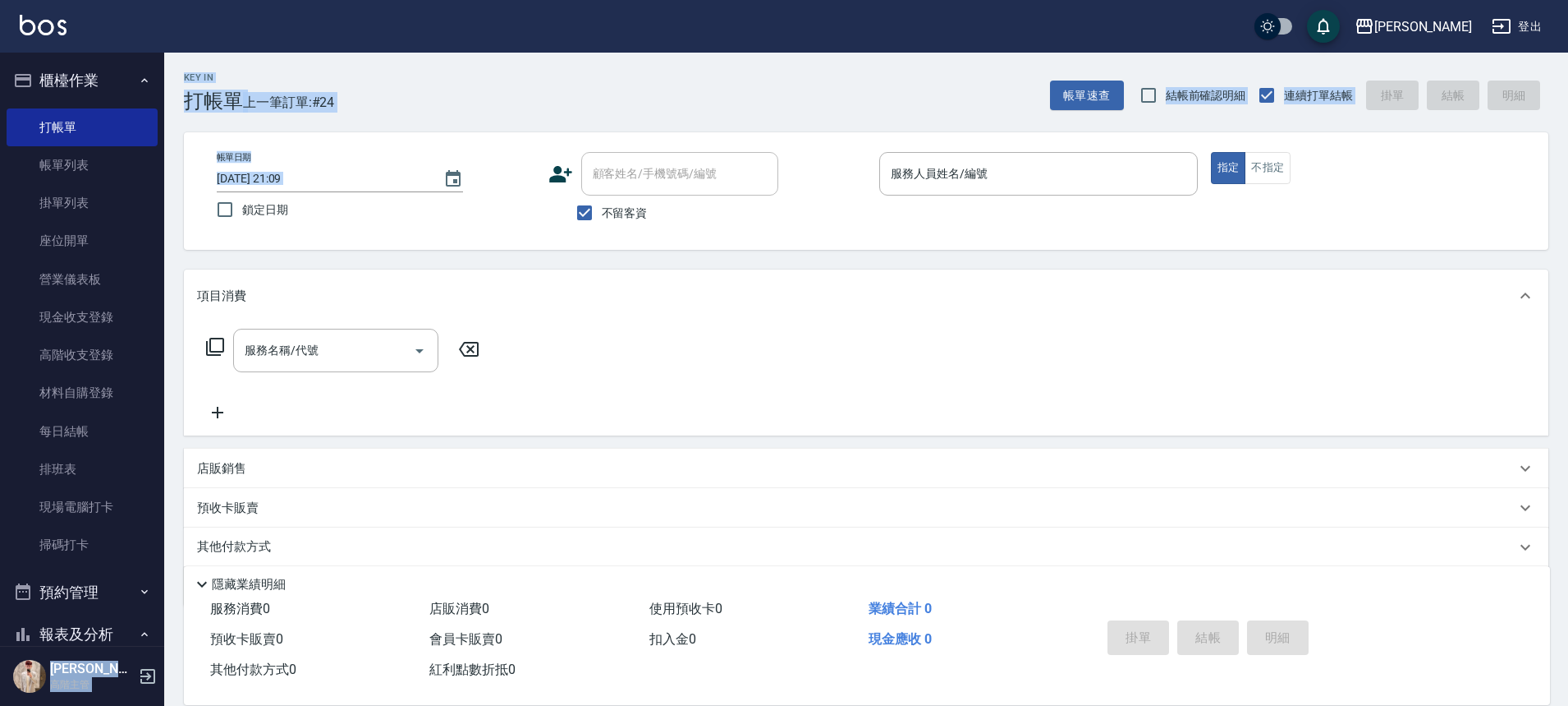
drag, startPoint x: 155, startPoint y: 113, endPoint x: 176, endPoint y: 214, distance: 103.2
click at [176, 214] on div "上越斗六 登出 櫃檯作業 打帳單 帳單列表 掛單列表 座位開單 營業儀表板 現金收支登錄 高階收支登錄 材料自購登錄 每日結帳 排班表 現場電腦打卡 掃碼打卡…" at bounding box center [784, 382] width 1568 height 764
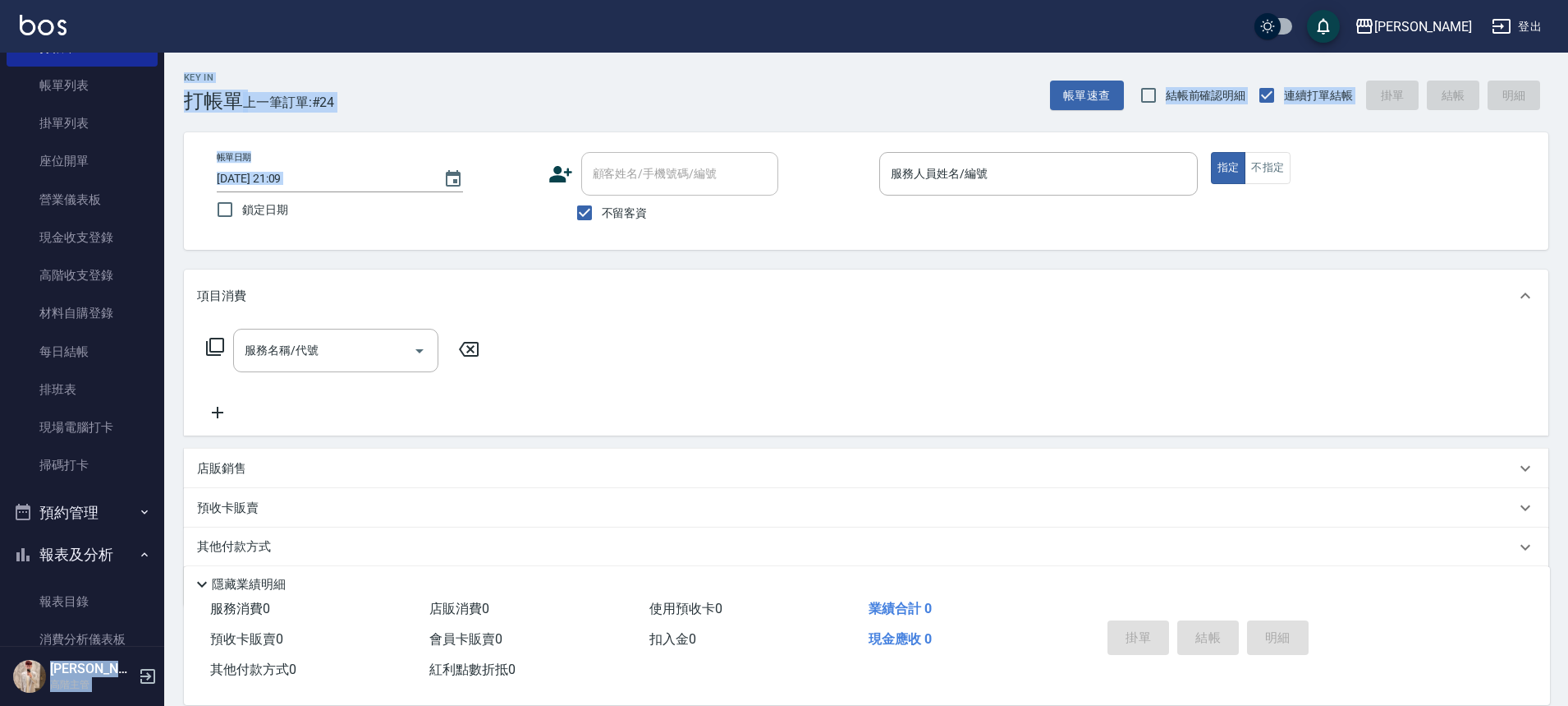
scroll to position [82, 0]
click at [83, 508] on button "預約管理" at bounding box center [82, 511] width 151 height 43
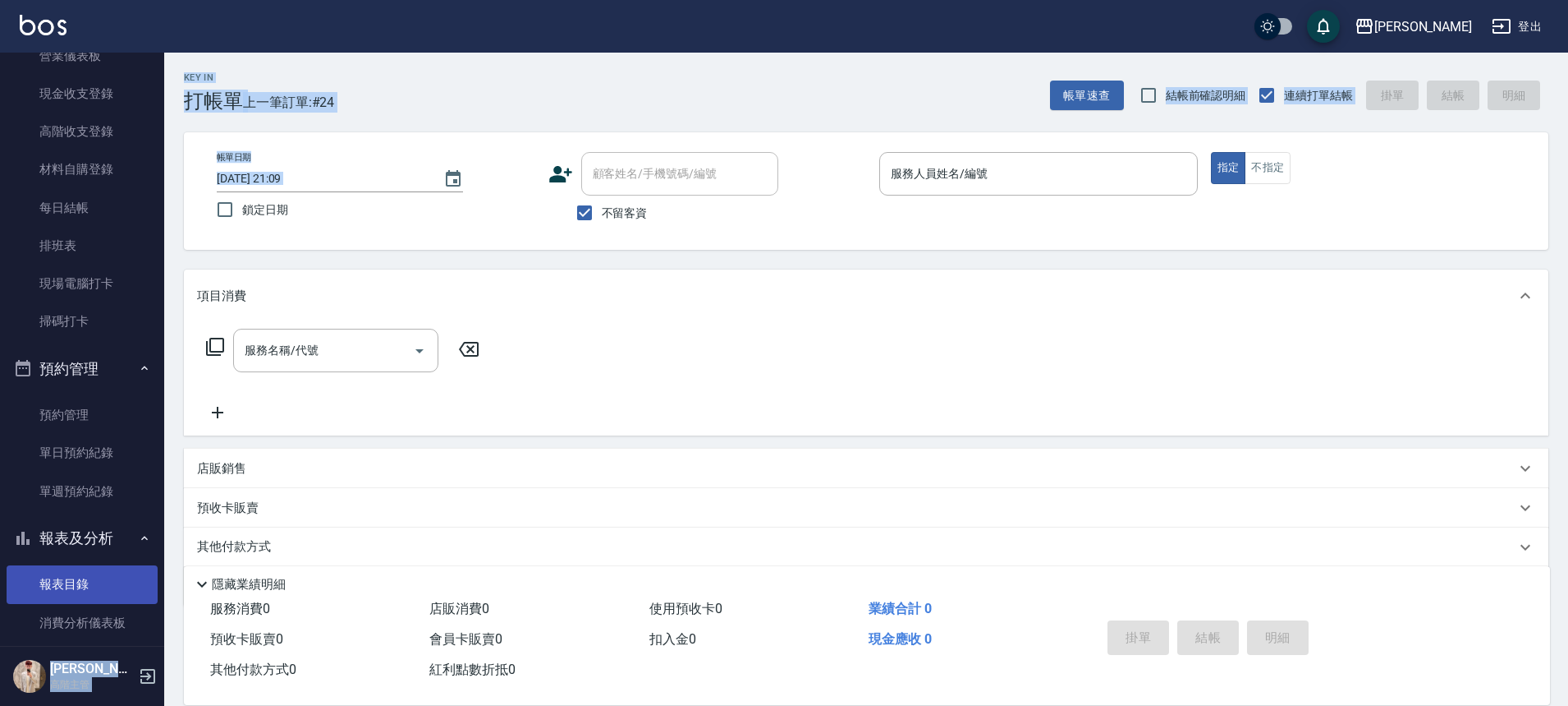
scroll to position [247, 0]
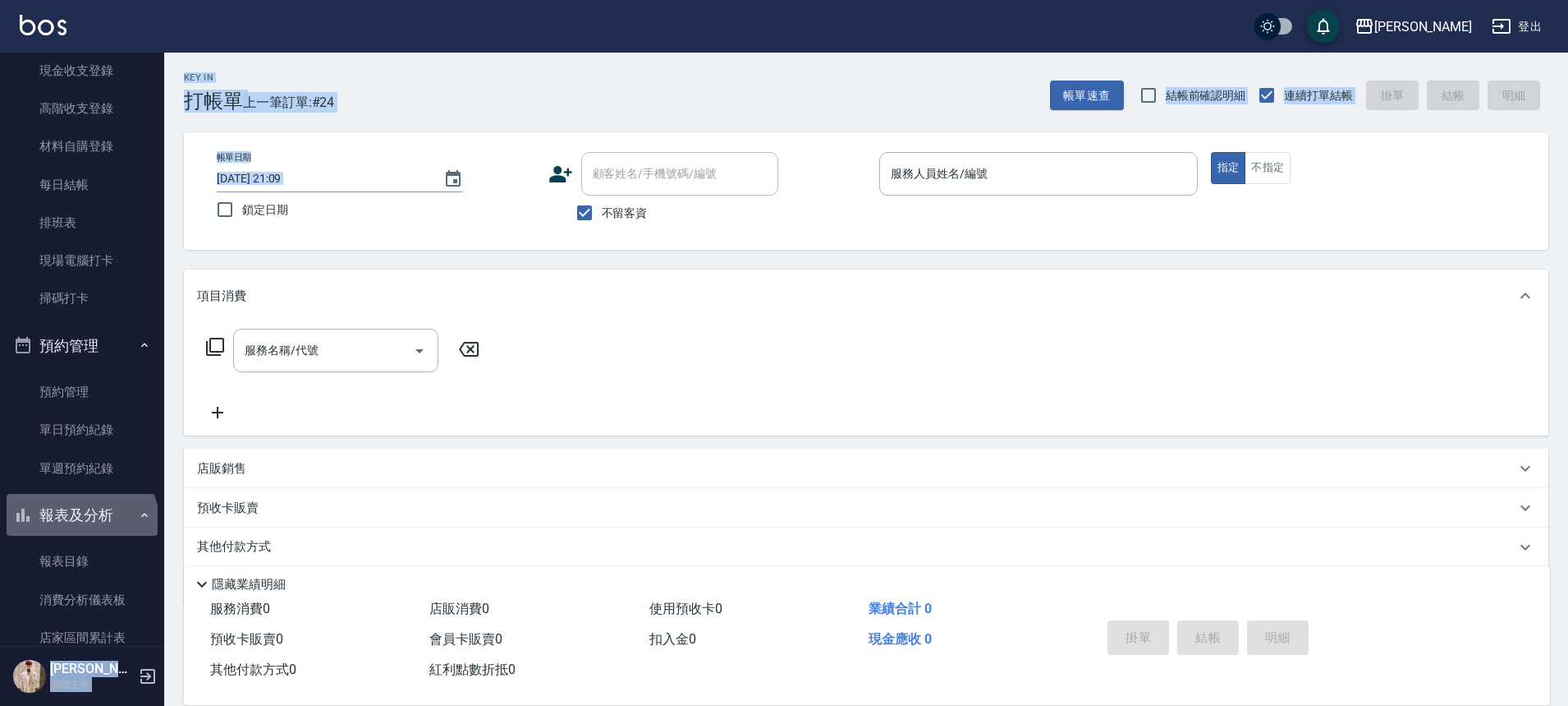
click at [79, 525] on button "報表及分析" at bounding box center [82, 515] width 151 height 43
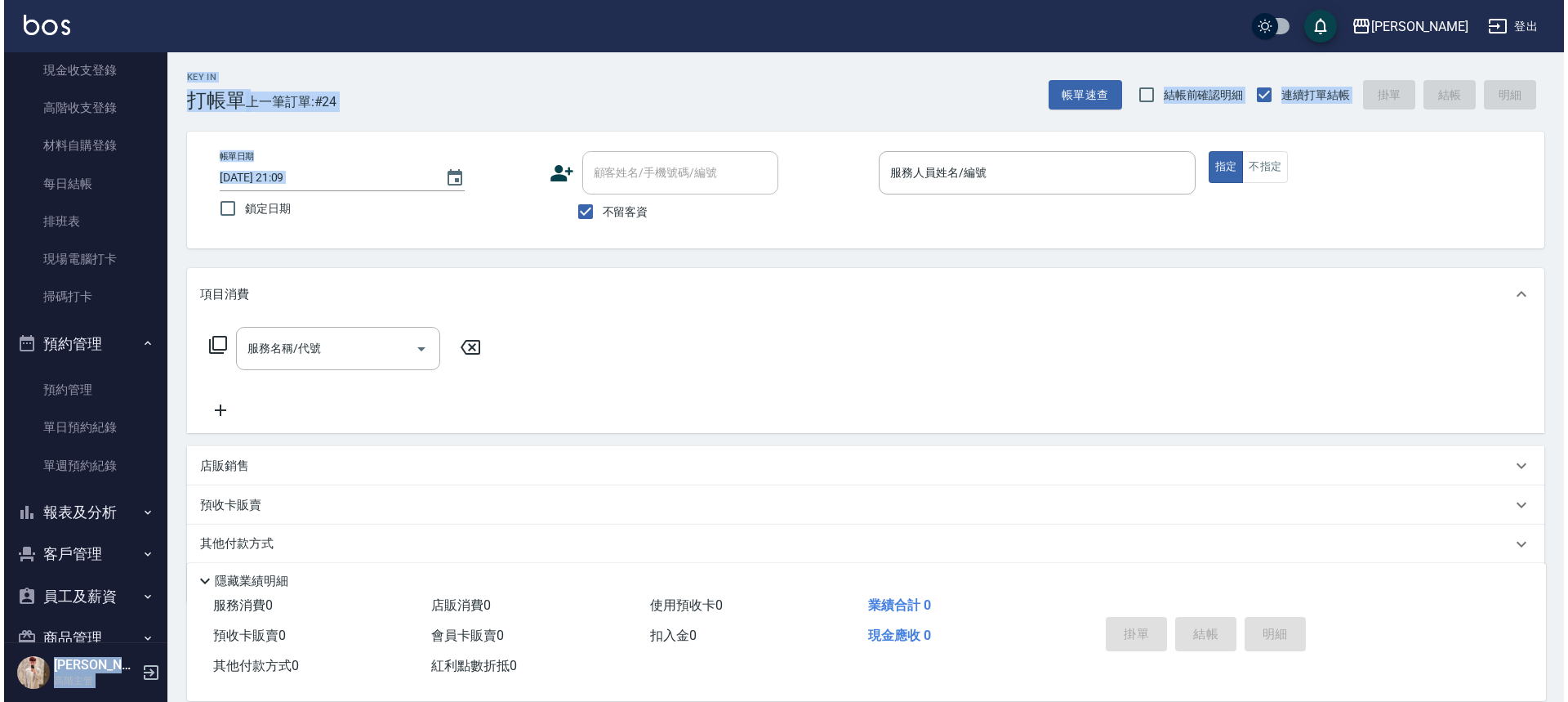
scroll to position [0, 0]
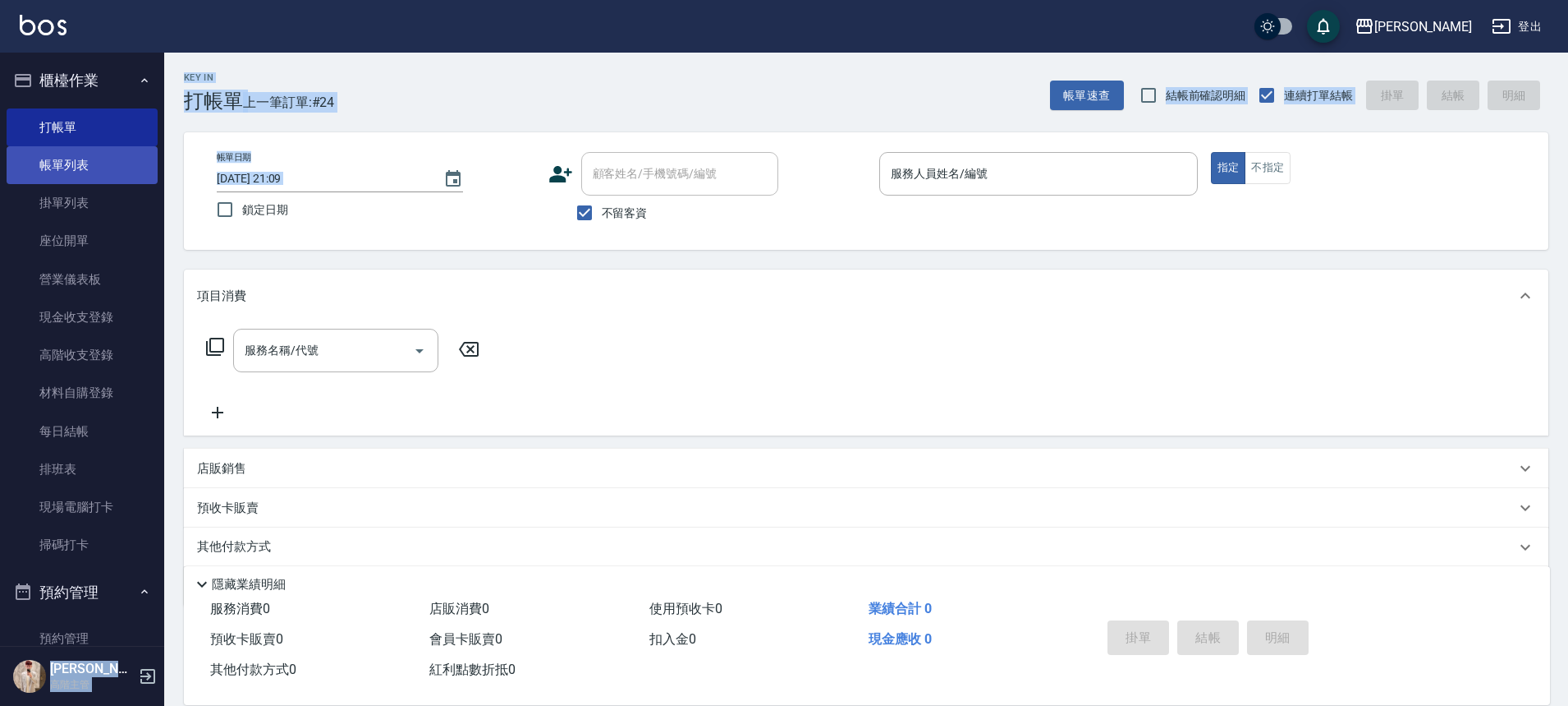
click at [91, 169] on link "帳單列表" at bounding box center [82, 165] width 151 height 38
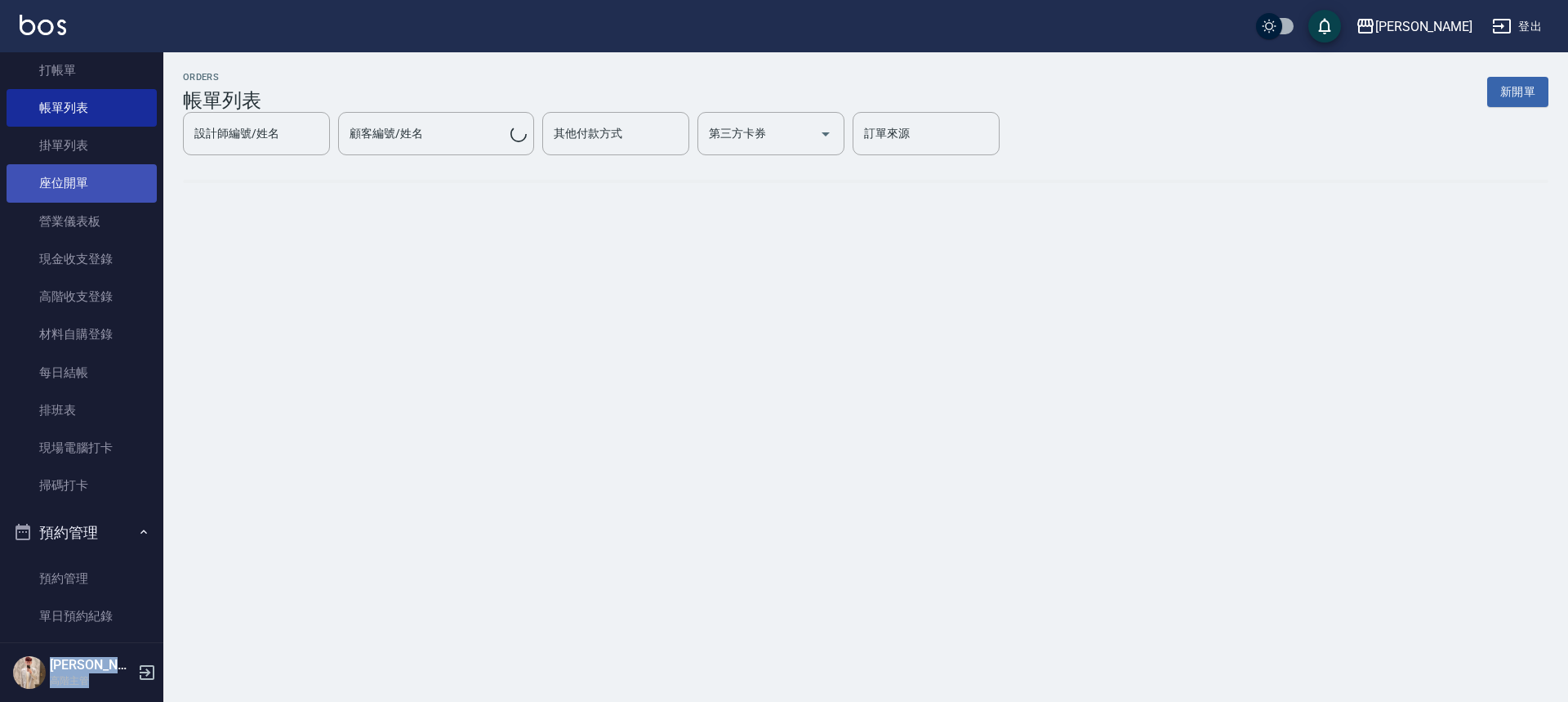
scroll to position [245, 0]
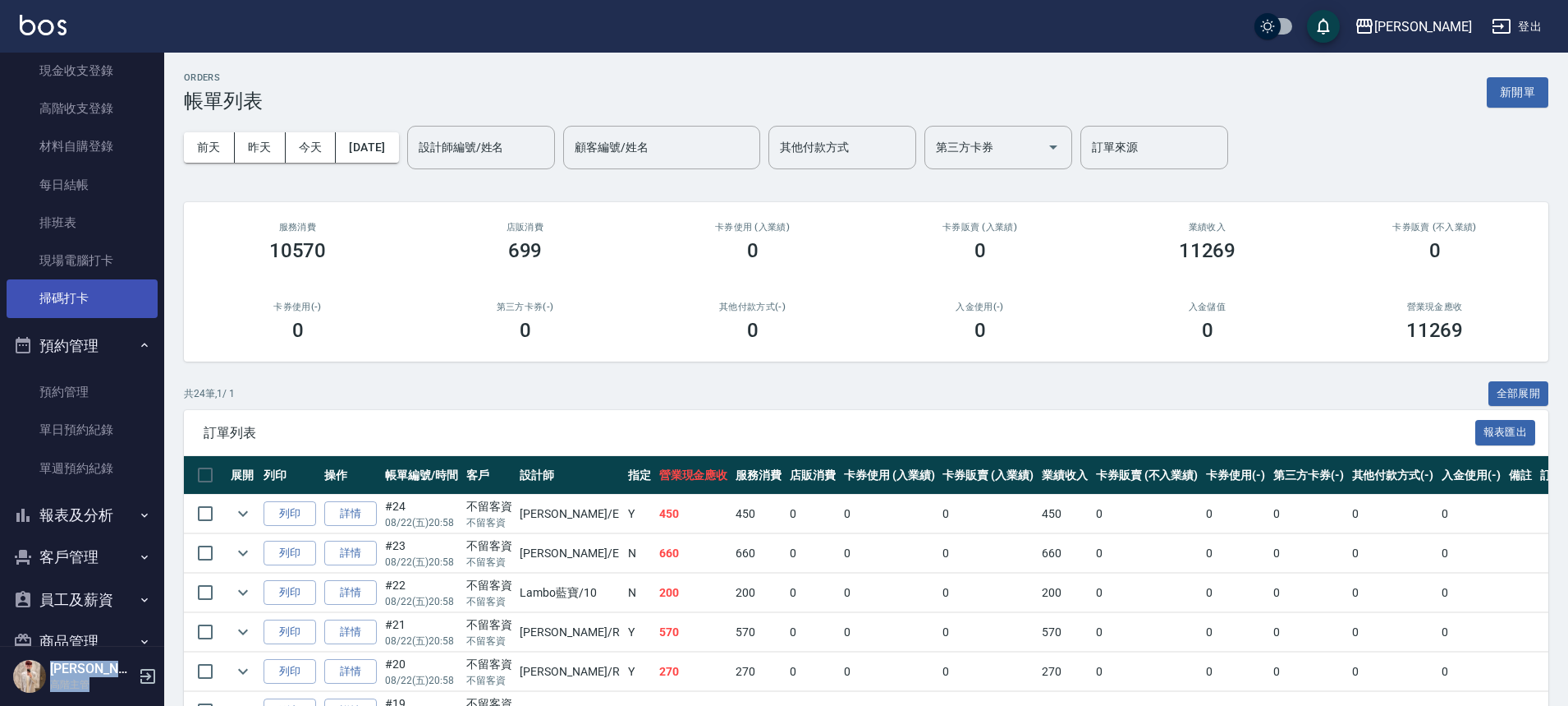
click at [107, 303] on link "掃碼打卡" at bounding box center [82, 298] width 151 height 38
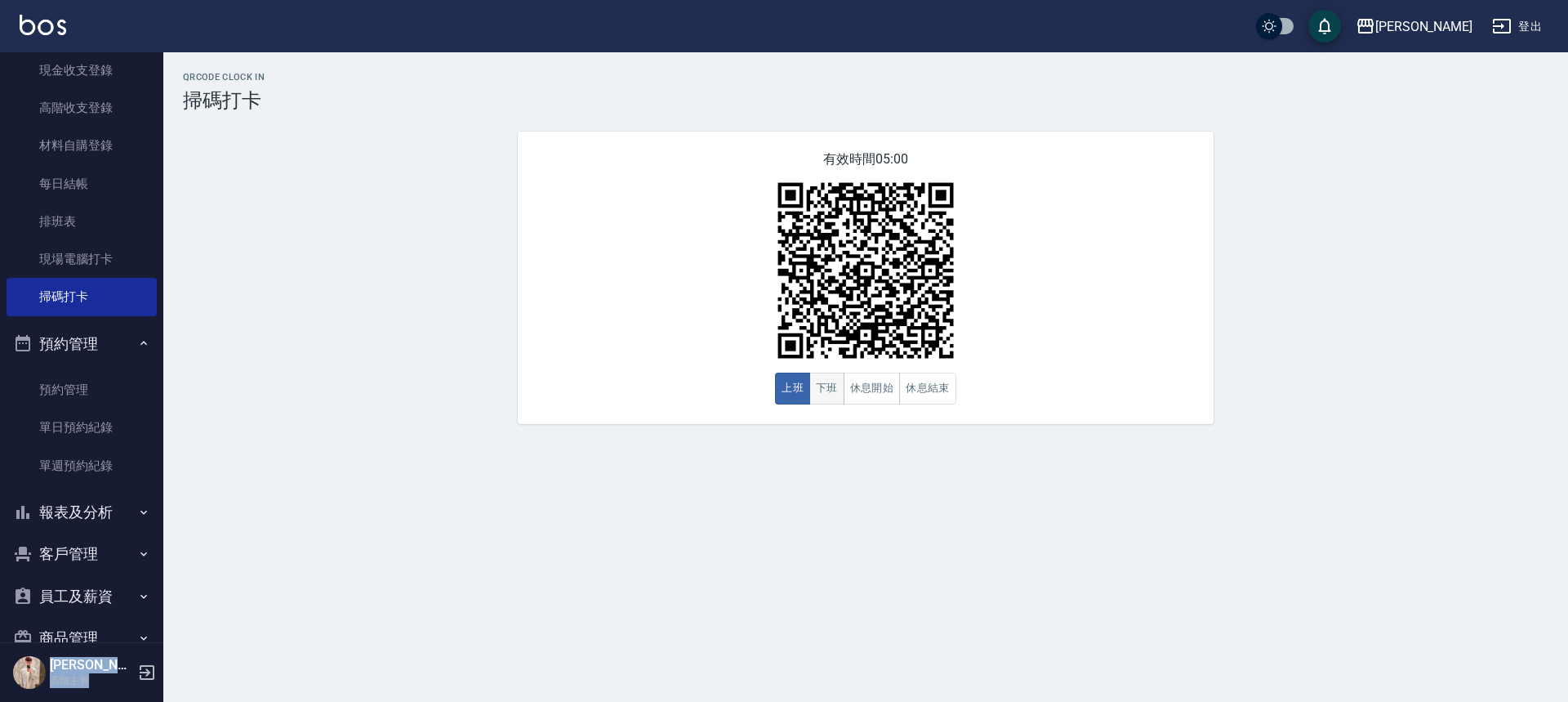
click at [832, 398] on button "下班" at bounding box center [826, 389] width 35 height 32
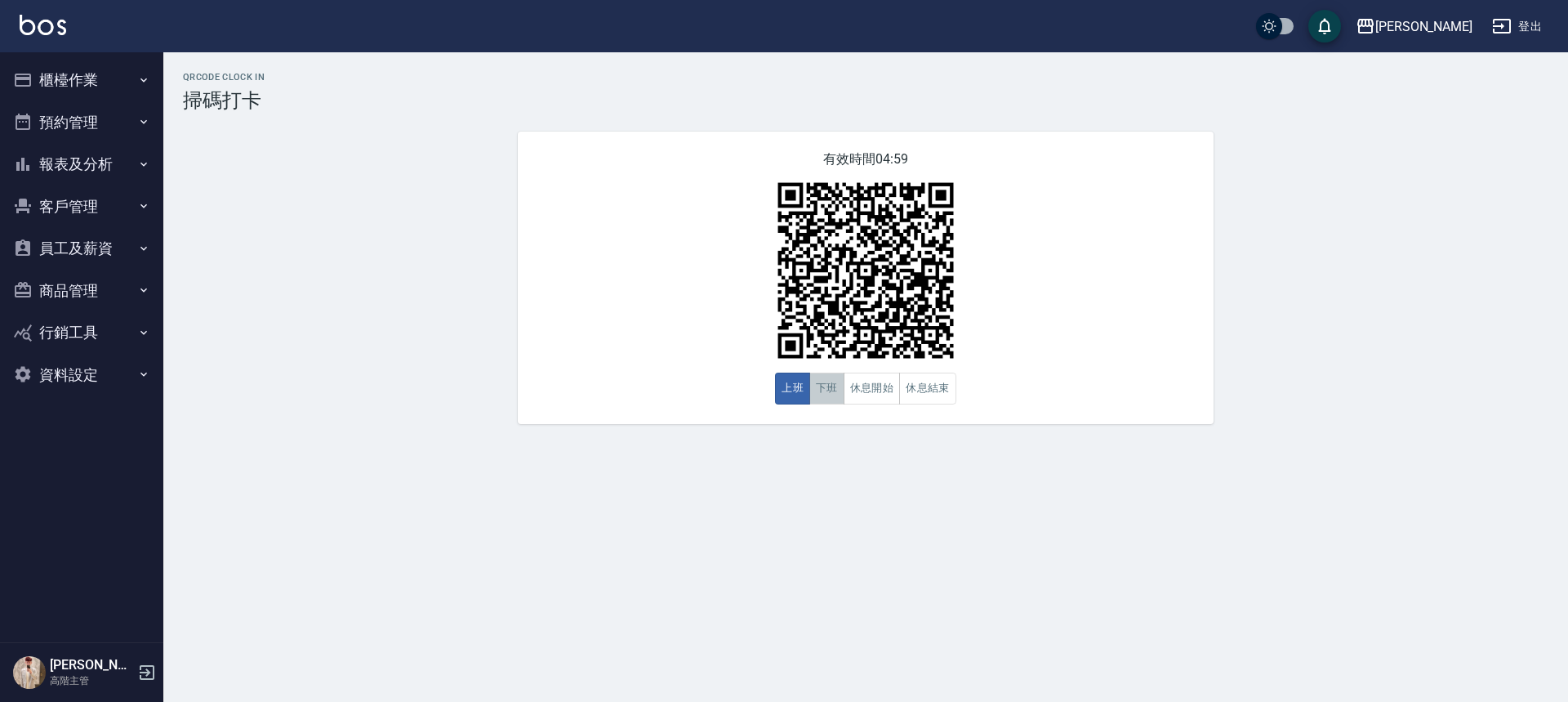
click at [827, 396] on button "下班" at bounding box center [826, 389] width 35 height 32
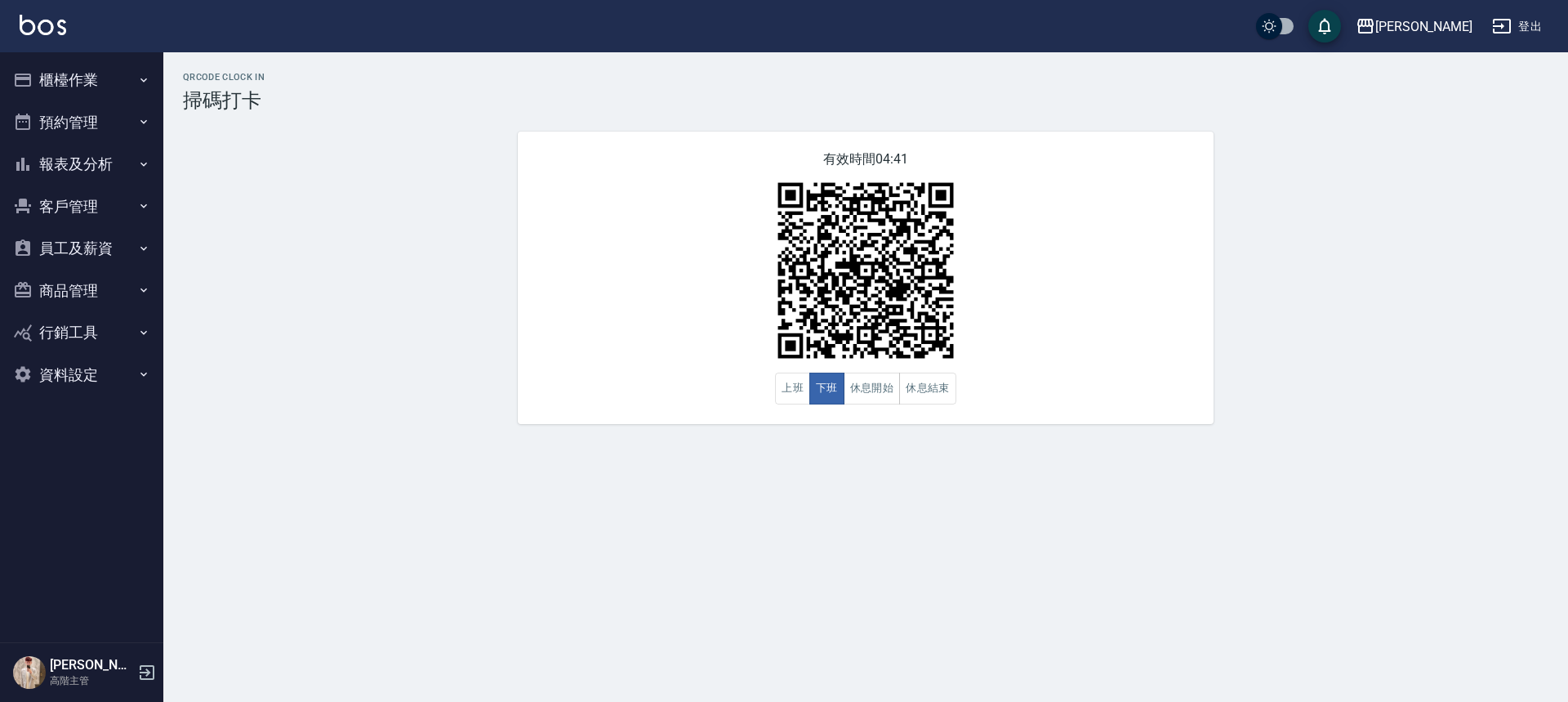
click at [94, 245] on button "員工及薪資" at bounding box center [81, 249] width 150 height 42
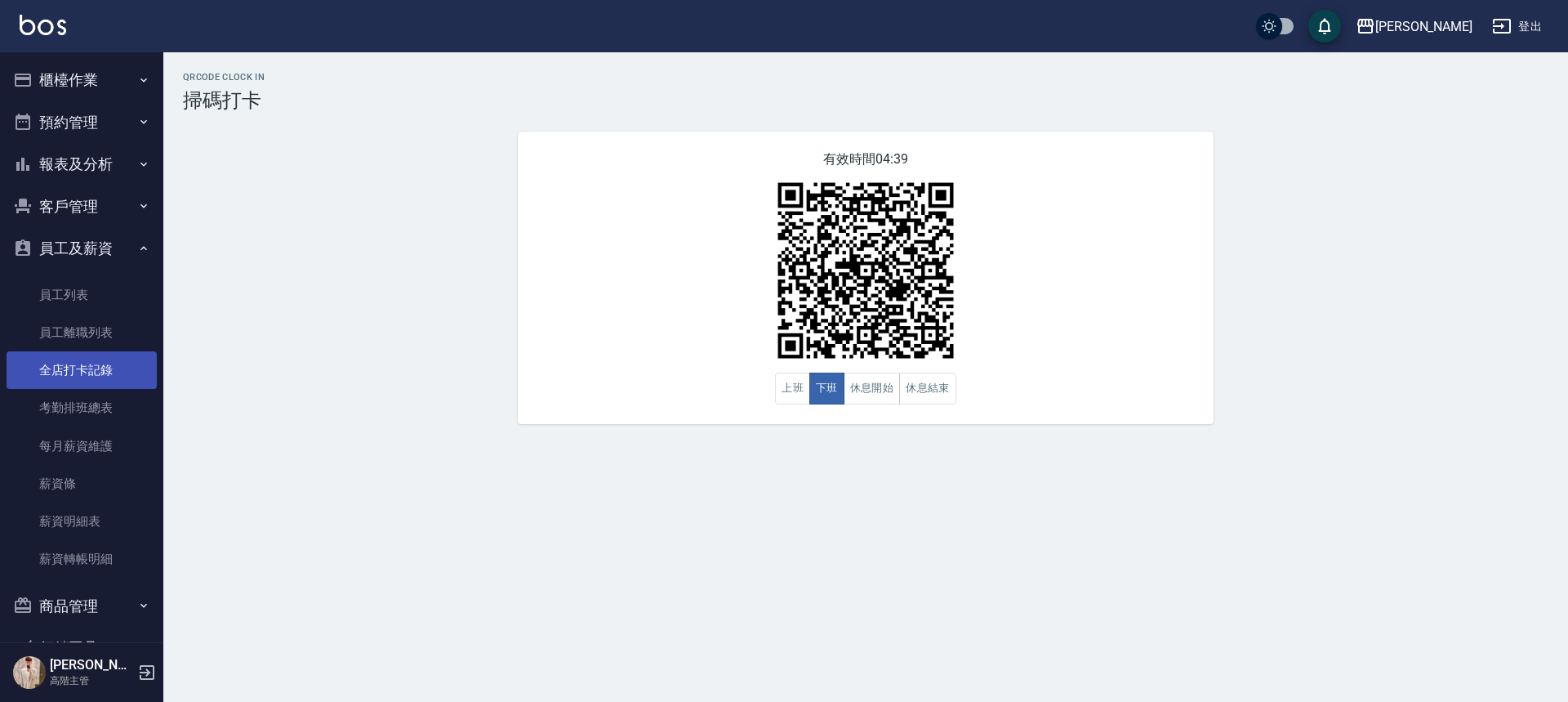
click at [115, 371] on link "全店打卡記錄" at bounding box center [81, 370] width 150 height 37
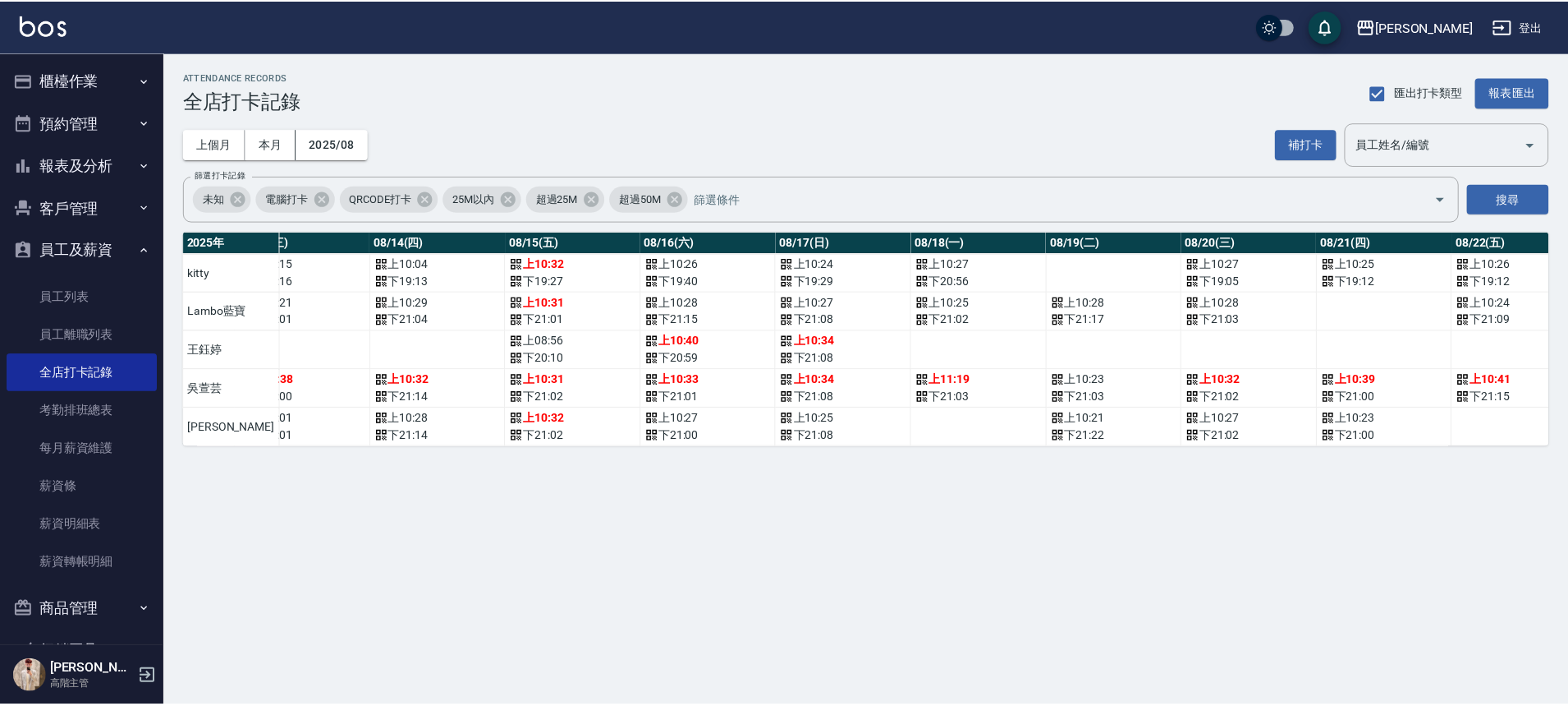
scroll to position [0, 1940]
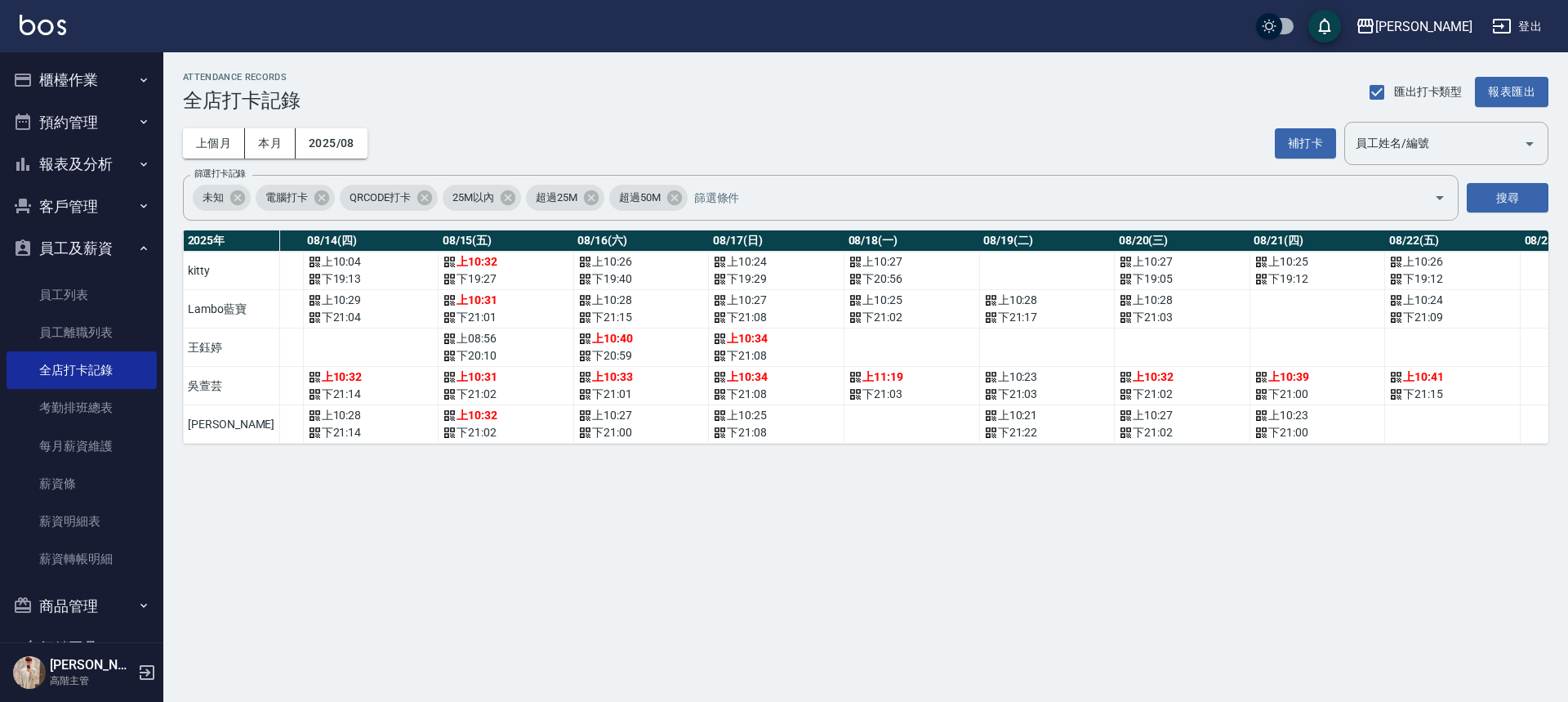
click at [98, 86] on button "櫃檯作業" at bounding box center [81, 80] width 150 height 42
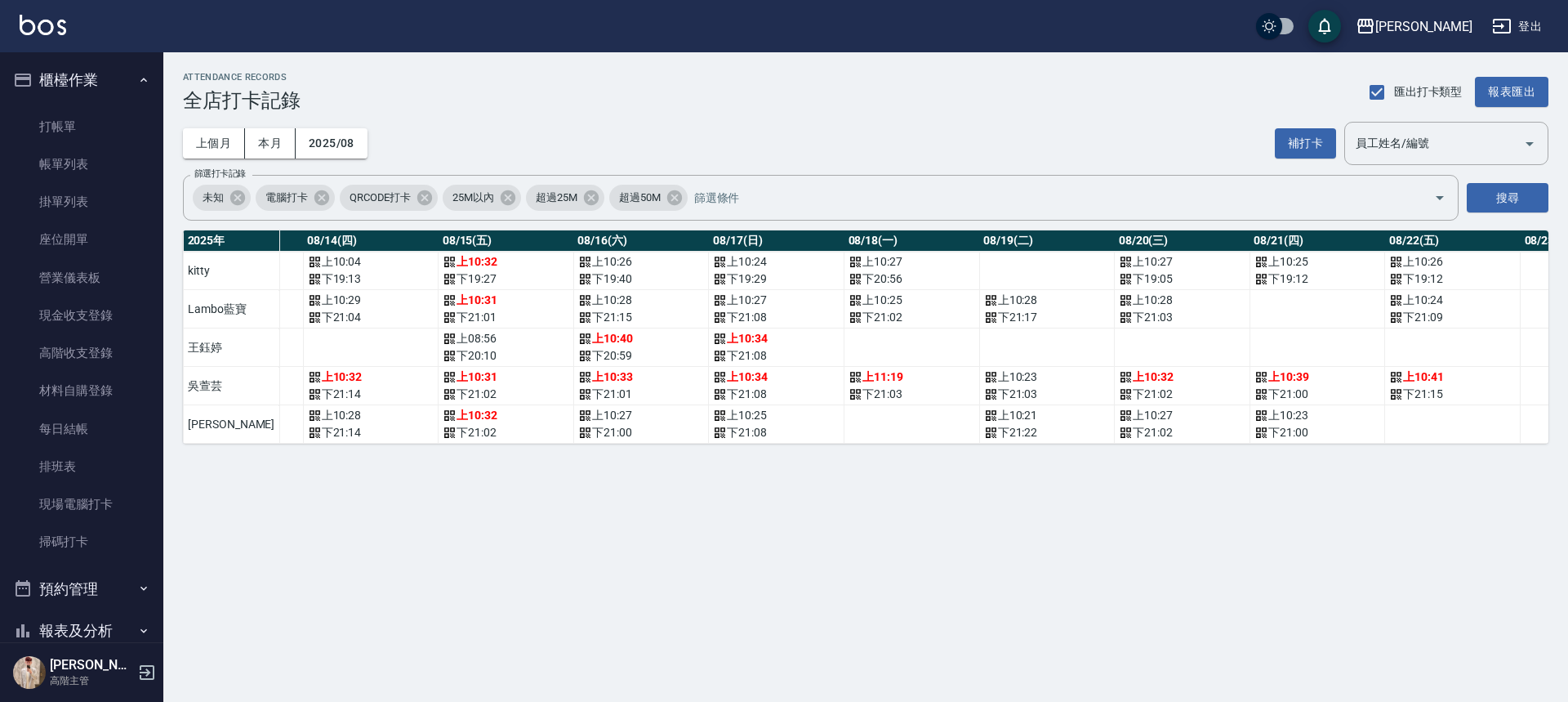
click at [76, 85] on button "櫃檯作業" at bounding box center [81, 80] width 150 height 42
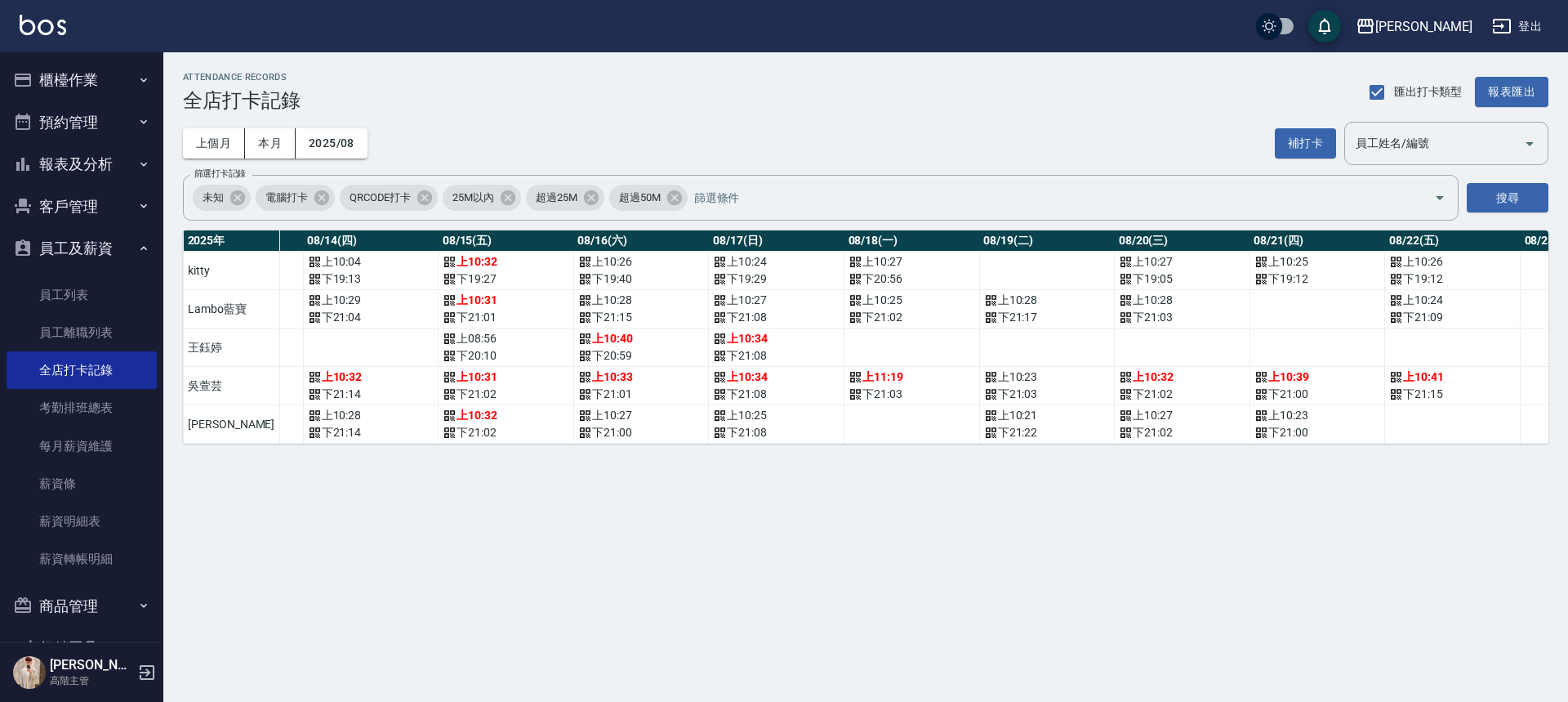
click at [97, 117] on button "預約管理" at bounding box center [81, 122] width 150 height 42
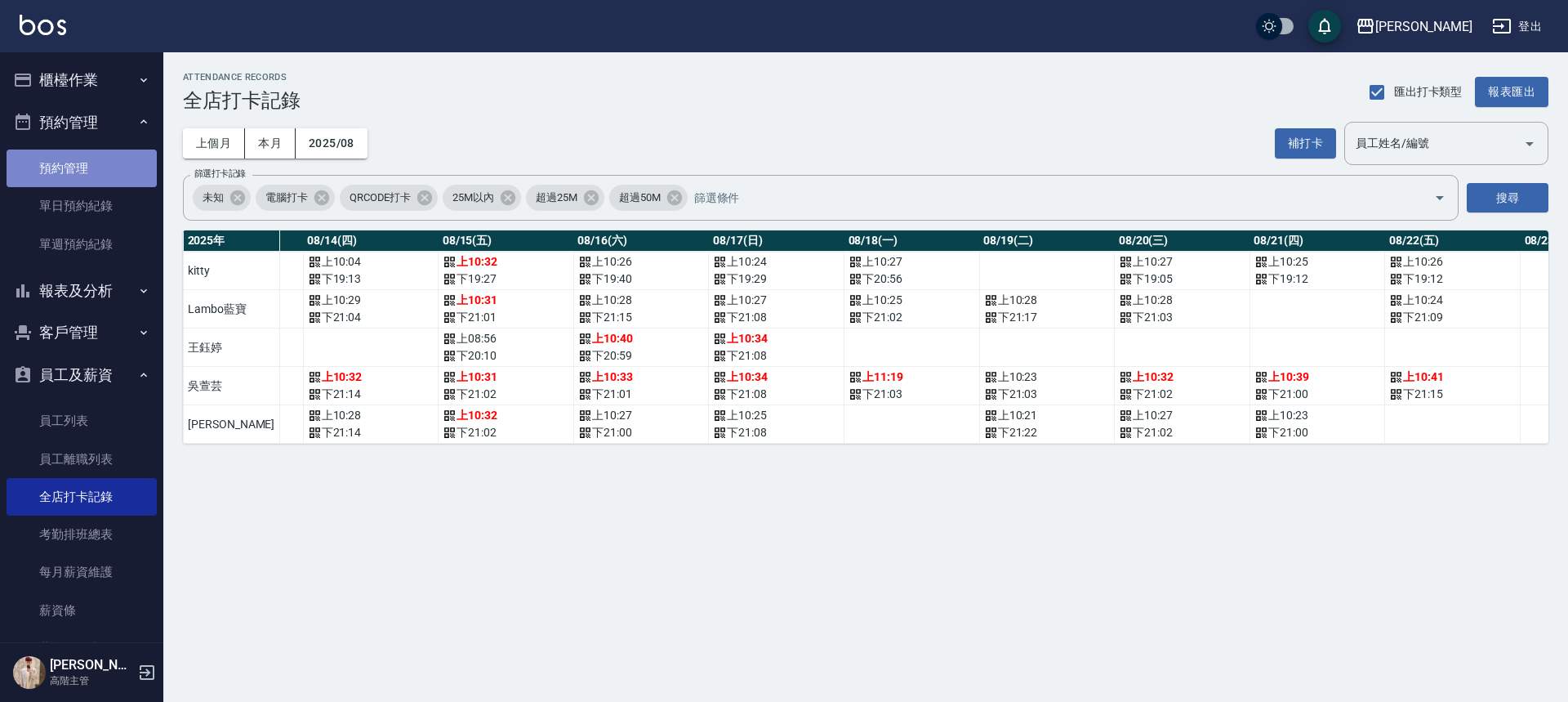
click at [91, 164] on link "預約管理" at bounding box center [81, 168] width 150 height 37
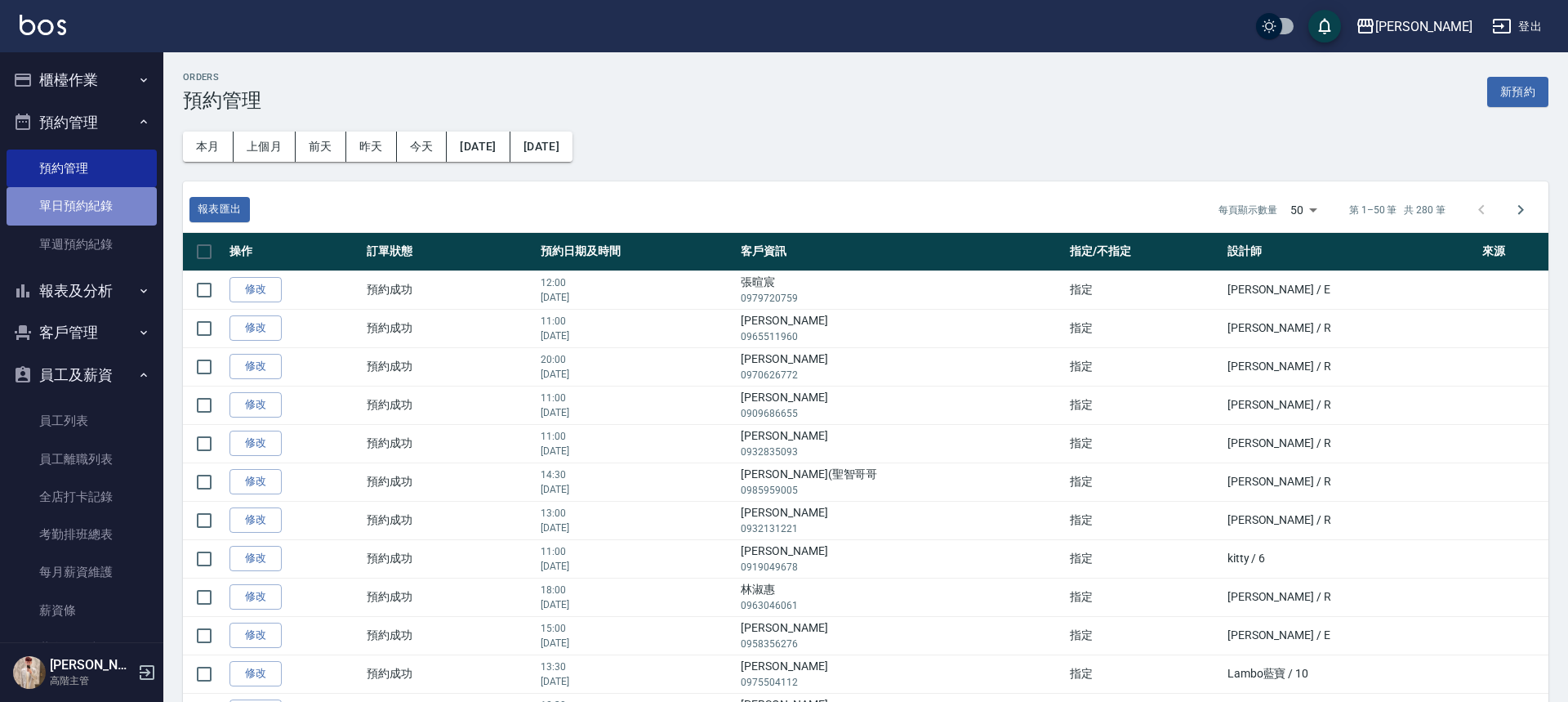
click at [112, 214] on link "單日預約紀錄" at bounding box center [81, 205] width 150 height 37
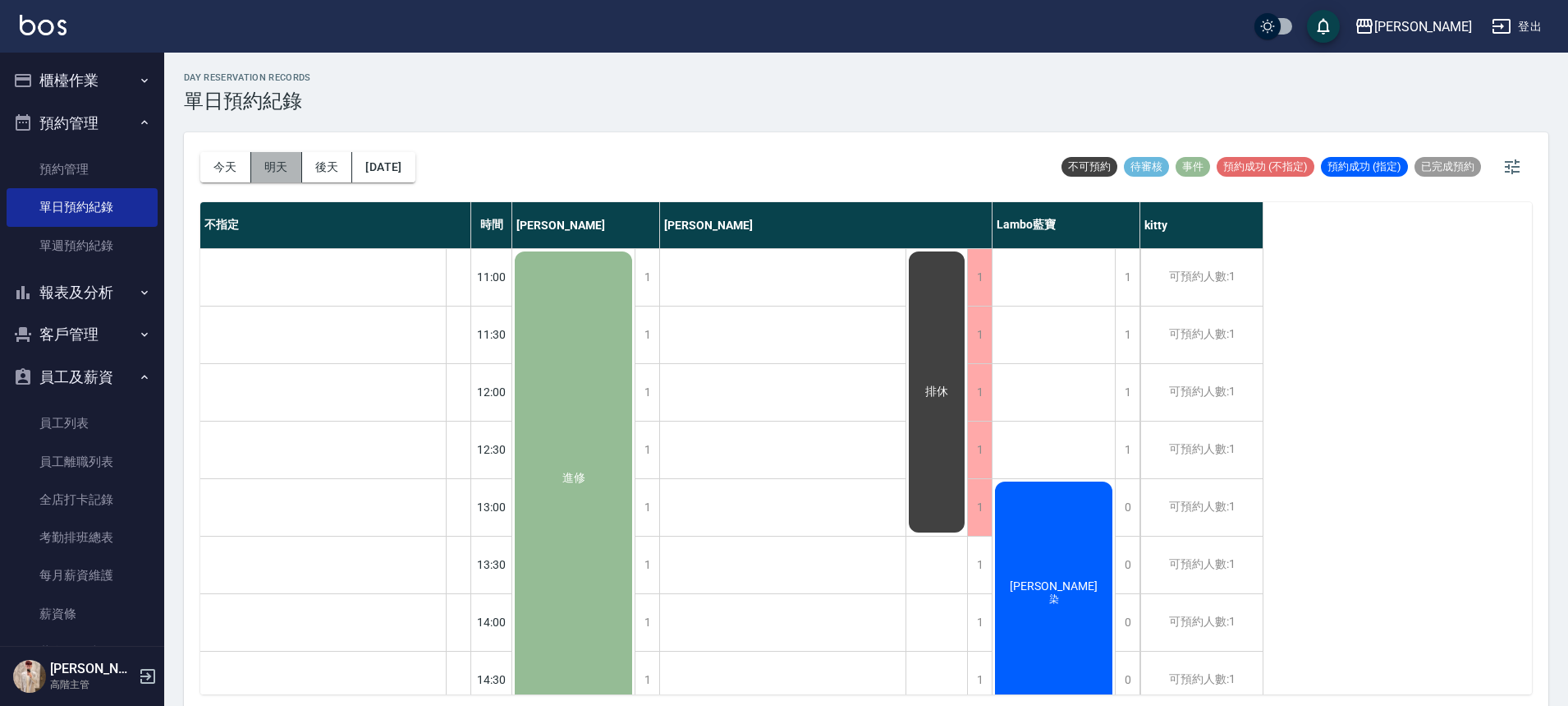
click at [285, 161] on button "明天" at bounding box center [276, 167] width 51 height 31
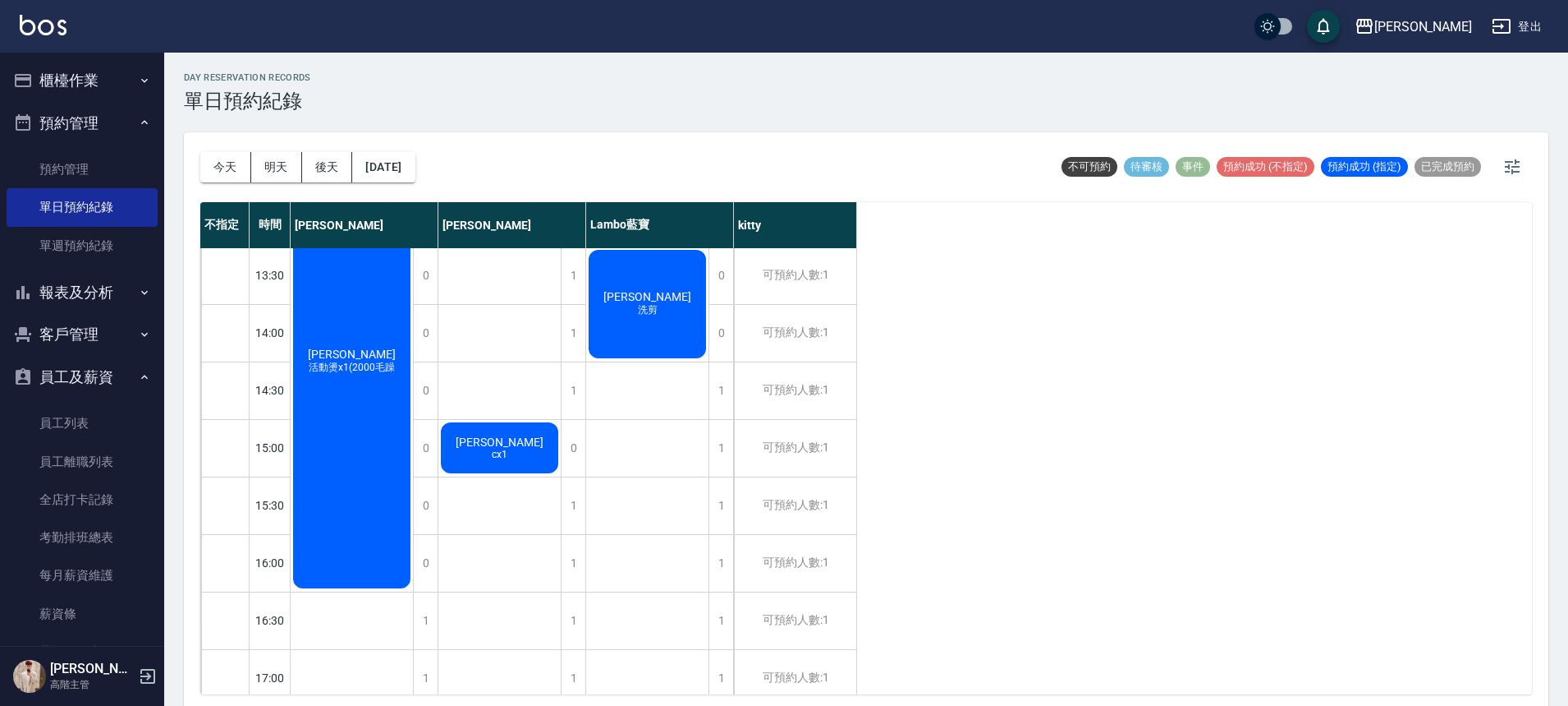
scroll to position [575, 0]
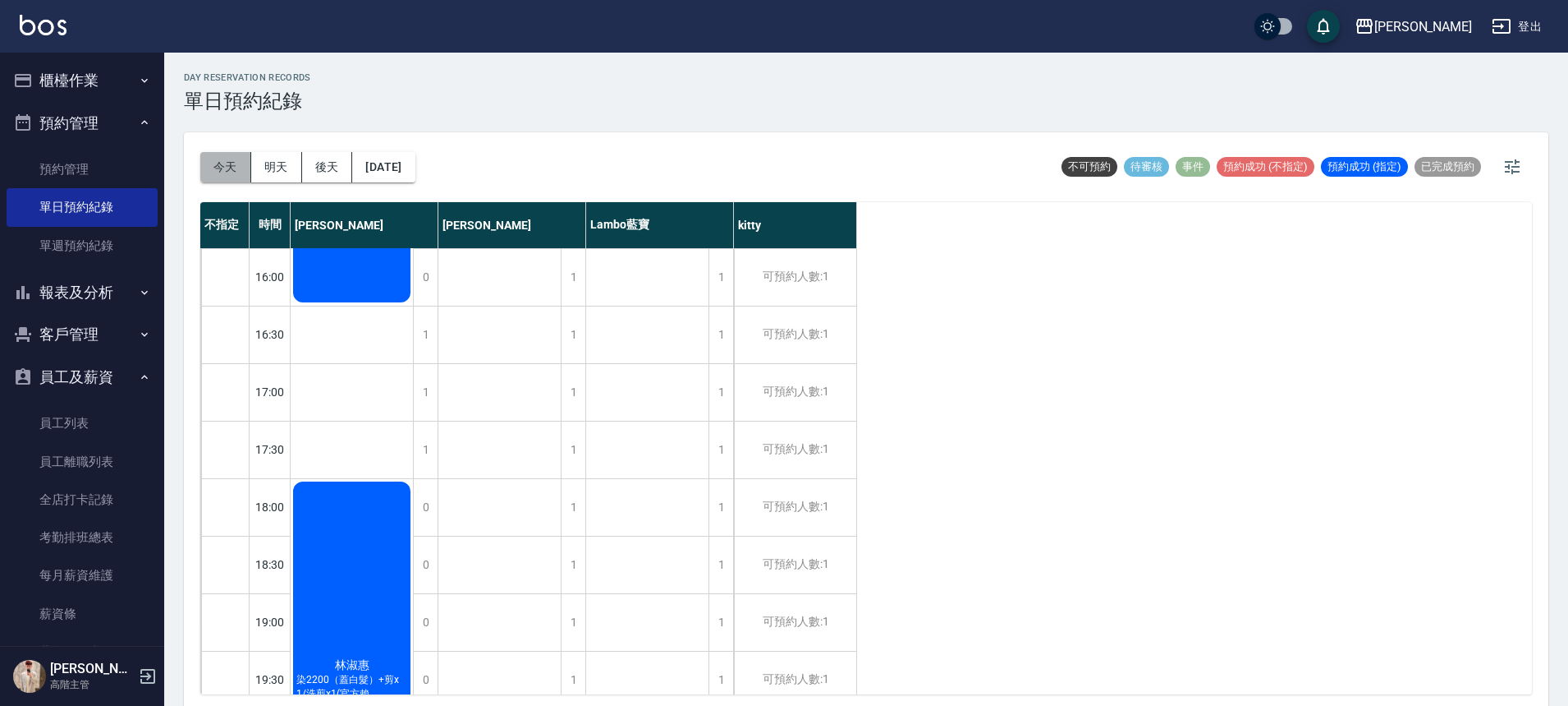
click at [216, 156] on button "今天" at bounding box center [226, 167] width 51 height 31
click at [216, 156] on div at bounding box center [784, 353] width 1568 height 706
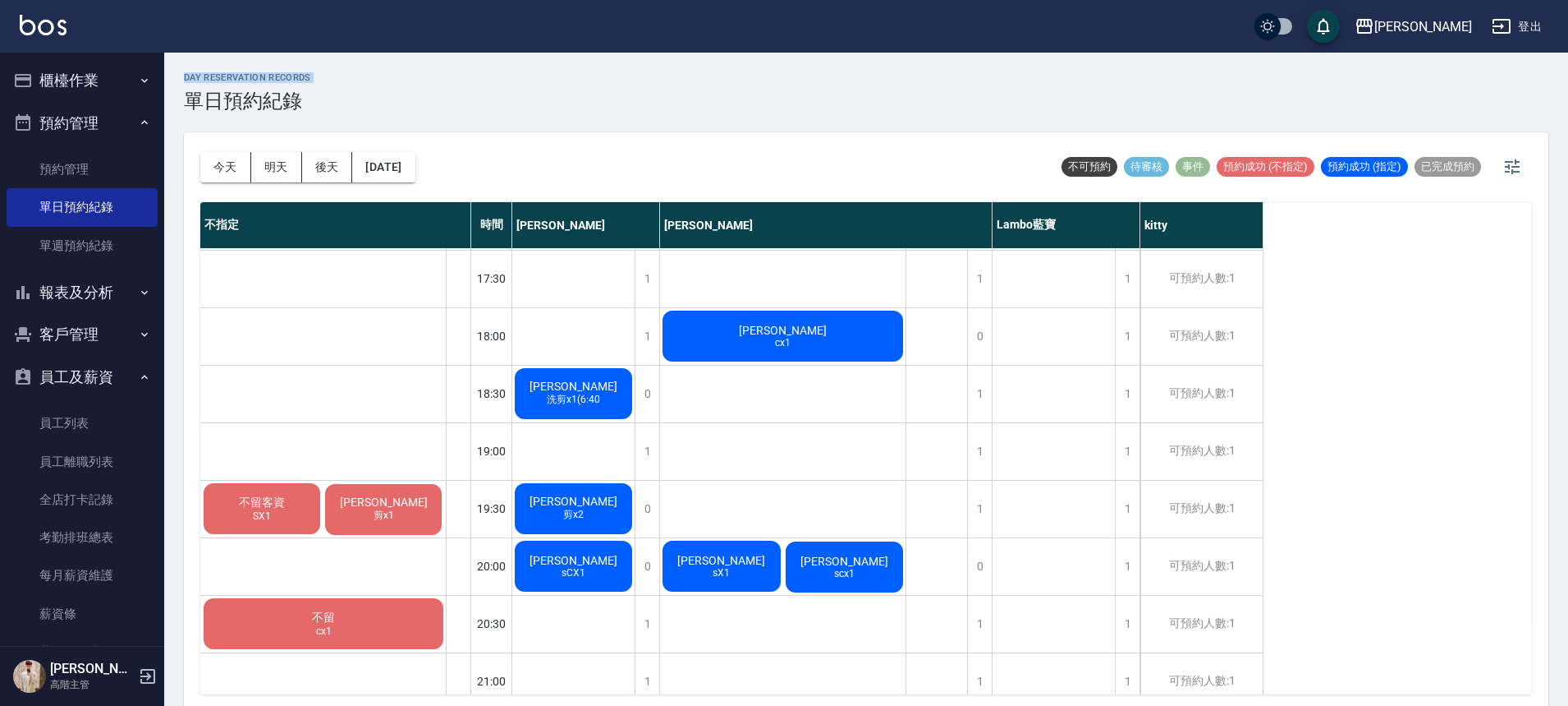
scroll to position [774, 0]
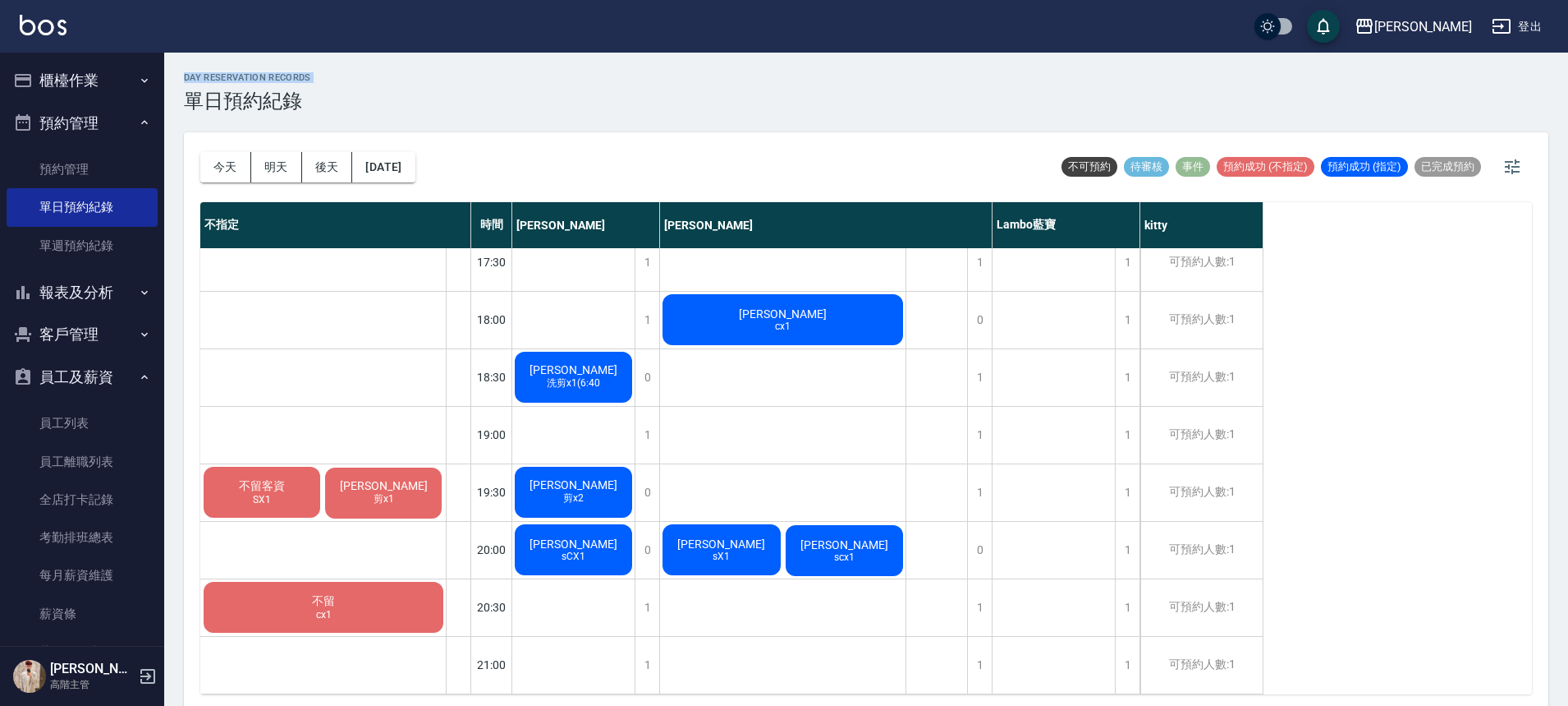
drag, startPoint x: 118, startPoint y: 64, endPoint x: 107, endPoint y: 110, distance: 47.3
click at [119, 64] on button "櫃檯作業" at bounding box center [82, 80] width 151 height 43
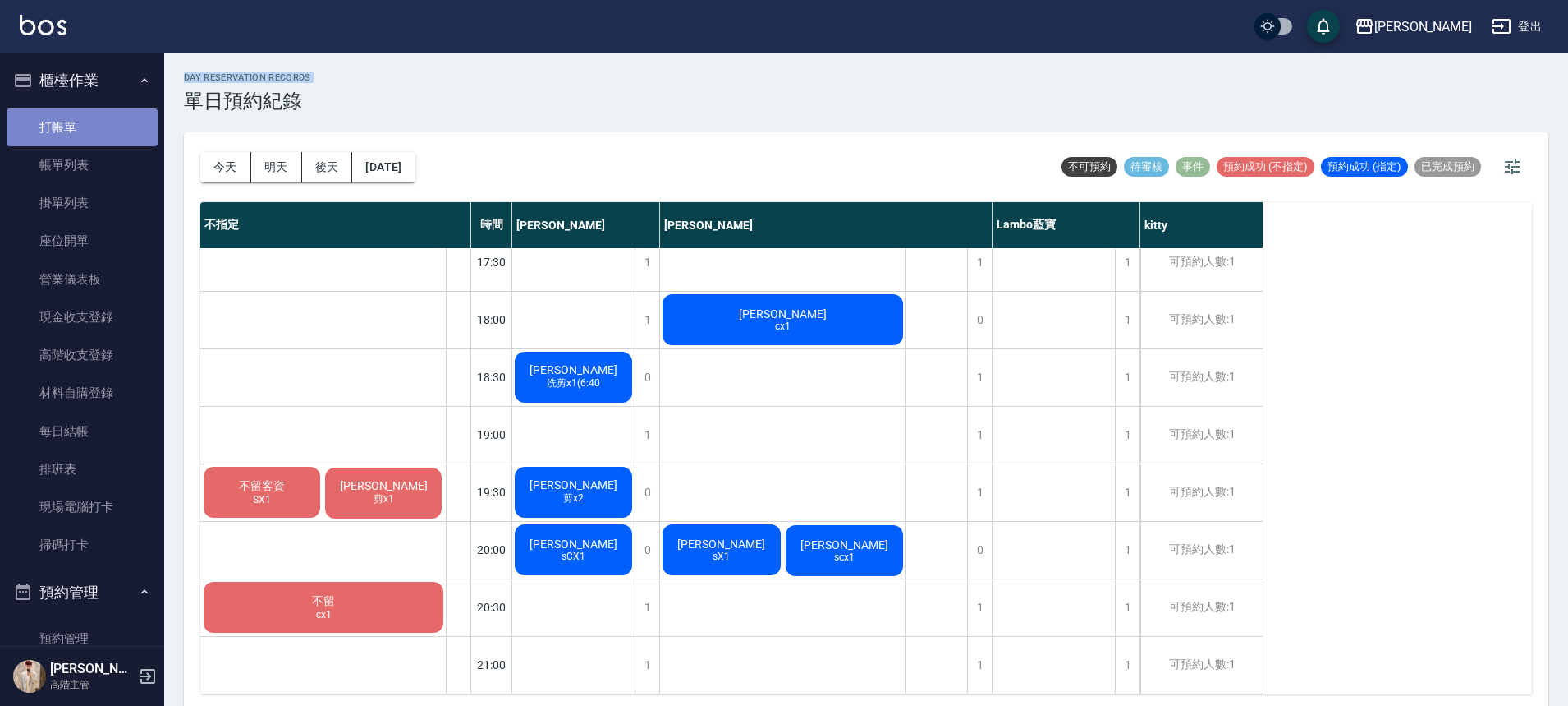
click at [106, 120] on link "打帳單" at bounding box center [82, 127] width 151 height 38
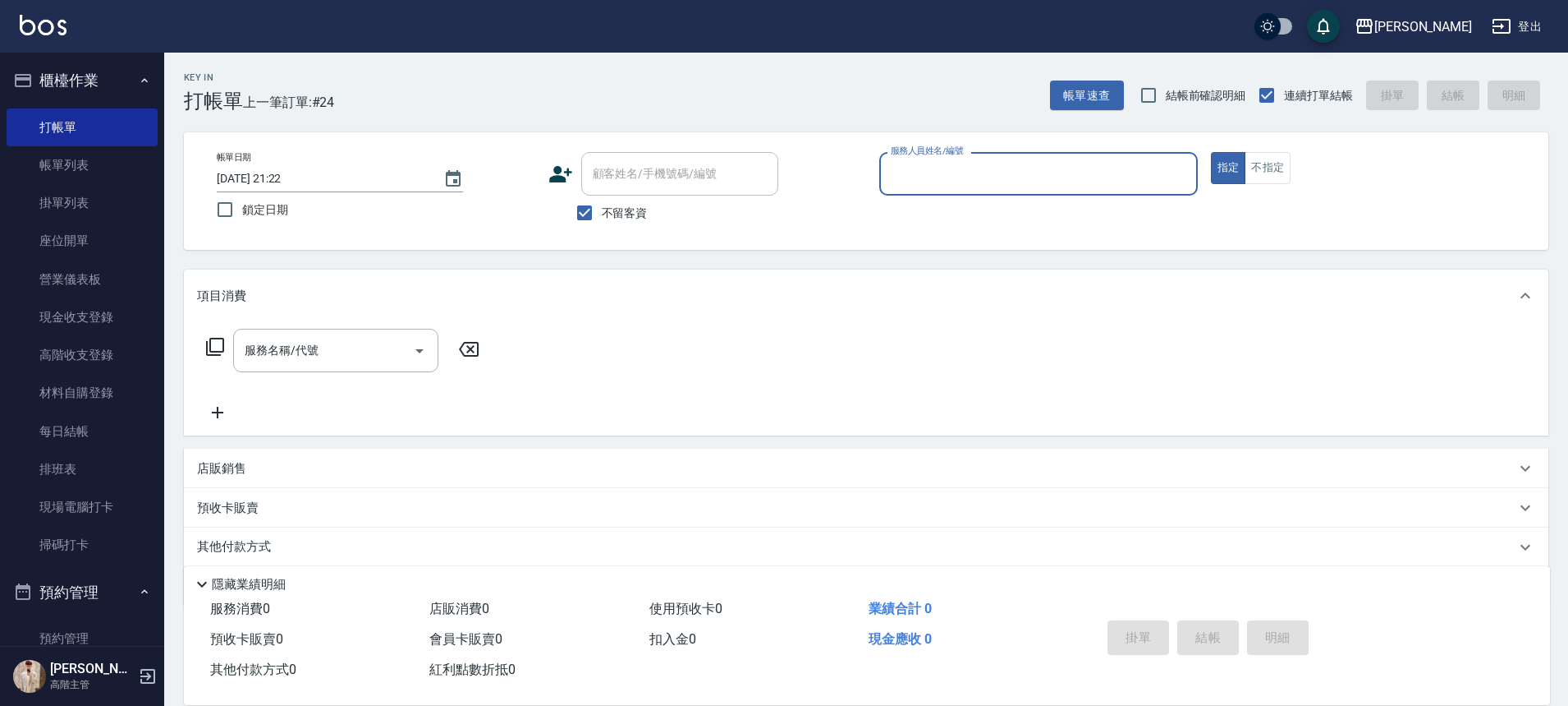
click at [1030, 193] on div "服務人員姓名/編號" at bounding box center [1038, 173] width 318 height 44
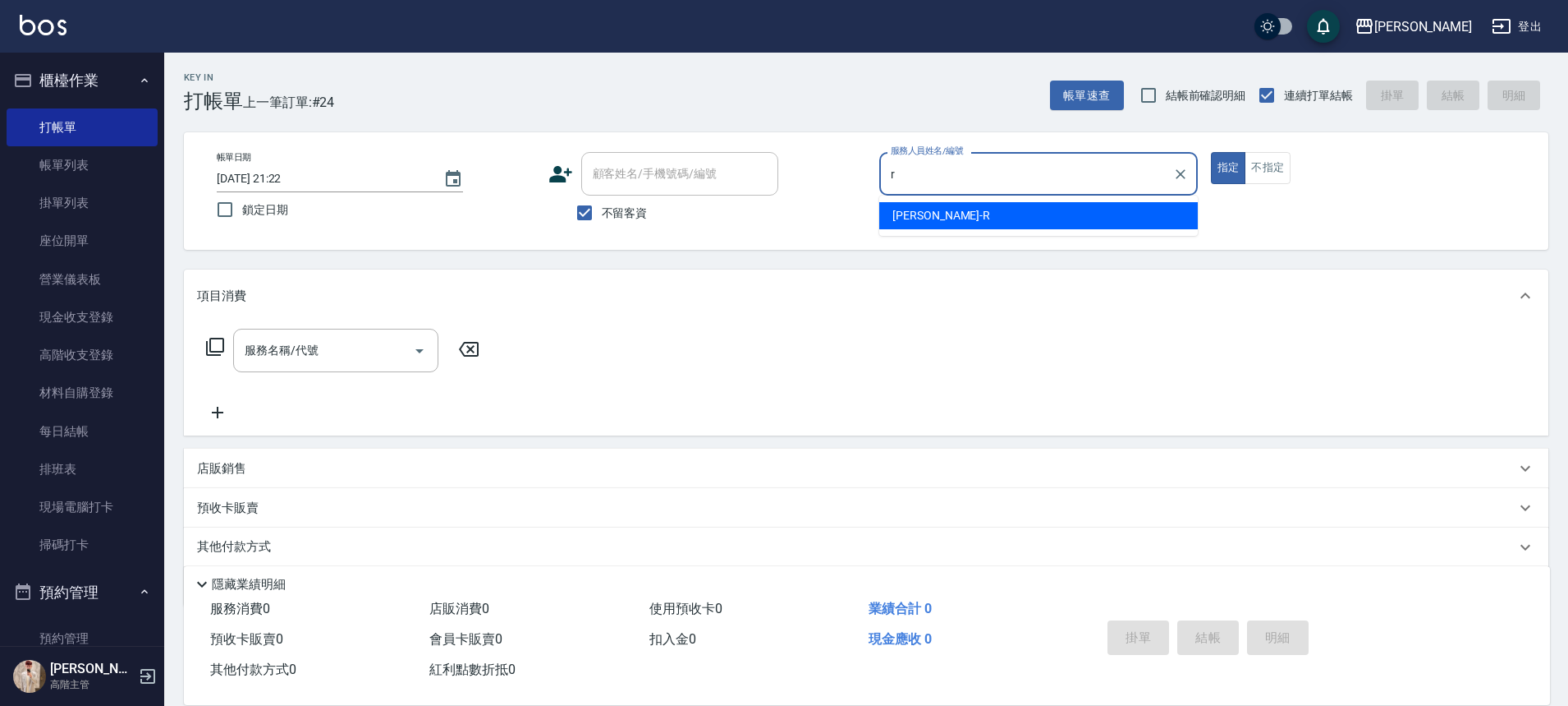
type input "[PERSON_NAME]"
type button "true"
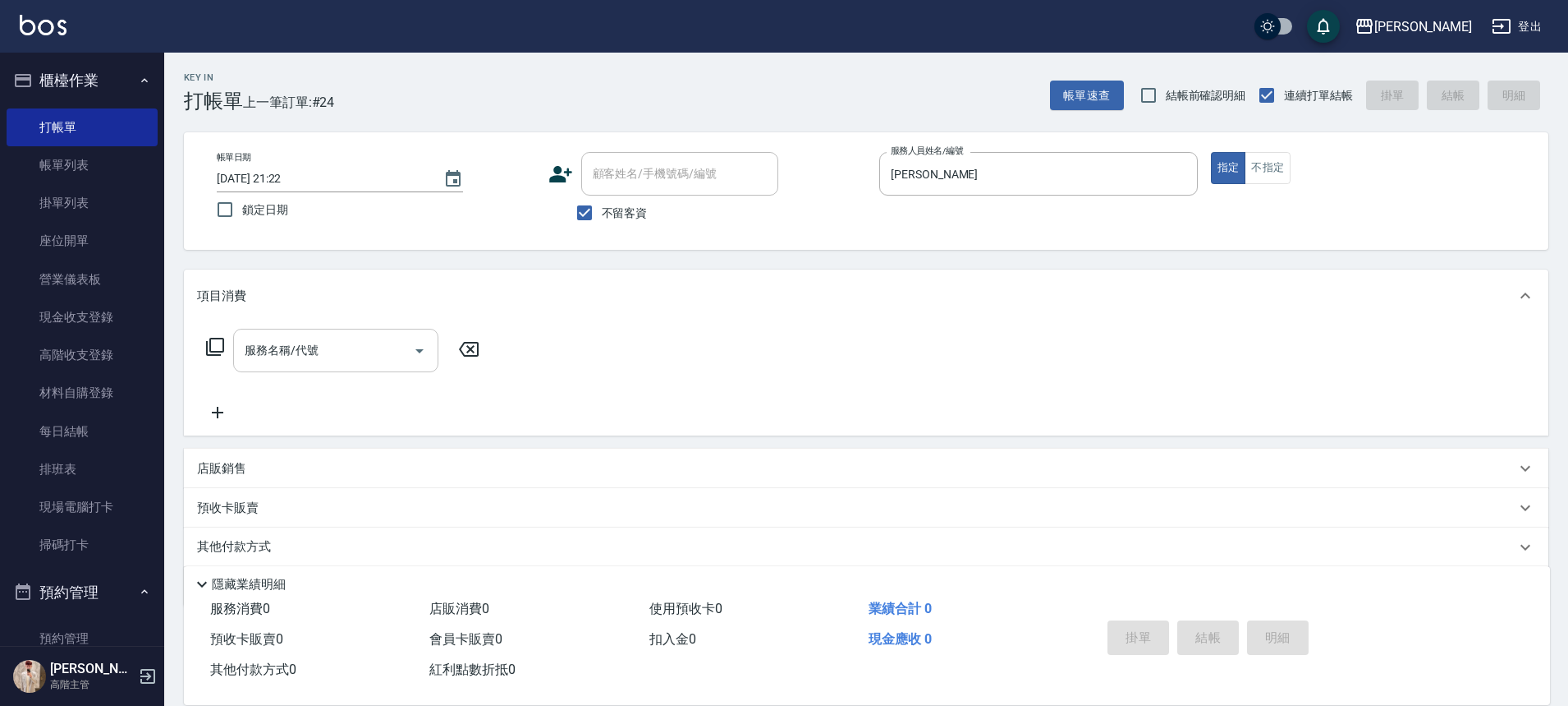
click at [305, 359] on input "服務名稱/代號" at bounding box center [323, 351] width 166 height 29
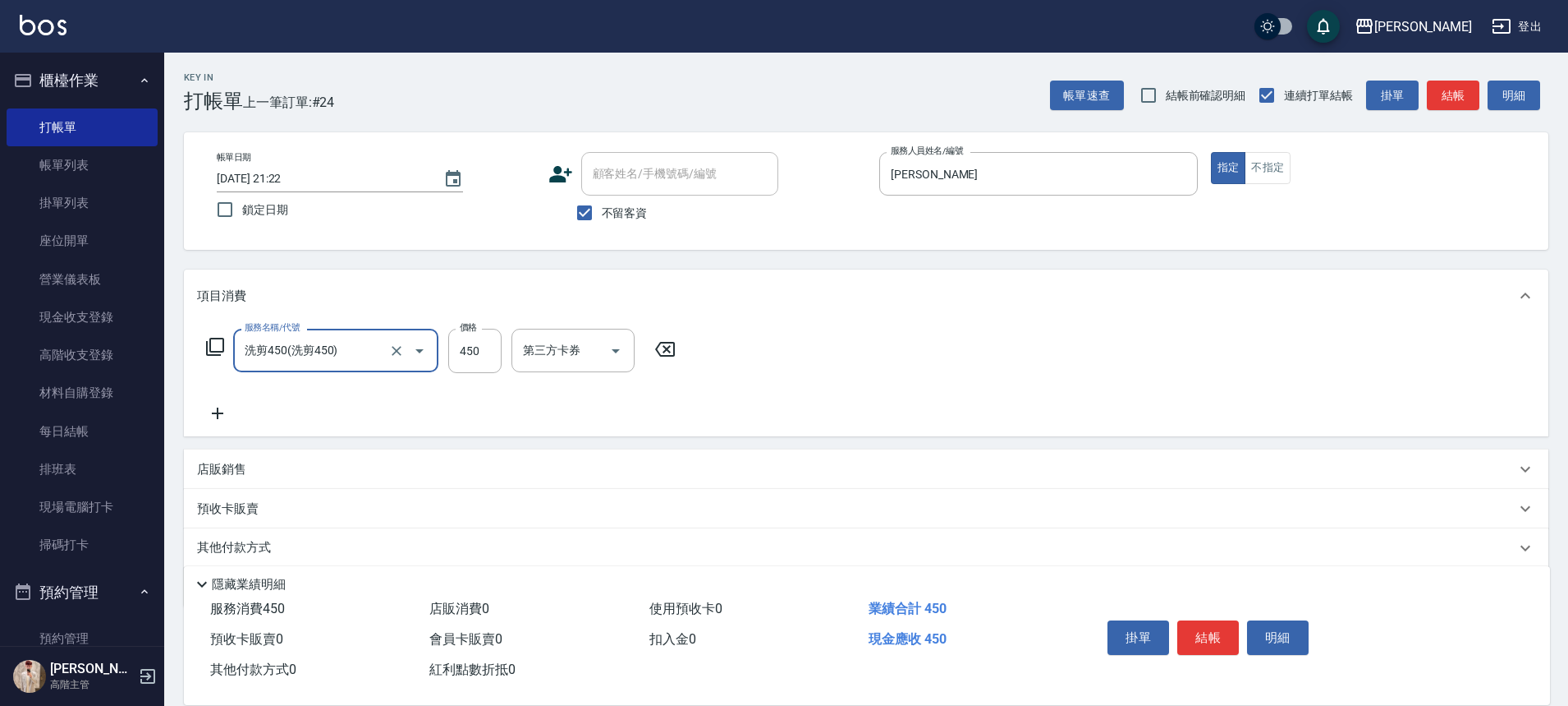
type input "洗剪450"
type input "520"
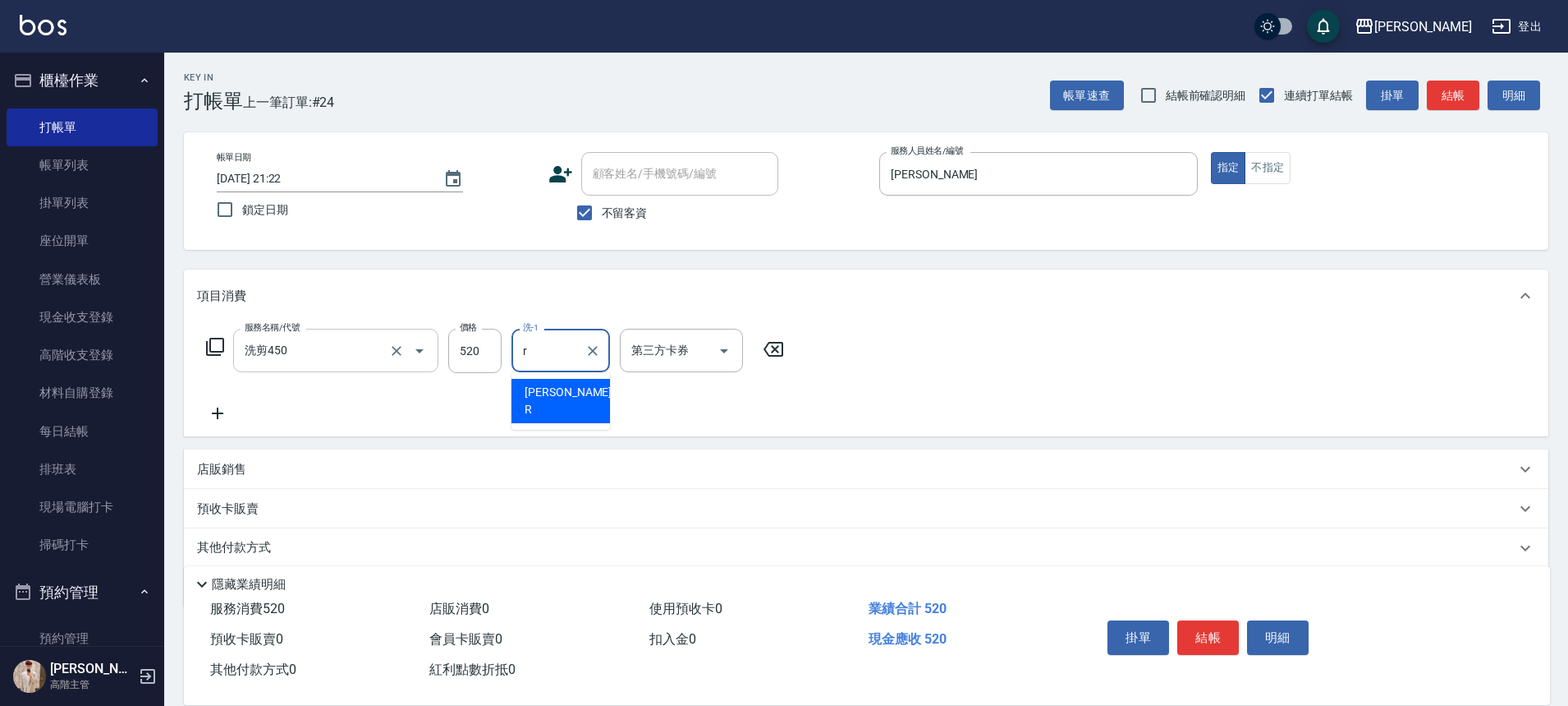
type input "[PERSON_NAME]"
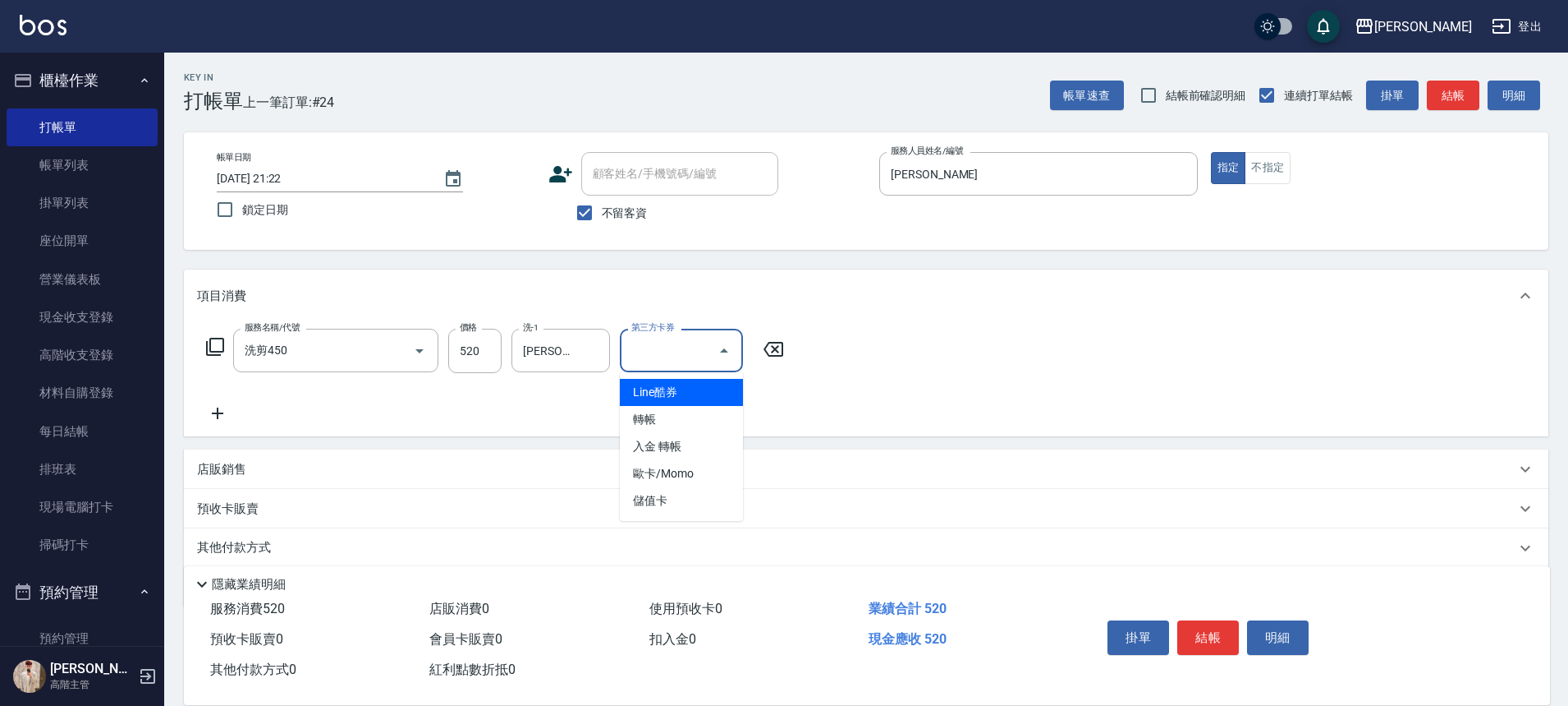
click at [219, 412] on icon at bounding box center [218, 412] width 41 height 20
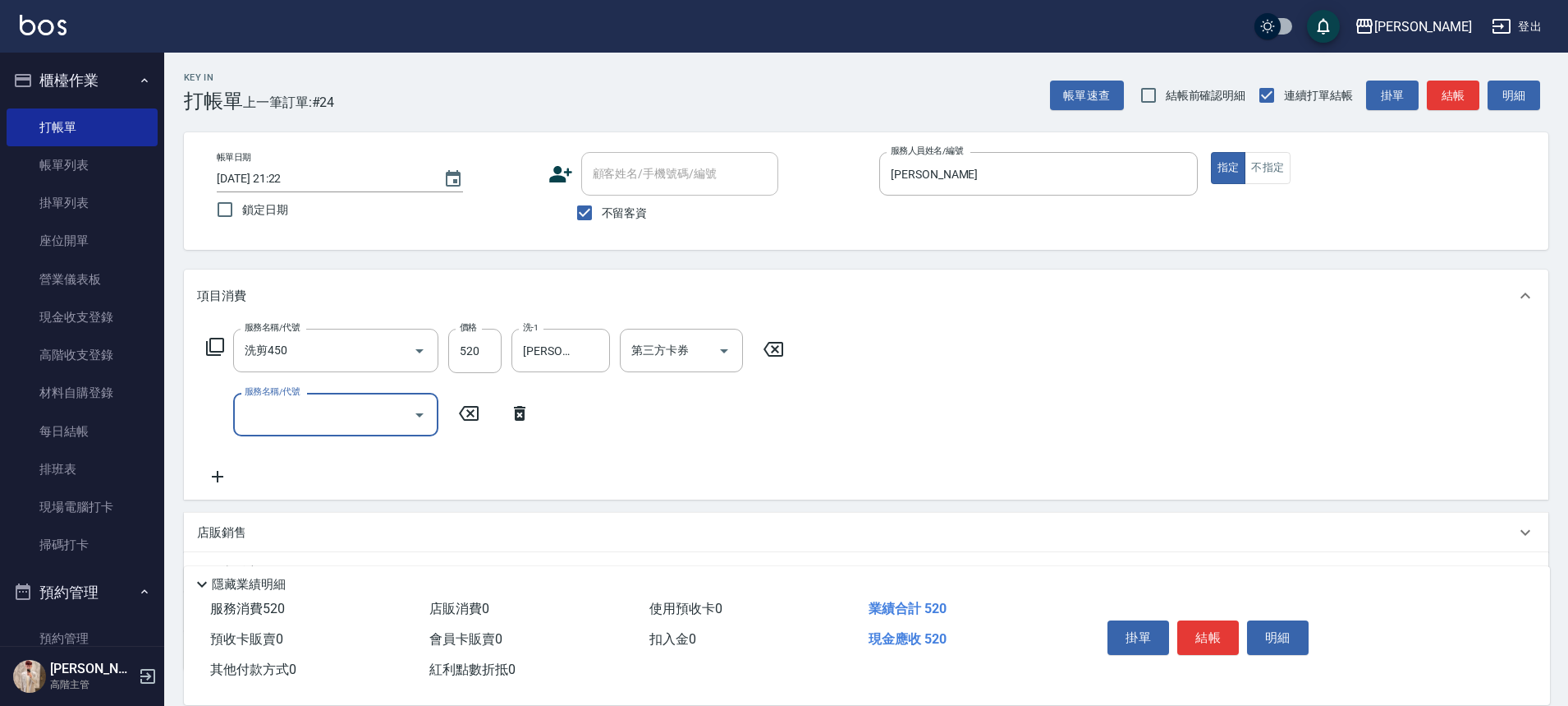
click at [283, 429] on input "服務名稱/代號" at bounding box center [323, 415] width 166 height 29
type input "肩100(特6)"
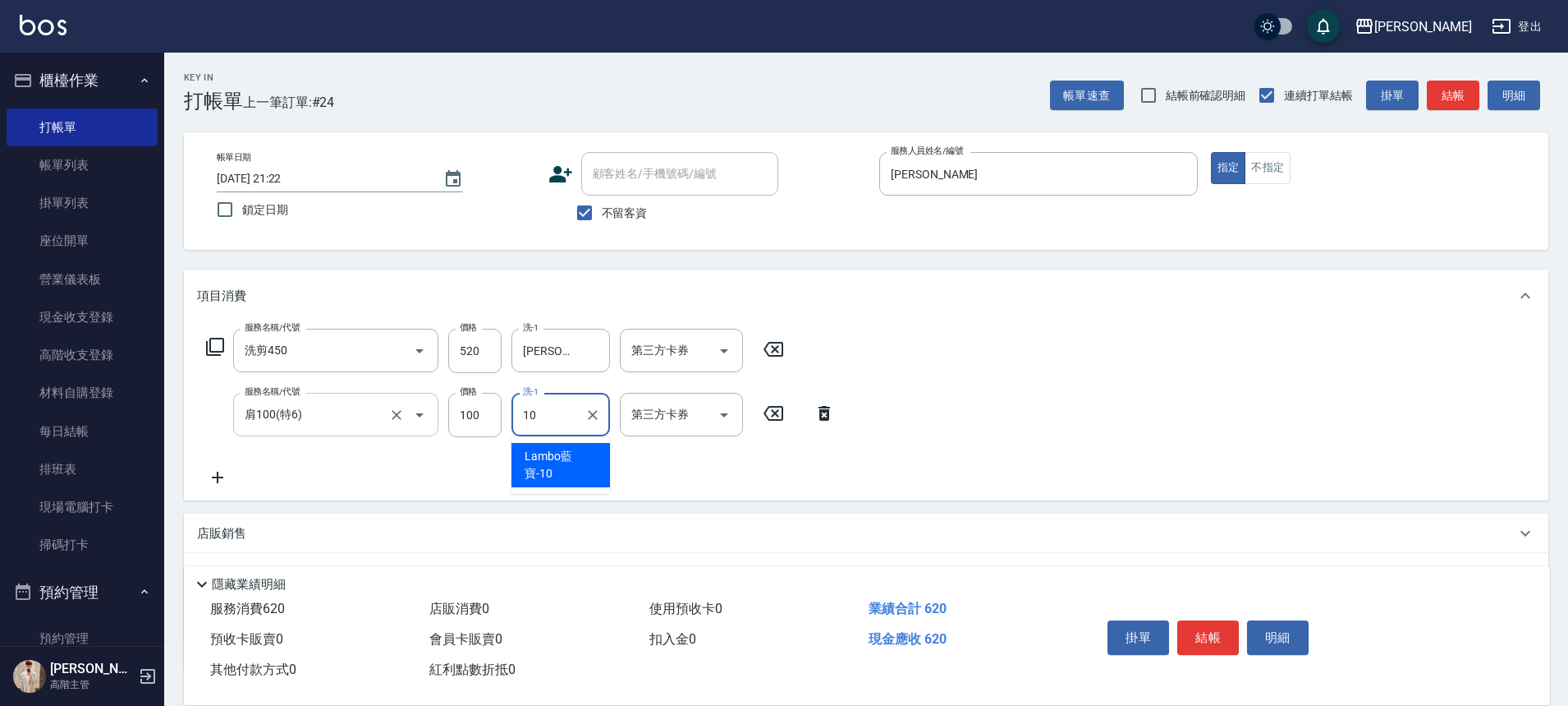
type input "Lambo藍寶-10"
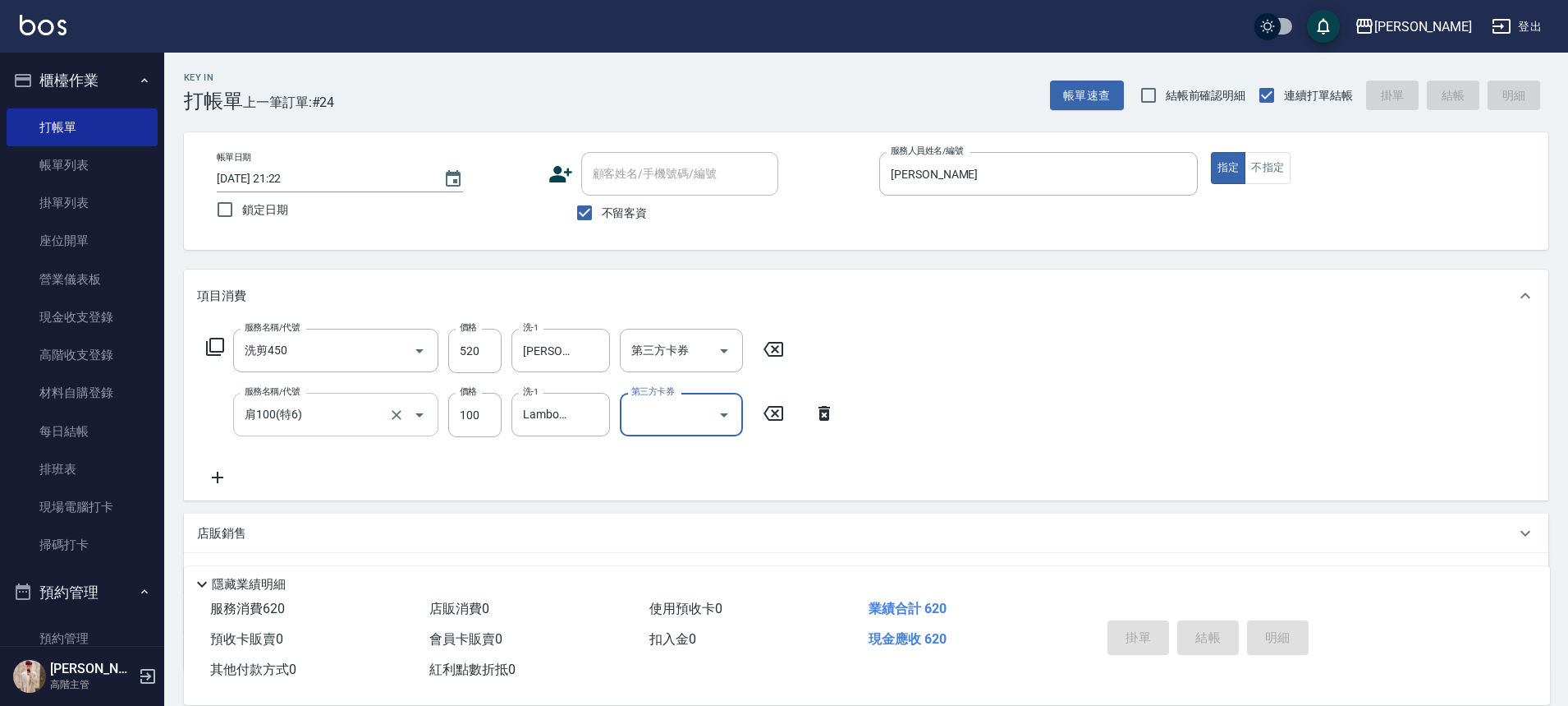
type input "2025/08/22 21:23"
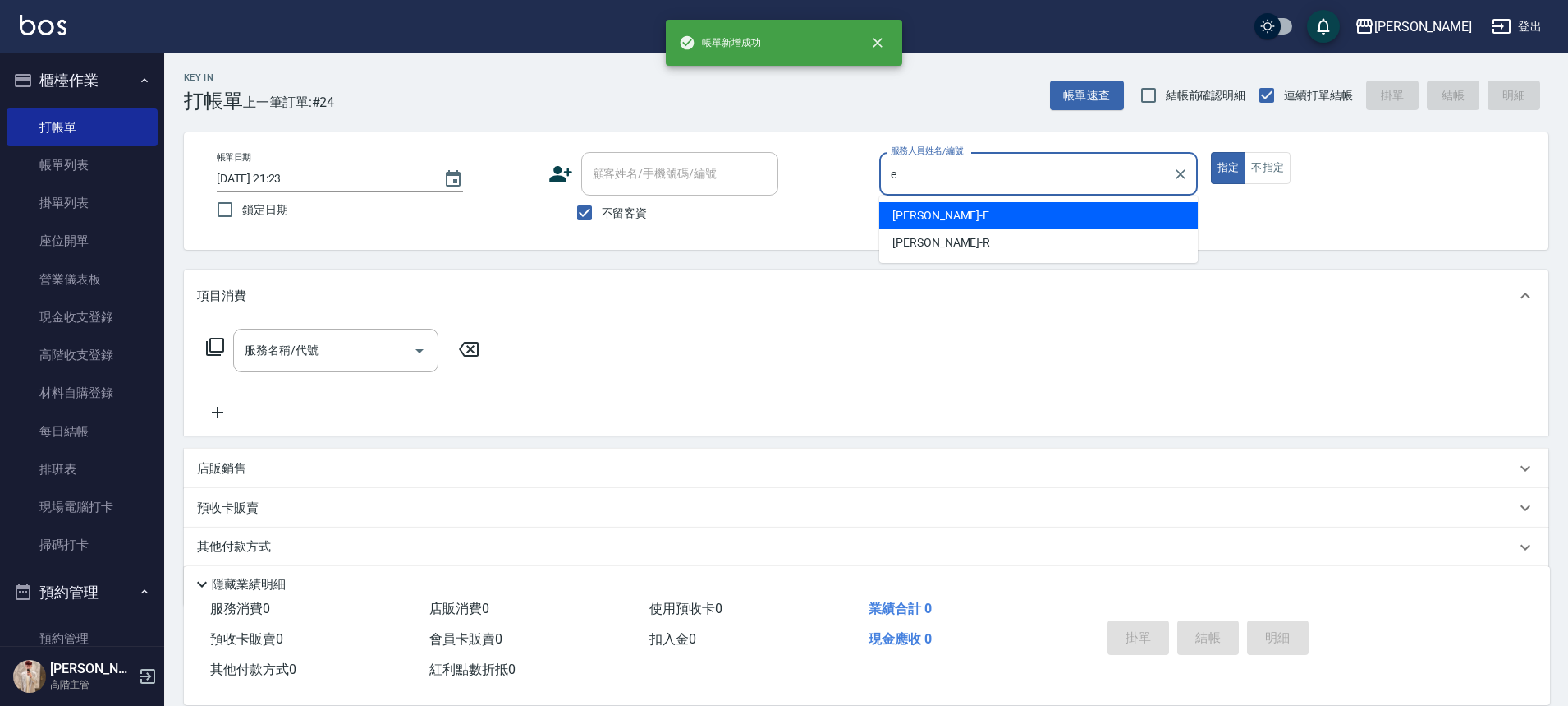
type input "[PERSON_NAME]"
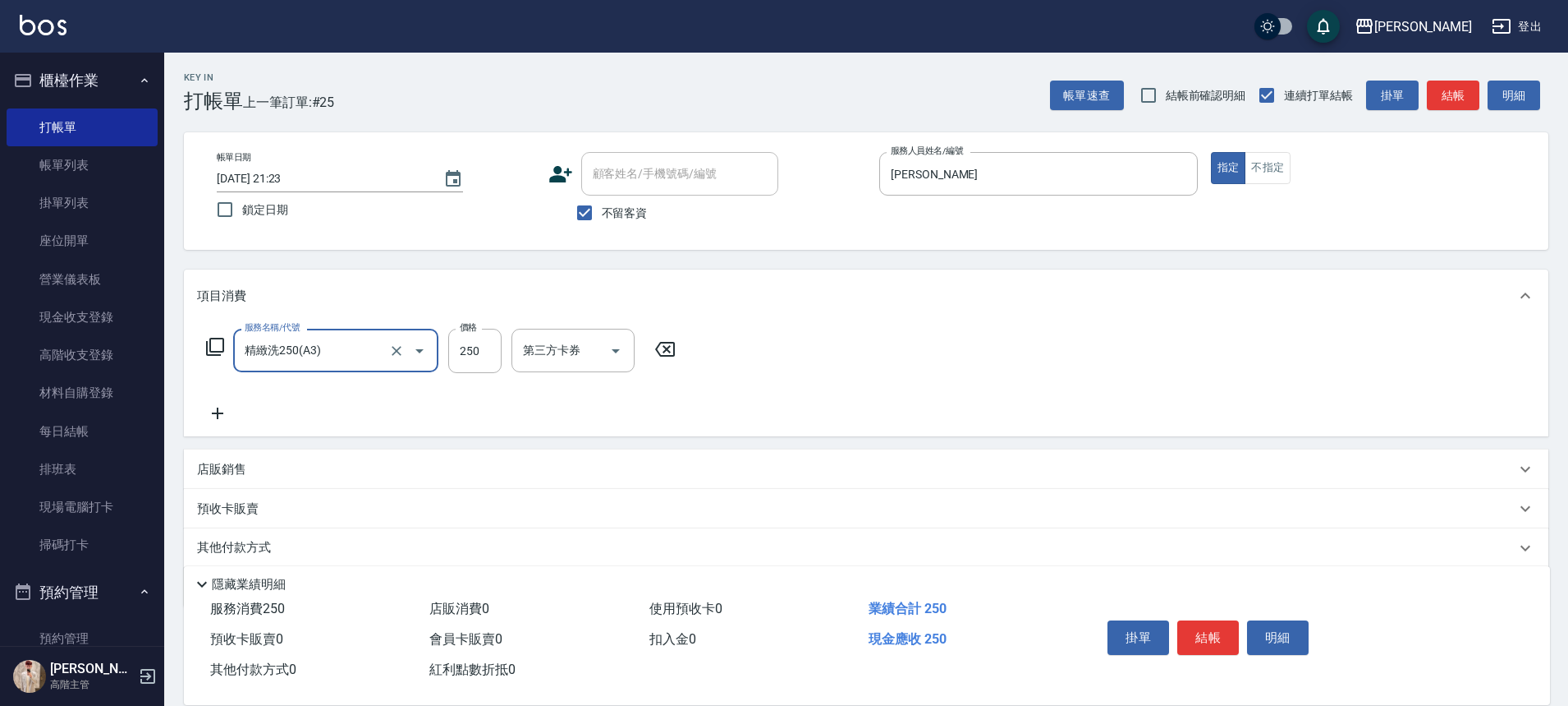
type input "精緻洗250(A3)"
type input "萱芸-32"
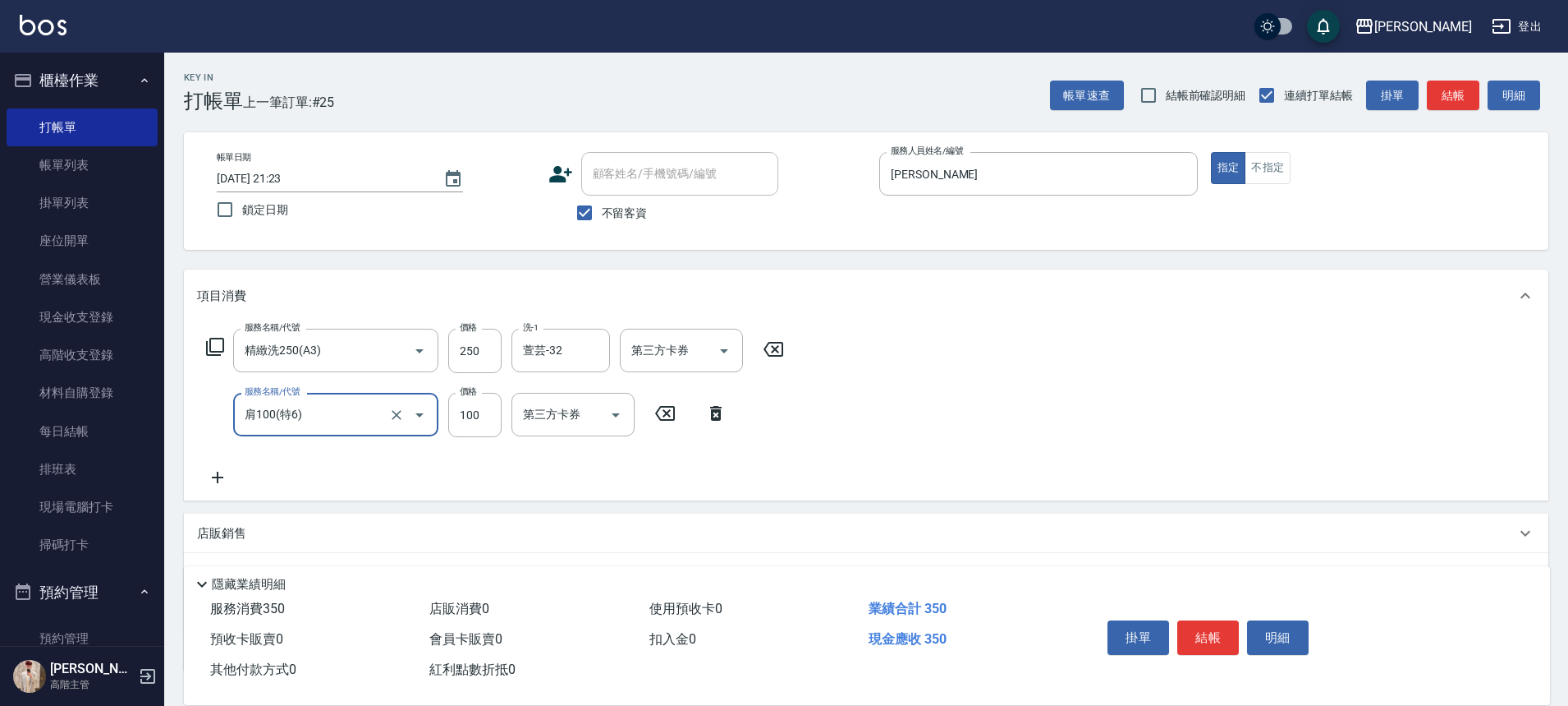
type input "肩100(特6)"
type input "萱芸-32"
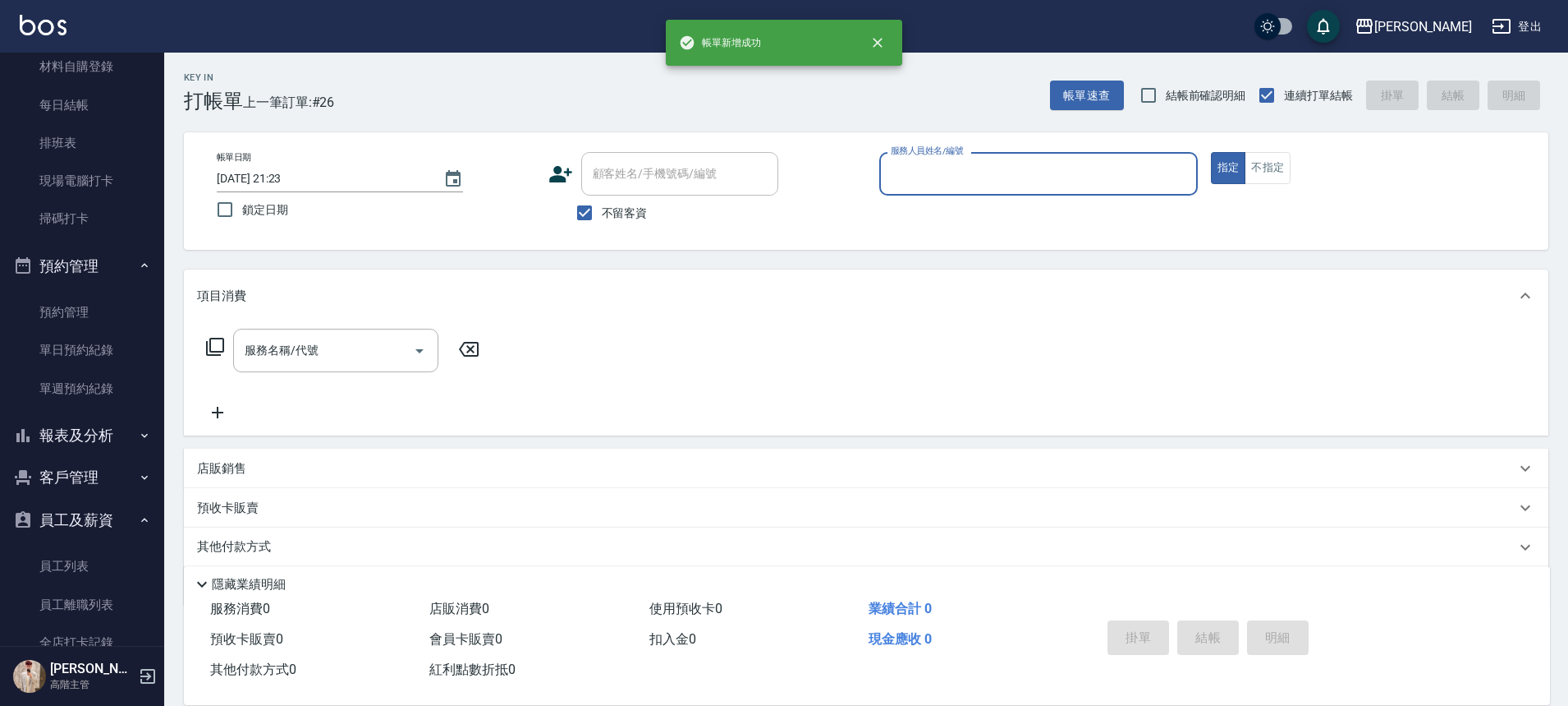
scroll to position [329, 0]
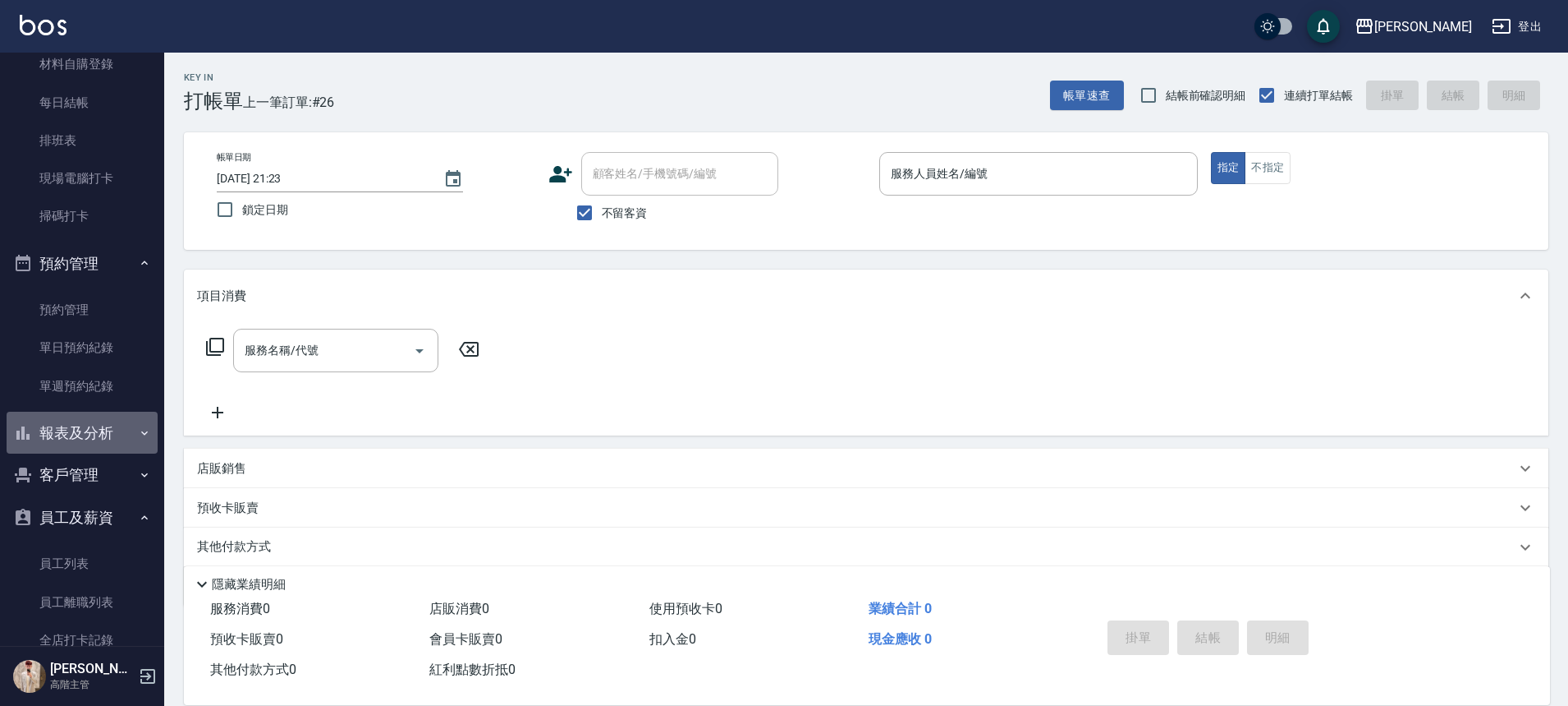
click at [139, 427] on icon "button" at bounding box center [144, 432] width 13 height 13
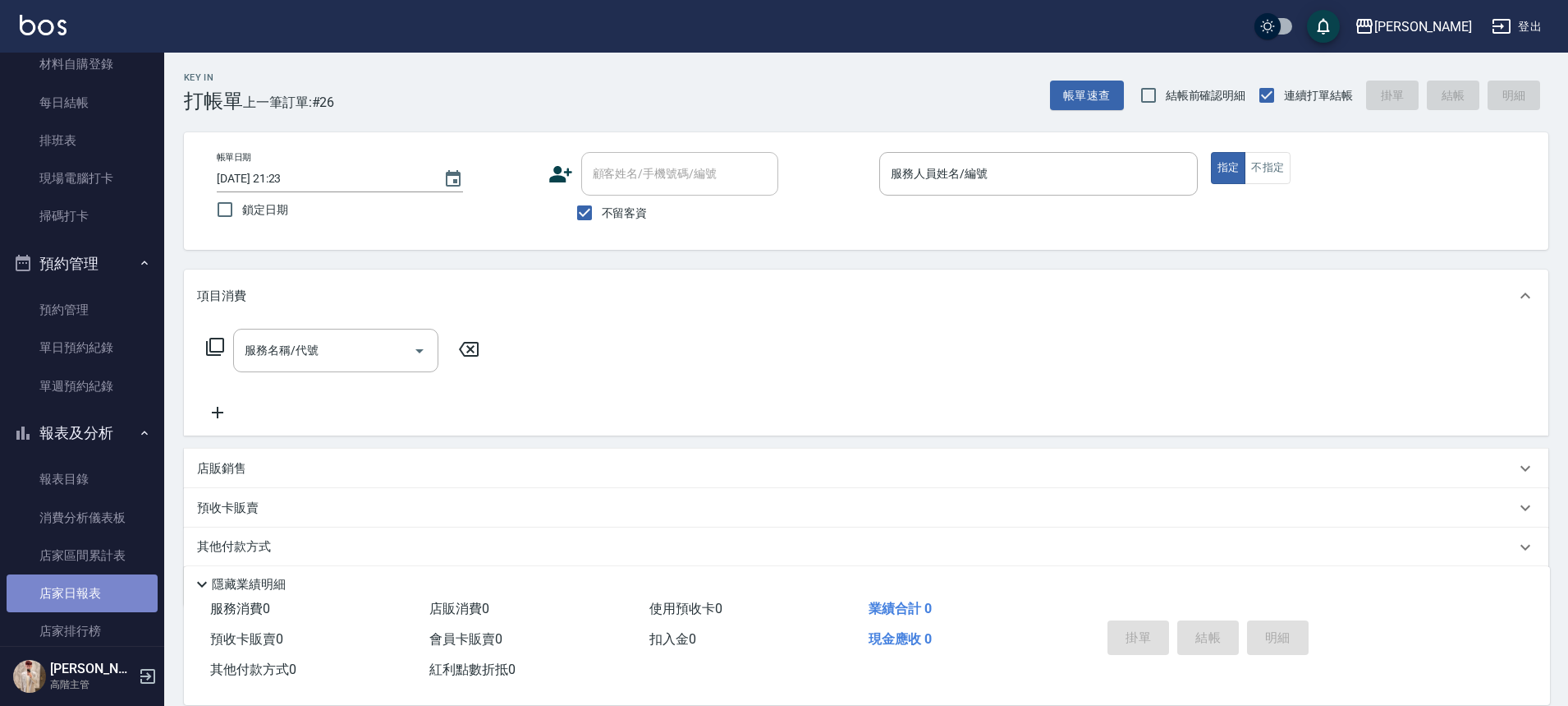
click at [122, 586] on link "店家日報表" at bounding box center [82, 593] width 151 height 38
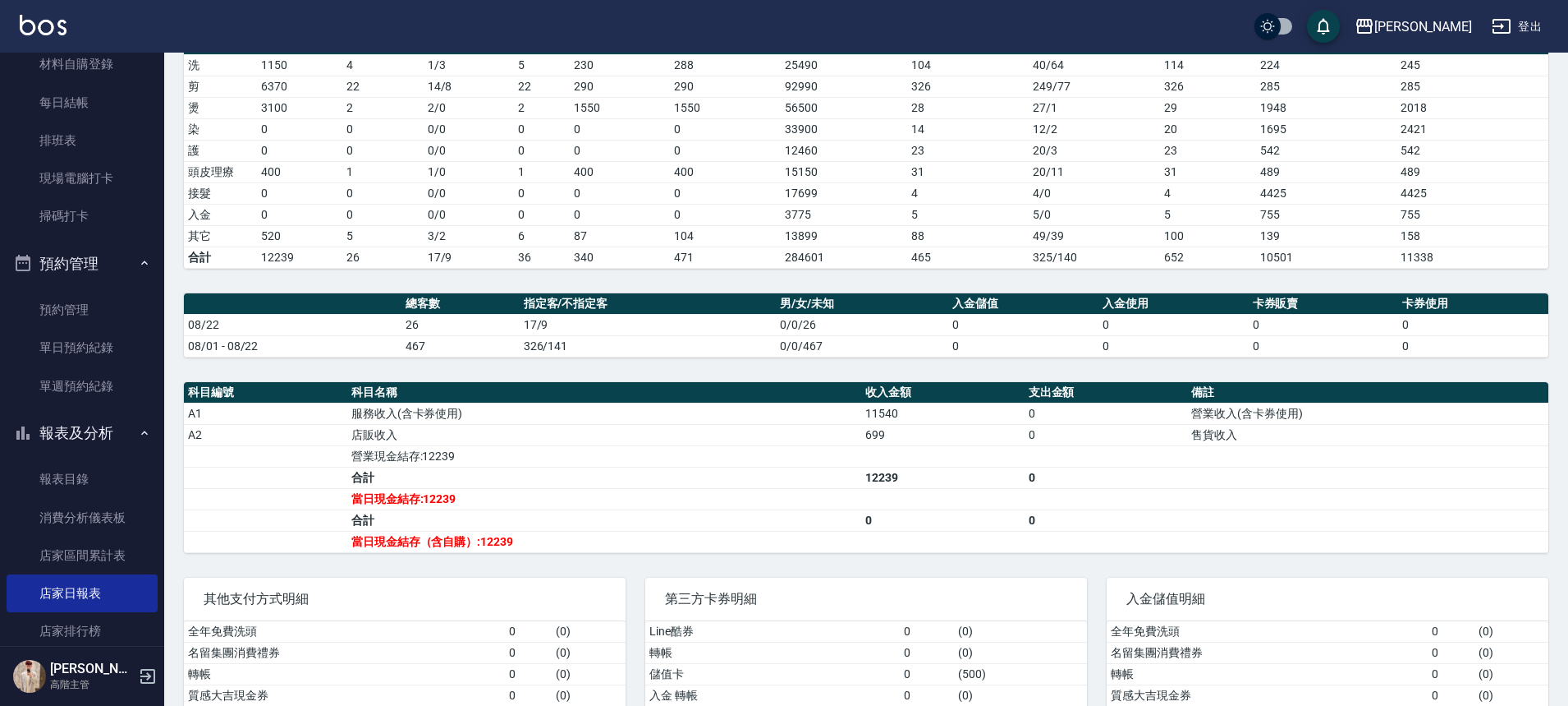
scroll to position [329, 0]
